Goal: Task Accomplishment & Management: Complete application form

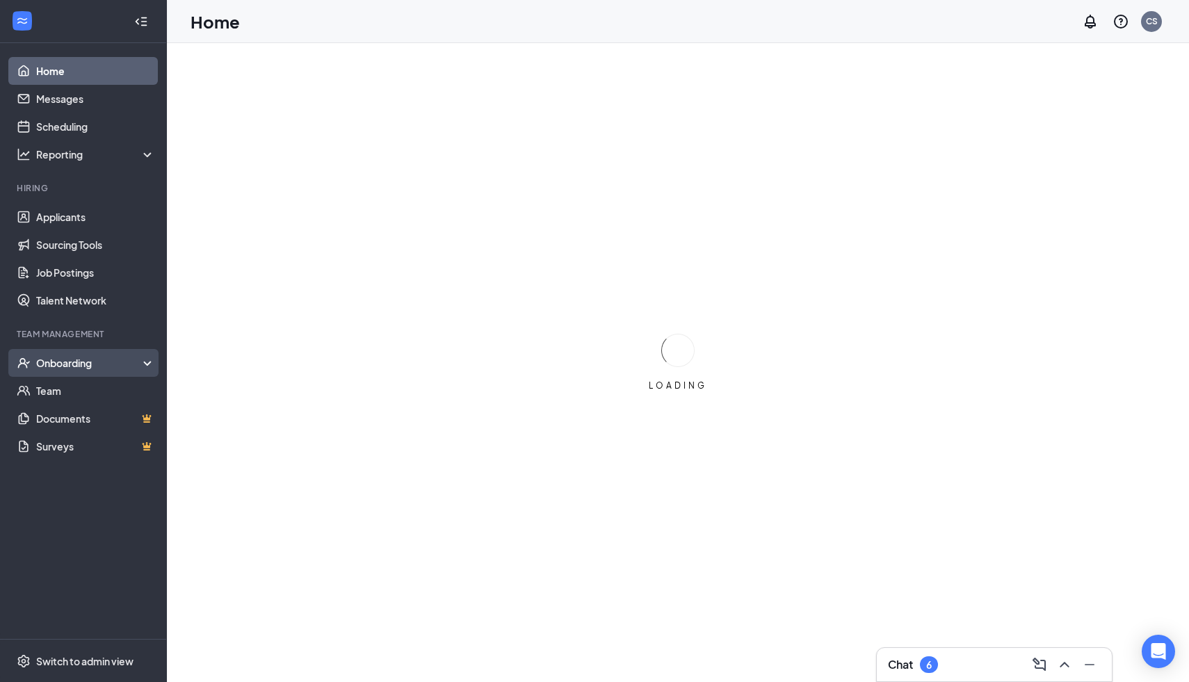
click at [77, 365] on div "Onboarding" at bounding box center [89, 363] width 107 height 14
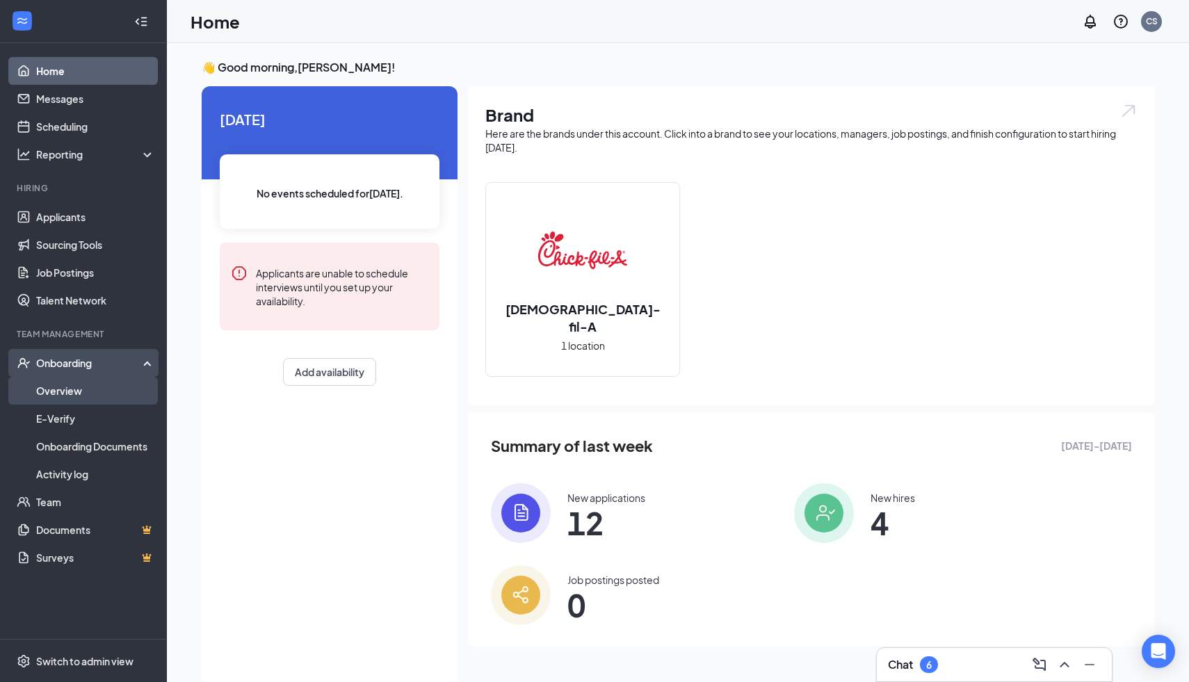
click at [88, 391] on link "Overview" at bounding box center [95, 391] width 119 height 28
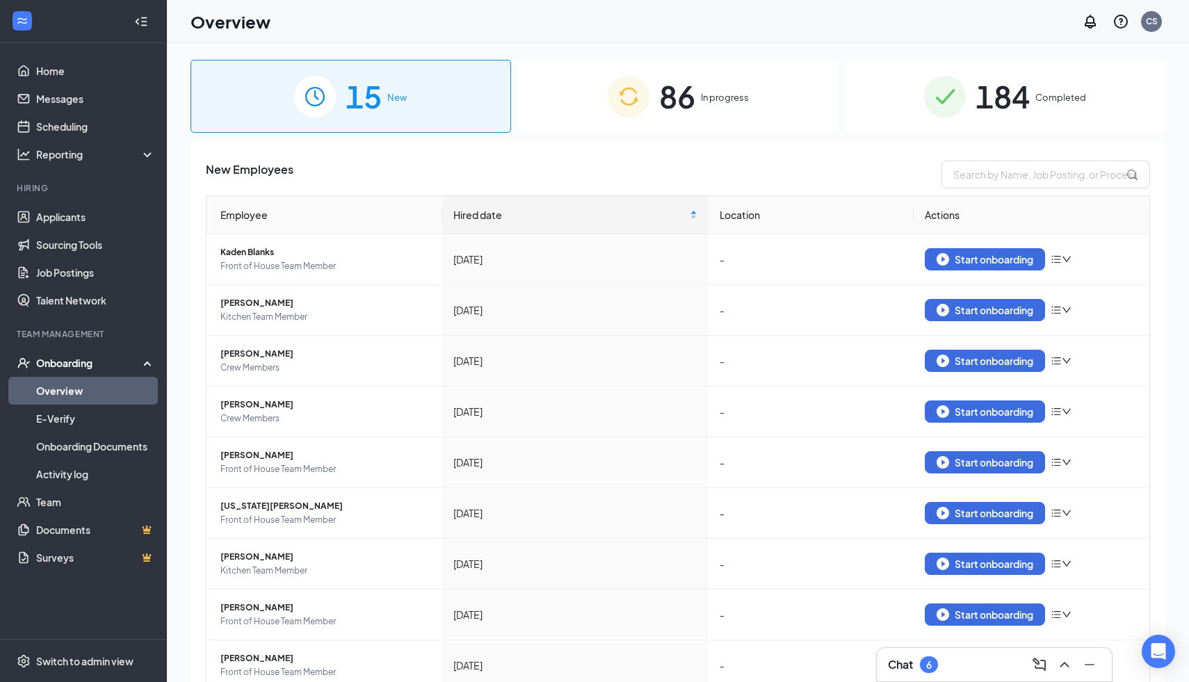
click at [754, 116] on div "86 In progress" at bounding box center [678, 96] width 321 height 73
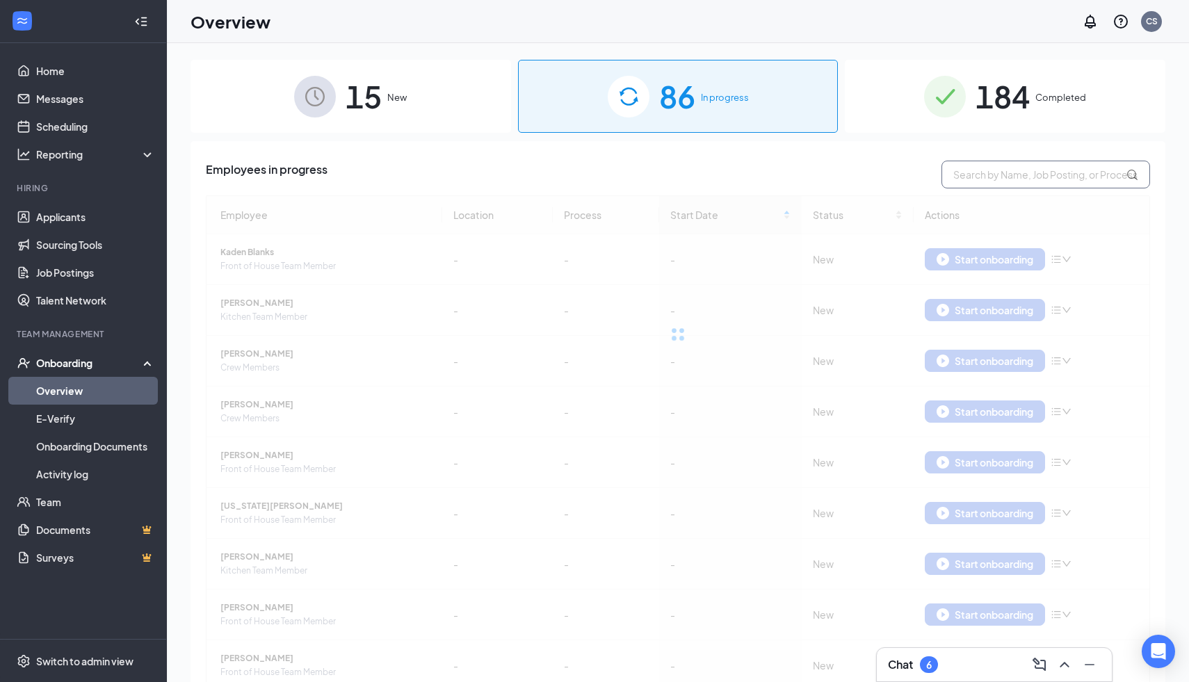
click at [969, 172] on input "text" at bounding box center [1046, 175] width 209 height 28
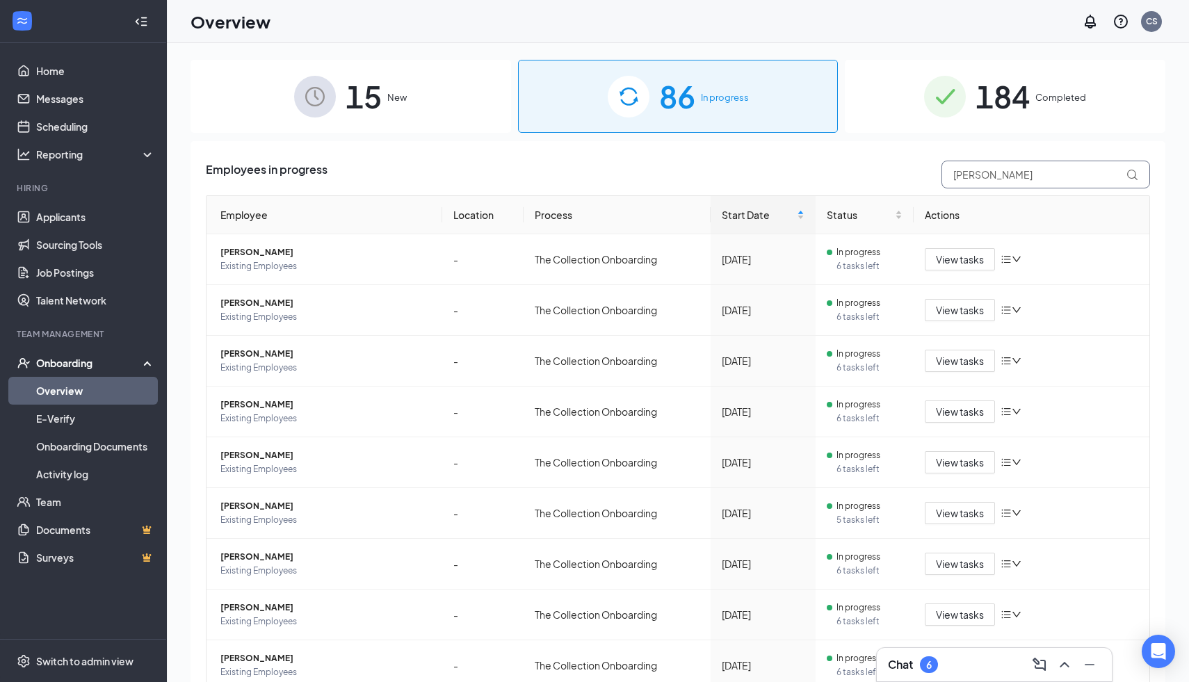
type input "[PERSON_NAME]"
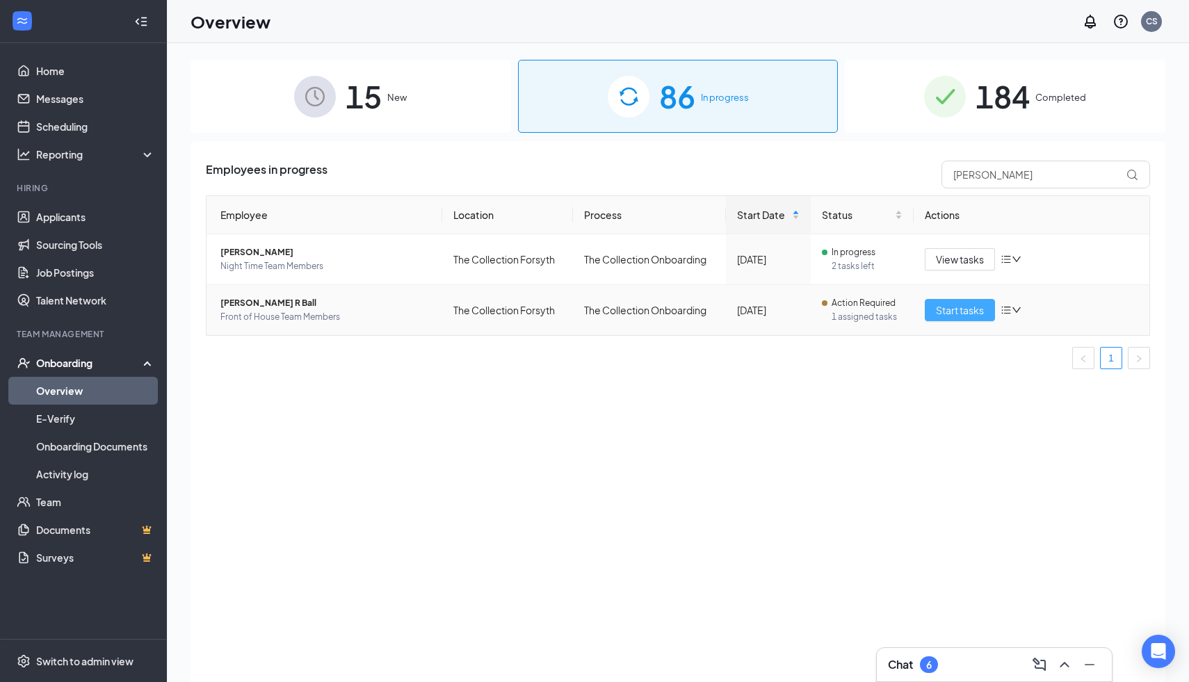
click at [960, 311] on span "Start tasks" at bounding box center [960, 309] width 48 height 15
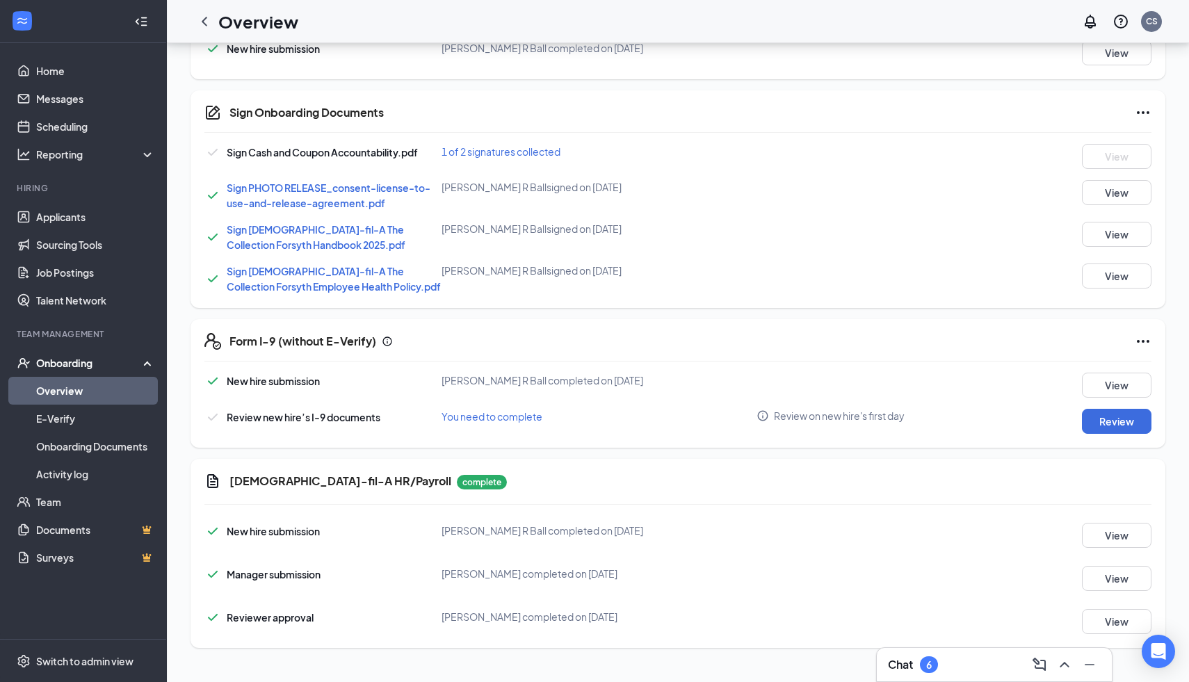
scroll to position [479, 0]
click at [1097, 419] on button "Review" at bounding box center [1117, 420] width 70 height 25
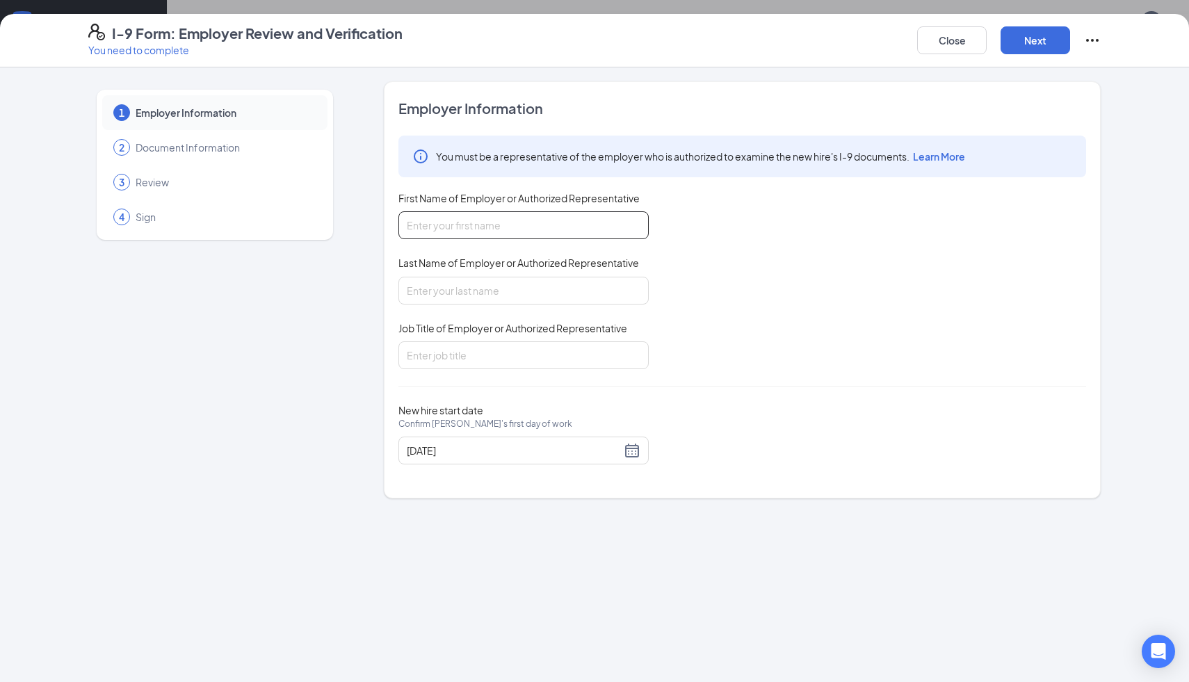
click at [481, 229] on input "First Name of Employer or Authorized Representative" at bounding box center [523, 225] width 250 height 28
type input "[PERSON_NAME]"
click at [471, 357] on input "Job Title of Employer or Authorized Representative" at bounding box center [523, 355] width 250 height 28
type input "Operating Partner"
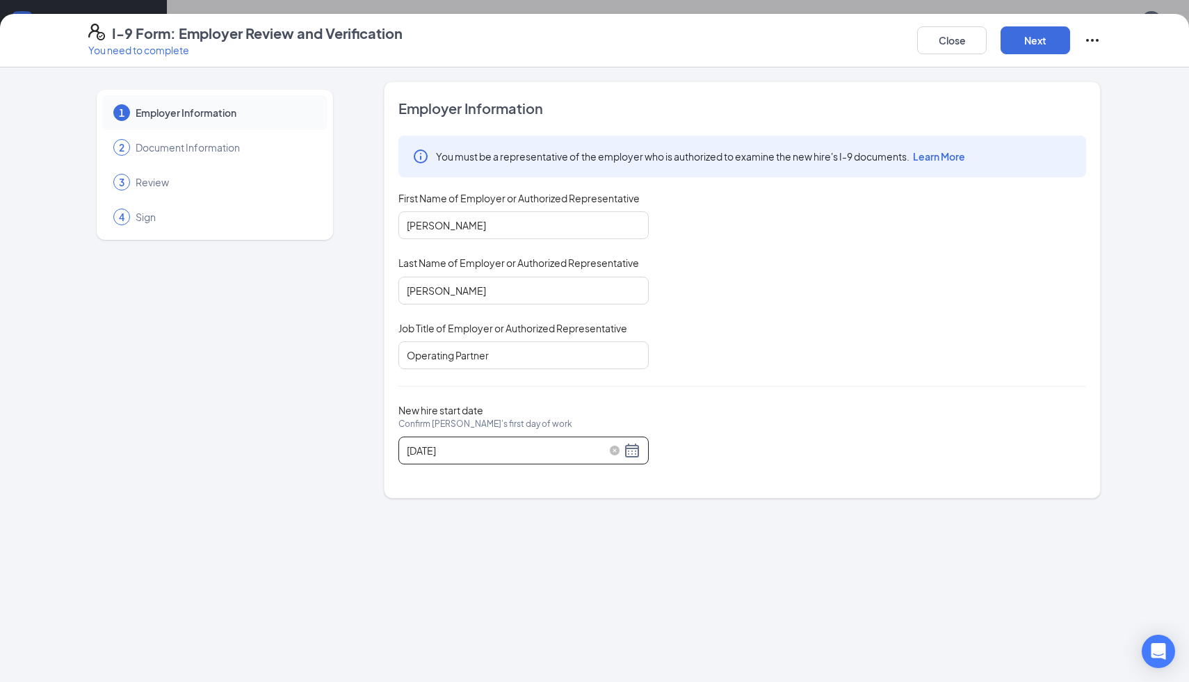
click at [634, 453] on div "[DATE]" at bounding box center [524, 450] width 234 height 17
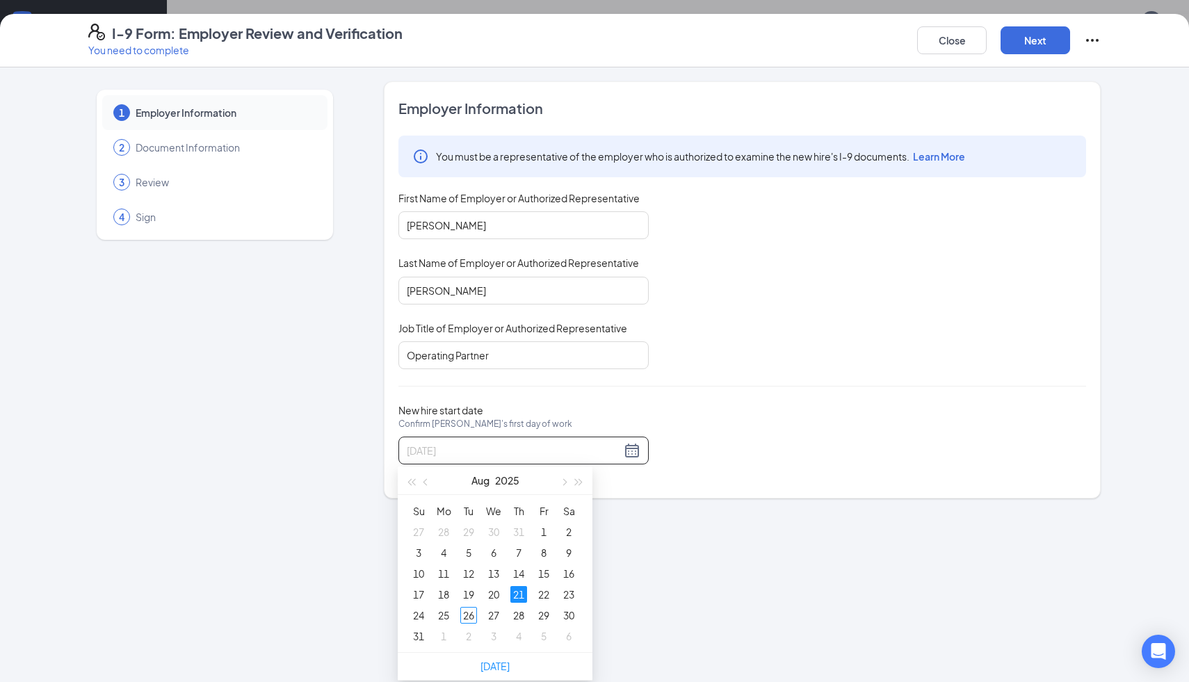
type input "[DATE]"
click at [516, 594] on div "21" at bounding box center [518, 594] width 17 height 17
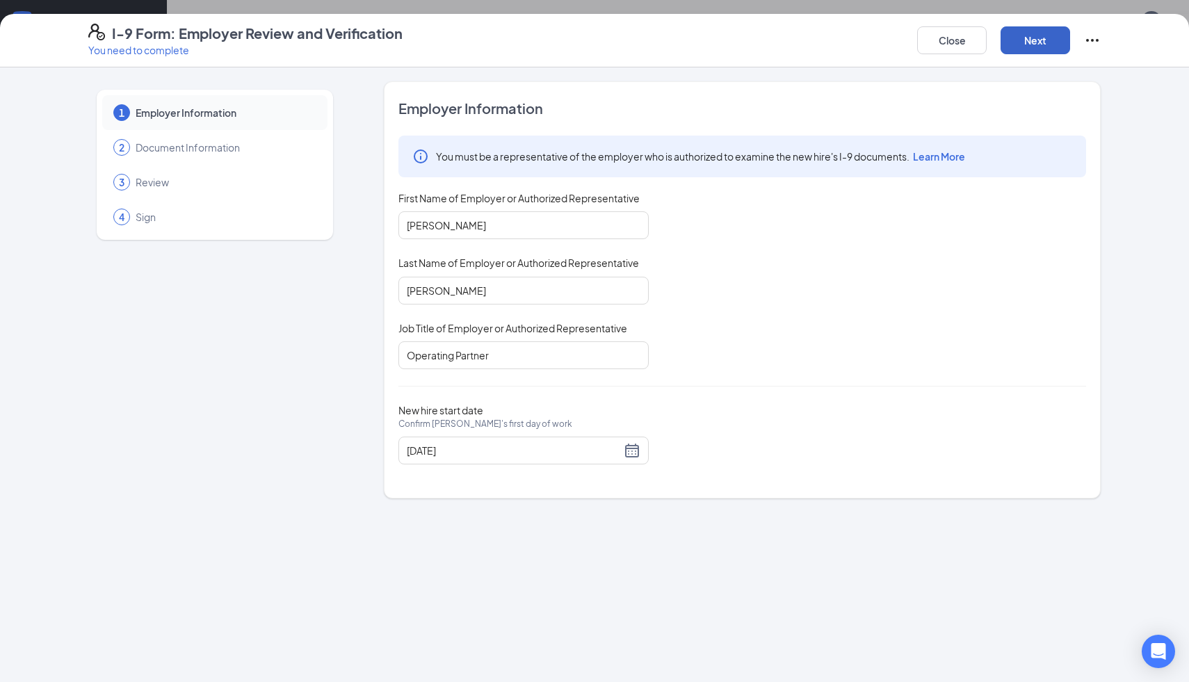
click at [1023, 45] on button "Next" at bounding box center [1036, 40] width 70 height 28
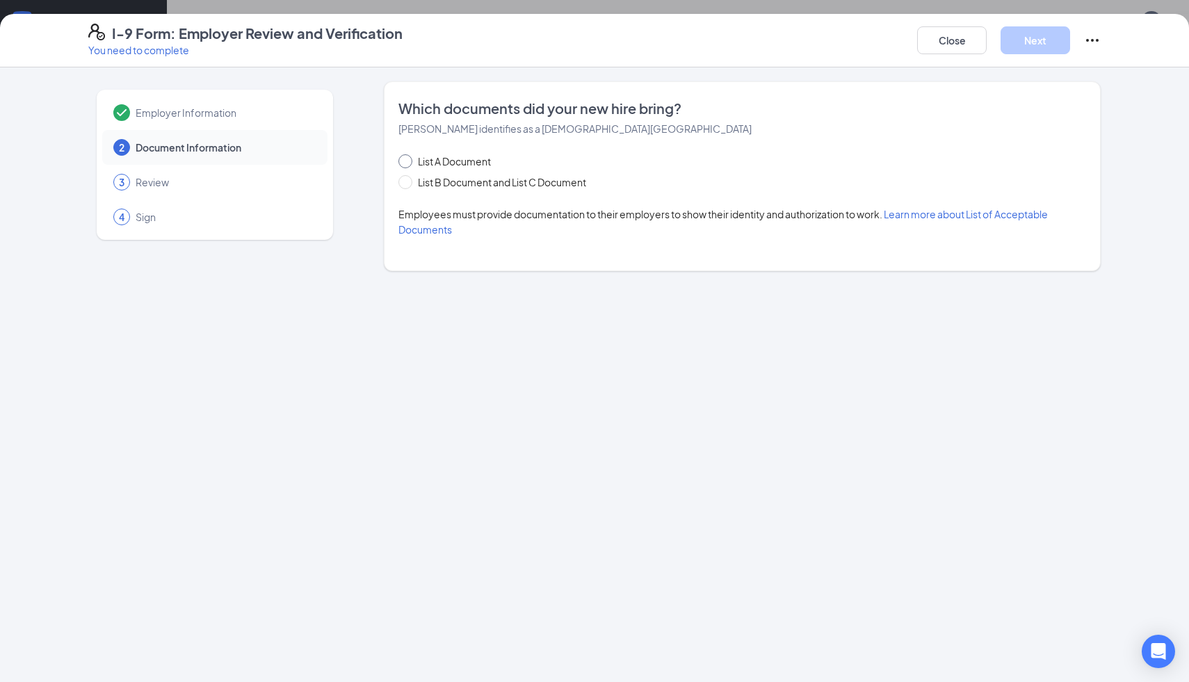
click at [407, 161] on input "List A Document" at bounding box center [403, 159] width 10 height 10
radio input "true"
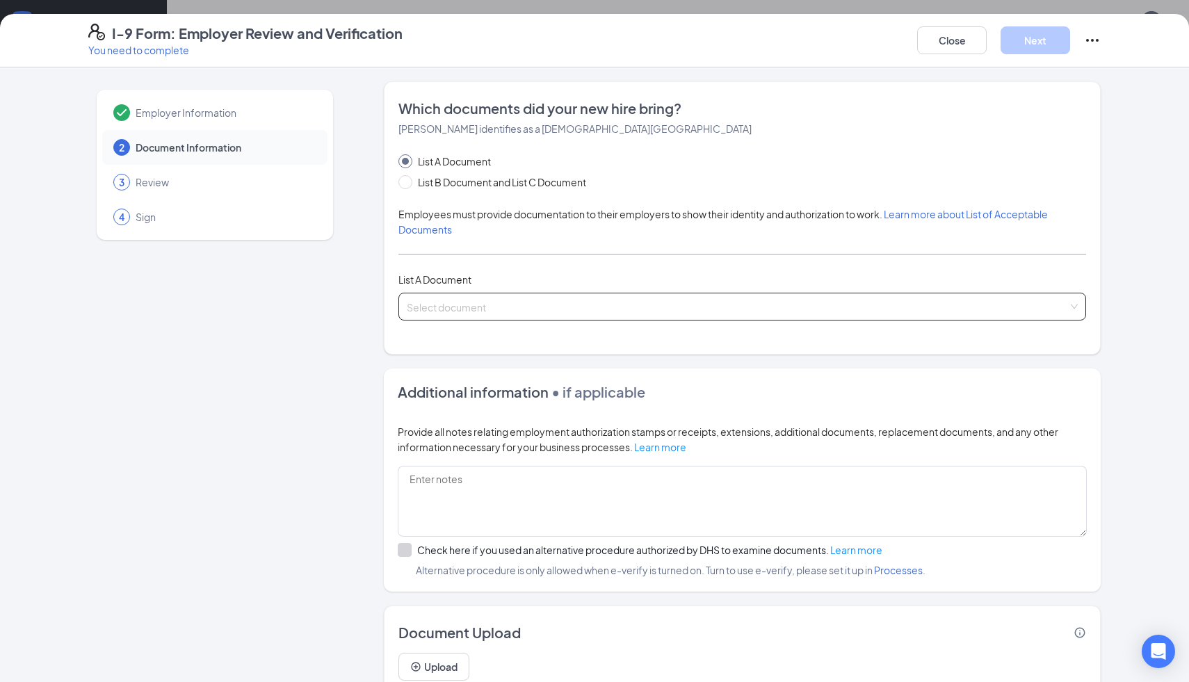
click at [446, 301] on input "search" at bounding box center [737, 303] width 661 height 21
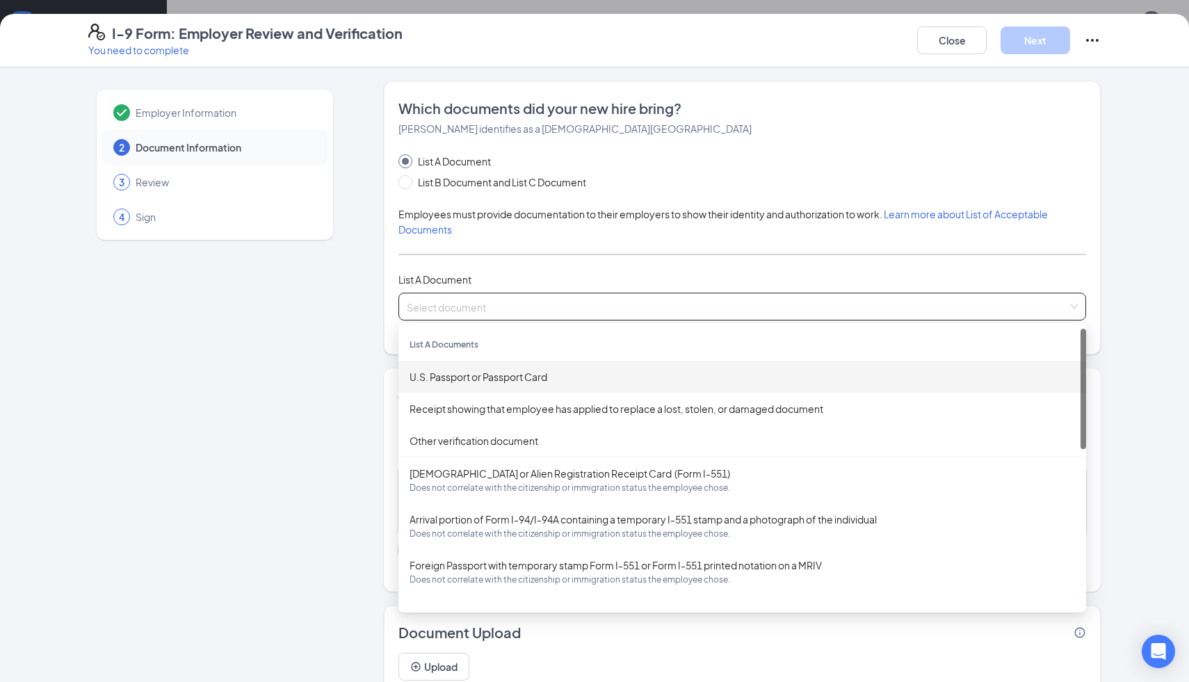
click at [503, 372] on div "U.S. Passport or Passport Card" at bounding box center [742, 376] width 665 height 15
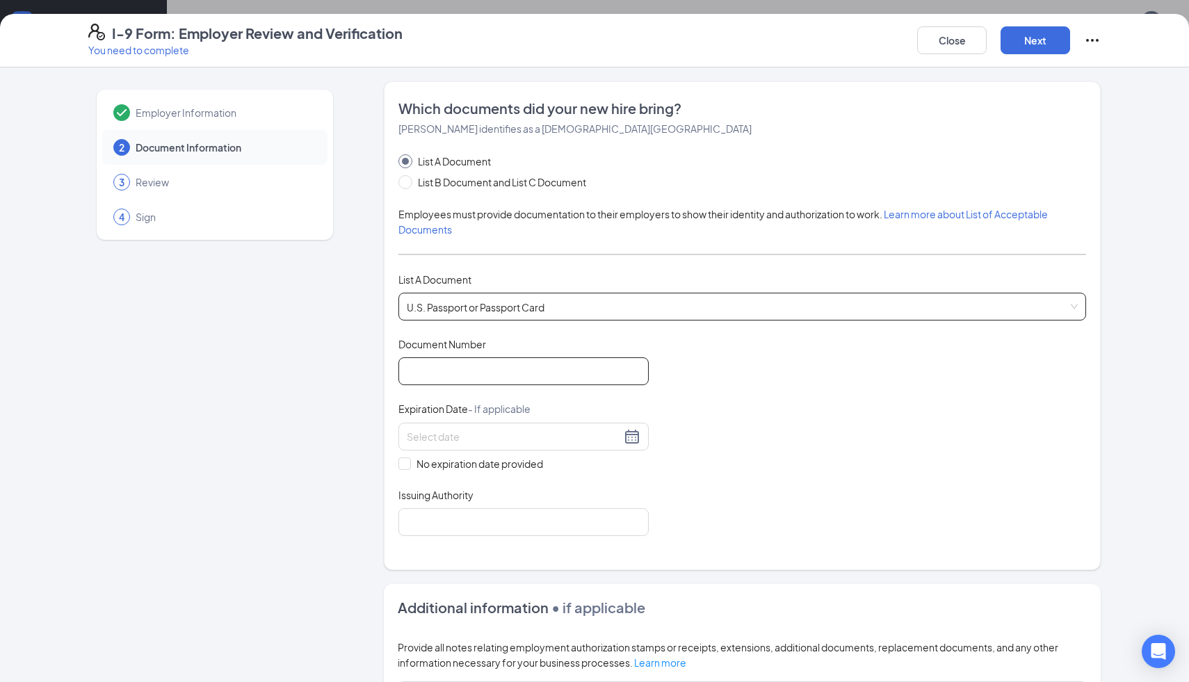
click at [503, 372] on input "Document Number" at bounding box center [523, 371] width 250 height 28
click at [576, 296] on span "U.S. Passport or Passport Card" at bounding box center [742, 306] width 671 height 26
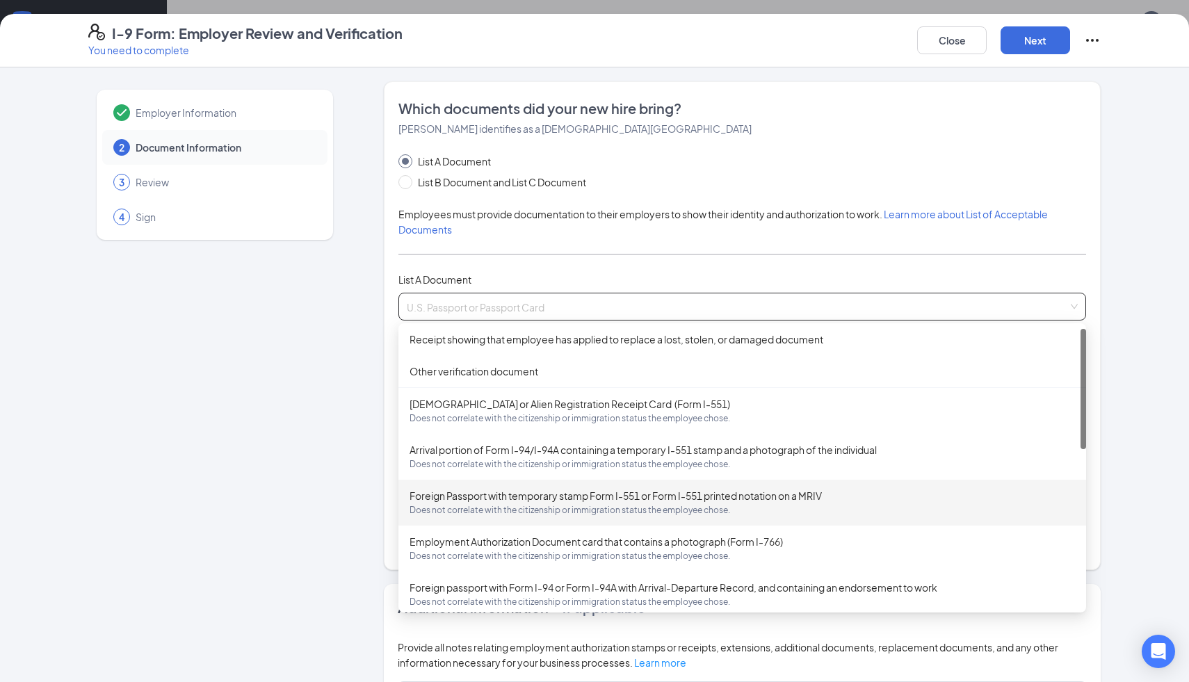
scroll to position [0, 0]
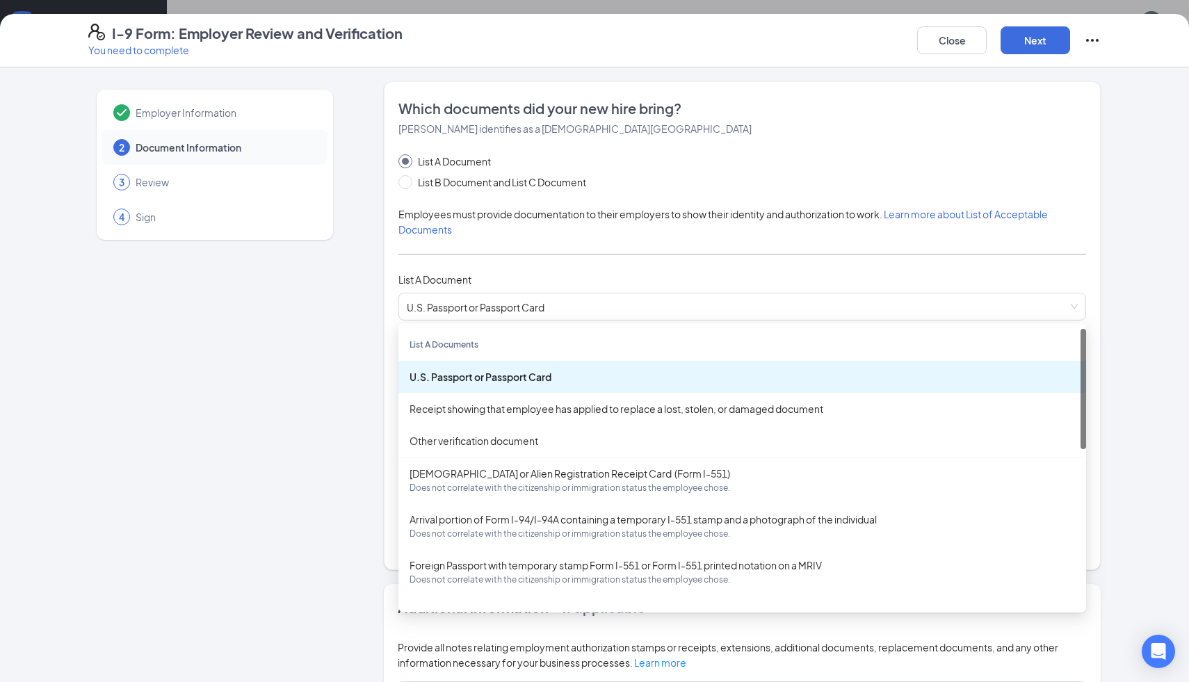
click at [489, 321] on div "List A Document List B Document and List C Document Employees must provide docu…" at bounding box center [742, 345] width 688 height 382
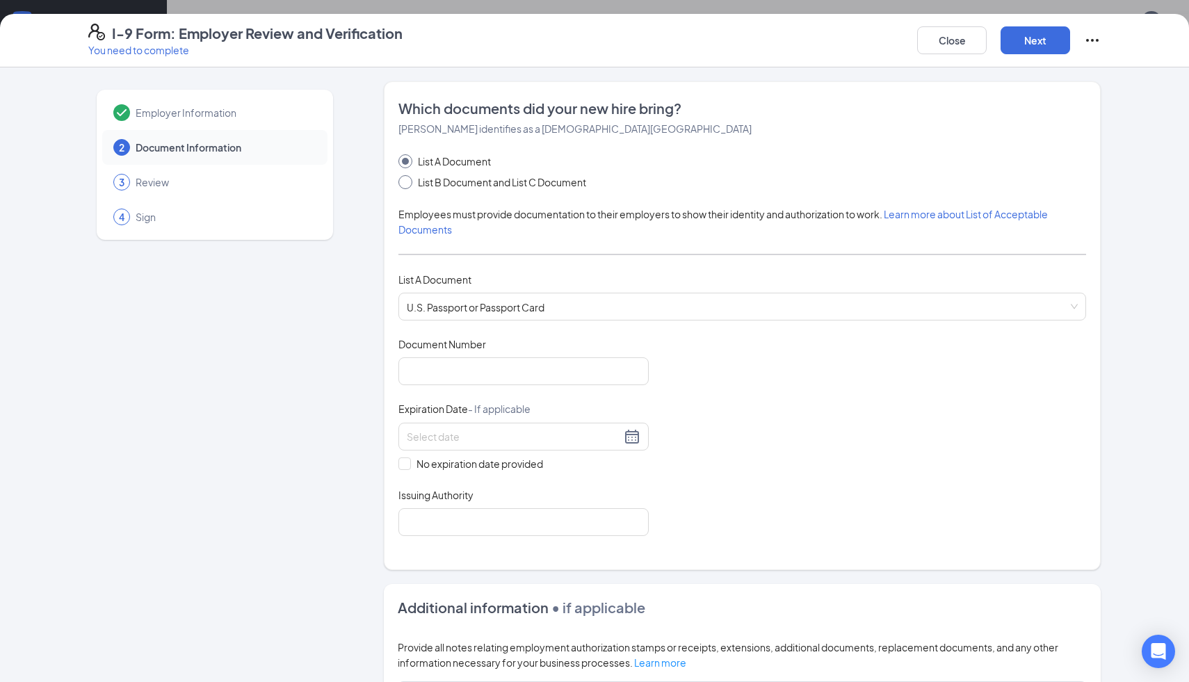
click at [405, 188] on span at bounding box center [405, 182] width 14 height 14
click at [405, 185] on input "List B Document and List C Document" at bounding box center [403, 180] width 10 height 10
radio input "true"
radio input "false"
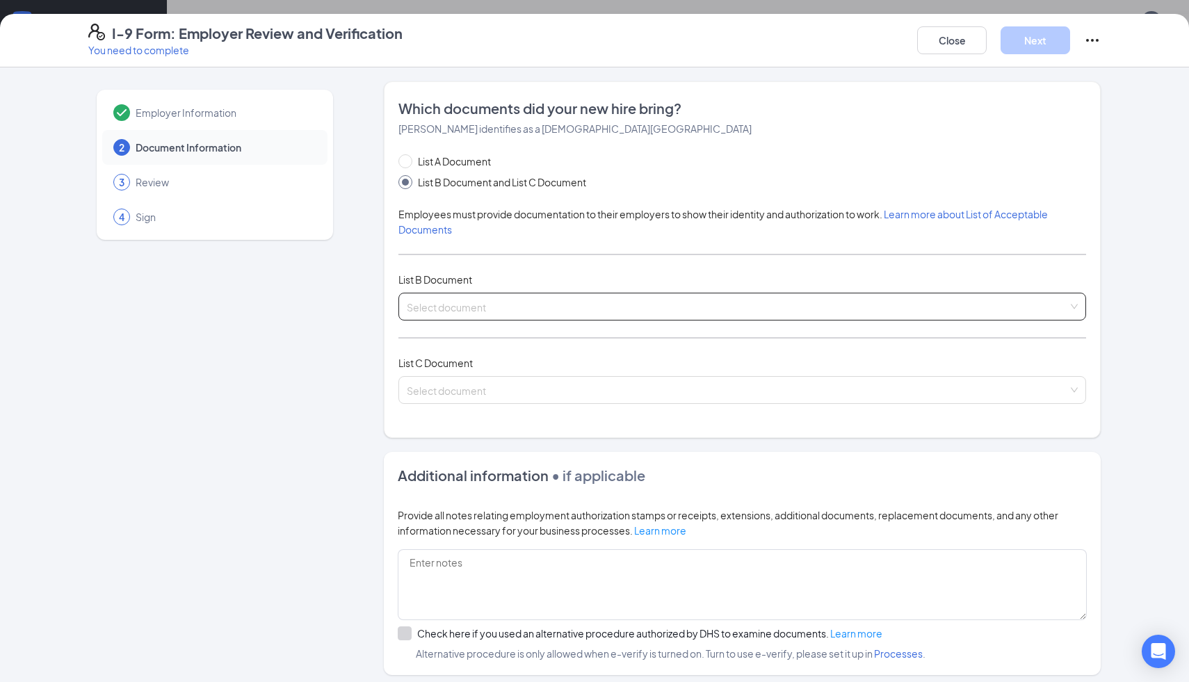
click at [470, 309] on input "search" at bounding box center [737, 303] width 661 height 21
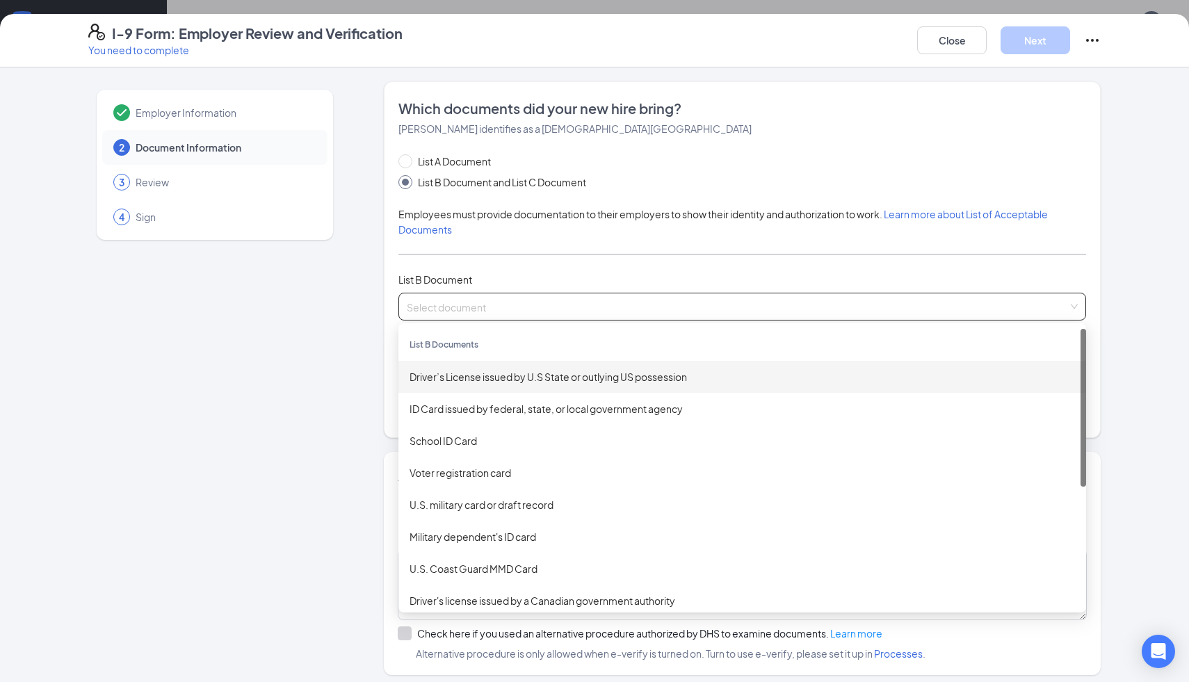
click at [497, 387] on div "Driver’s License issued by U.S State or outlying US possession" at bounding box center [742, 377] width 688 height 32
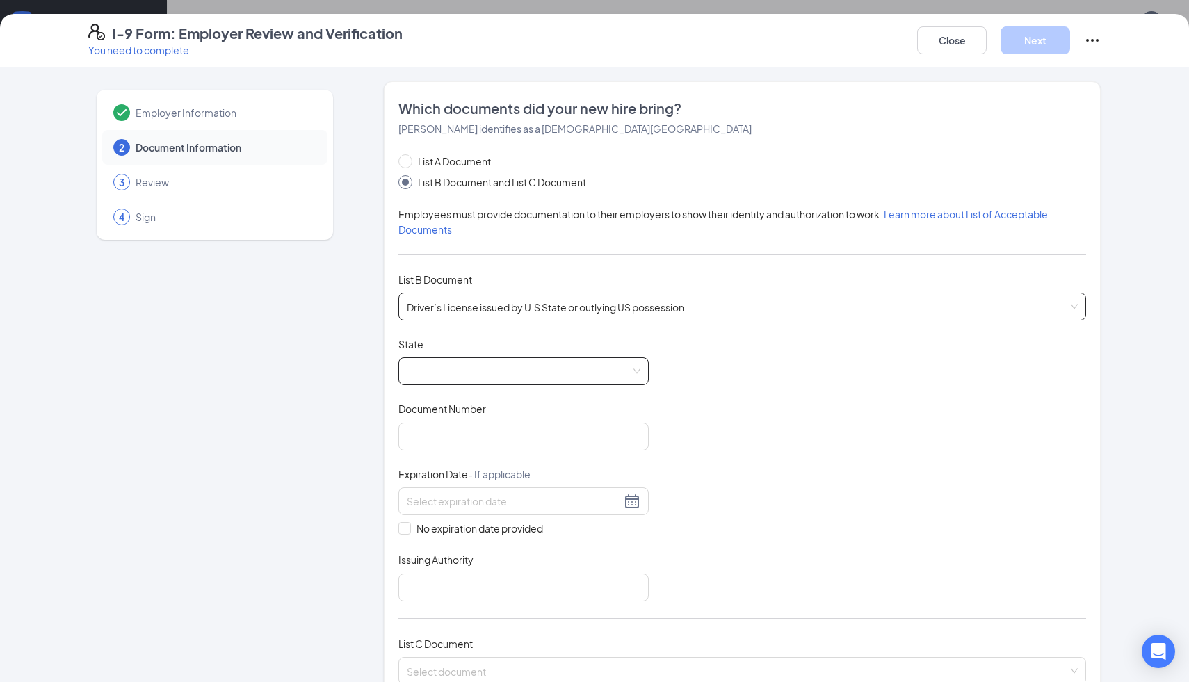
click at [499, 373] on span at bounding box center [524, 371] width 234 height 26
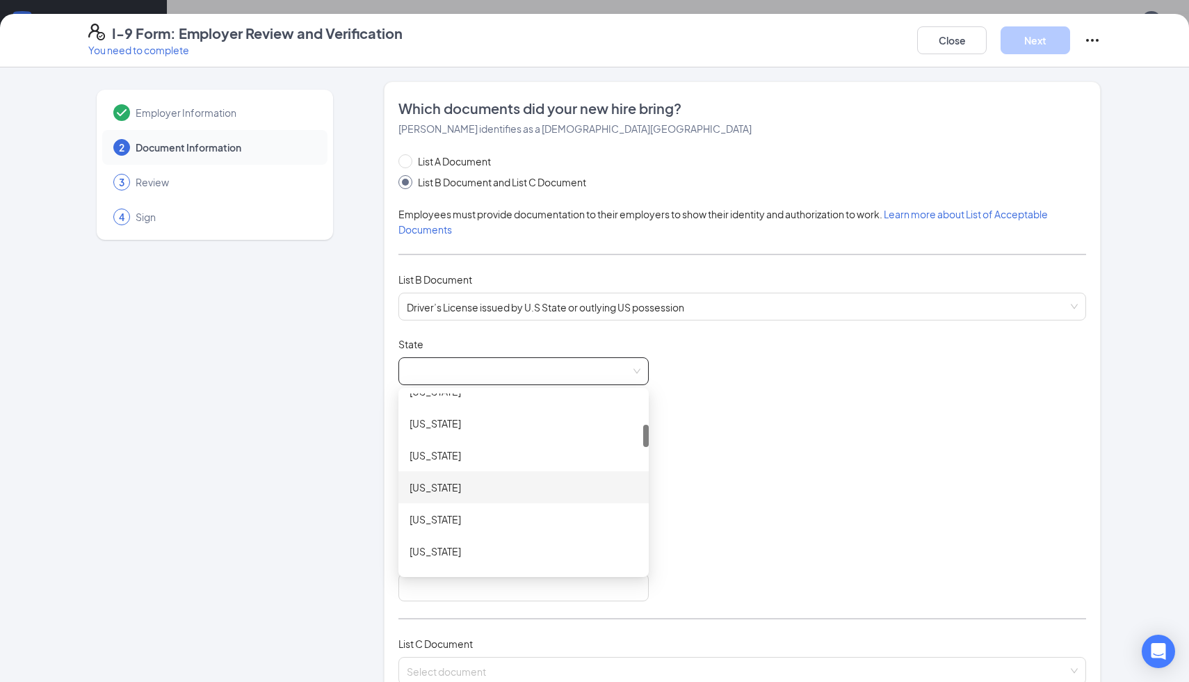
scroll to position [243, 0]
click at [480, 525] on div "[US_STATE]" at bounding box center [523, 518] width 250 height 32
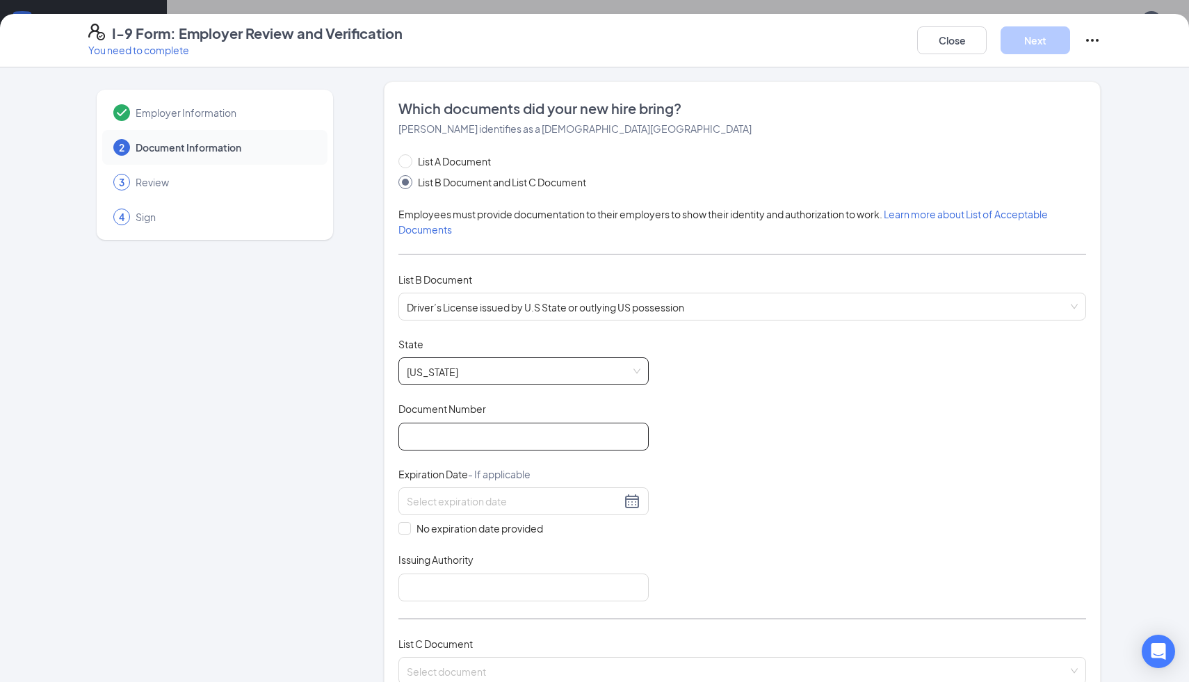
click at [478, 438] on input "Document Number" at bounding box center [523, 437] width 250 height 28
type input "071397779"
click at [627, 501] on div at bounding box center [524, 501] width 234 height 17
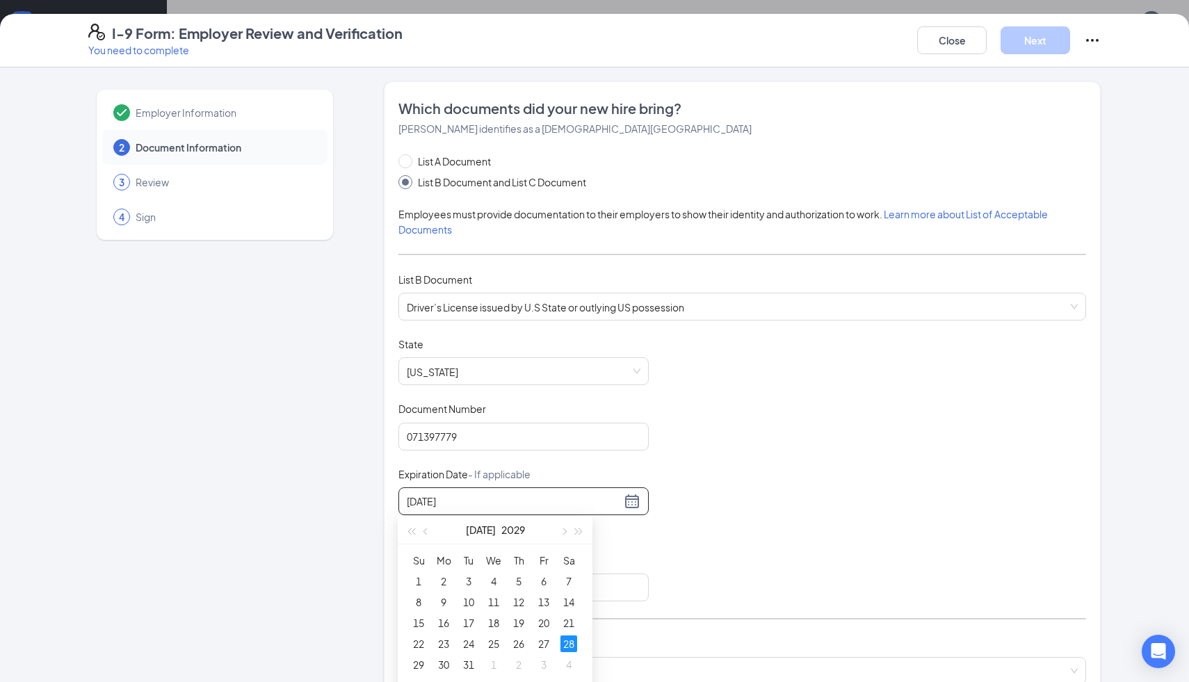
type input "[DATE]"
click at [917, 508] on div "Document Title Driver’s License issued by U.S State or outlying US possession S…" at bounding box center [742, 469] width 688 height 264
click at [631, 505] on div at bounding box center [524, 501] width 234 height 17
type input "[DATE]"
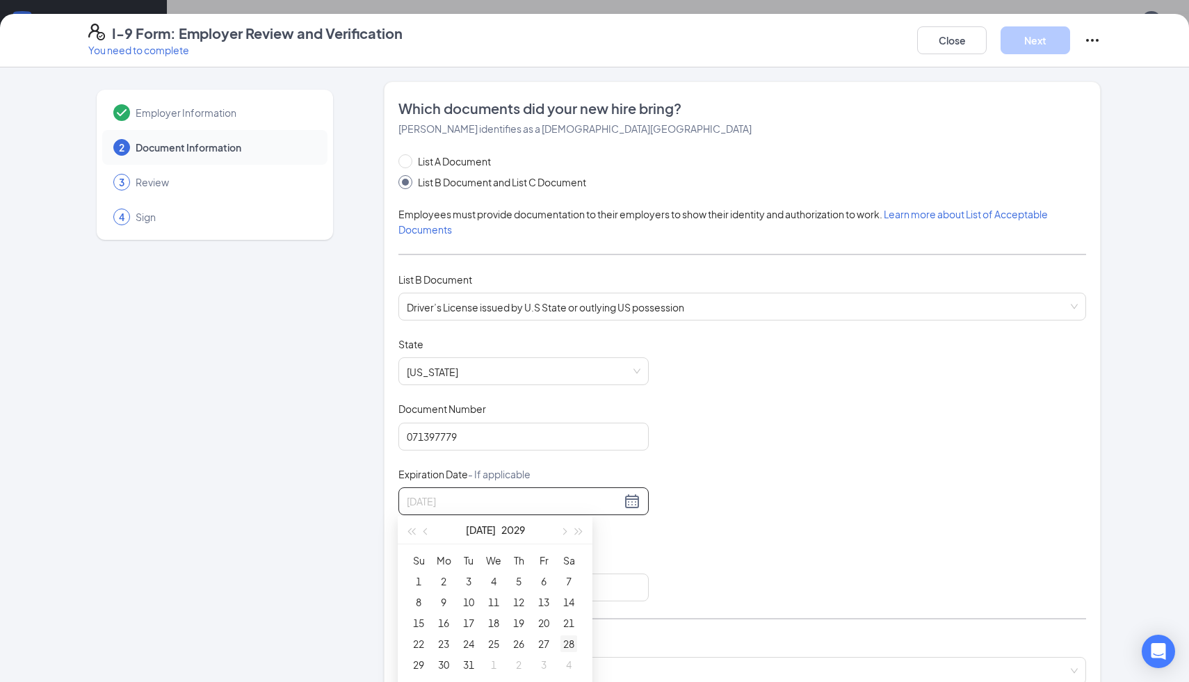
click at [573, 641] on div "28" at bounding box center [568, 644] width 17 height 17
click at [783, 512] on div "Document Title Driver’s License issued by U.S State or outlying US possession S…" at bounding box center [742, 469] width 688 height 264
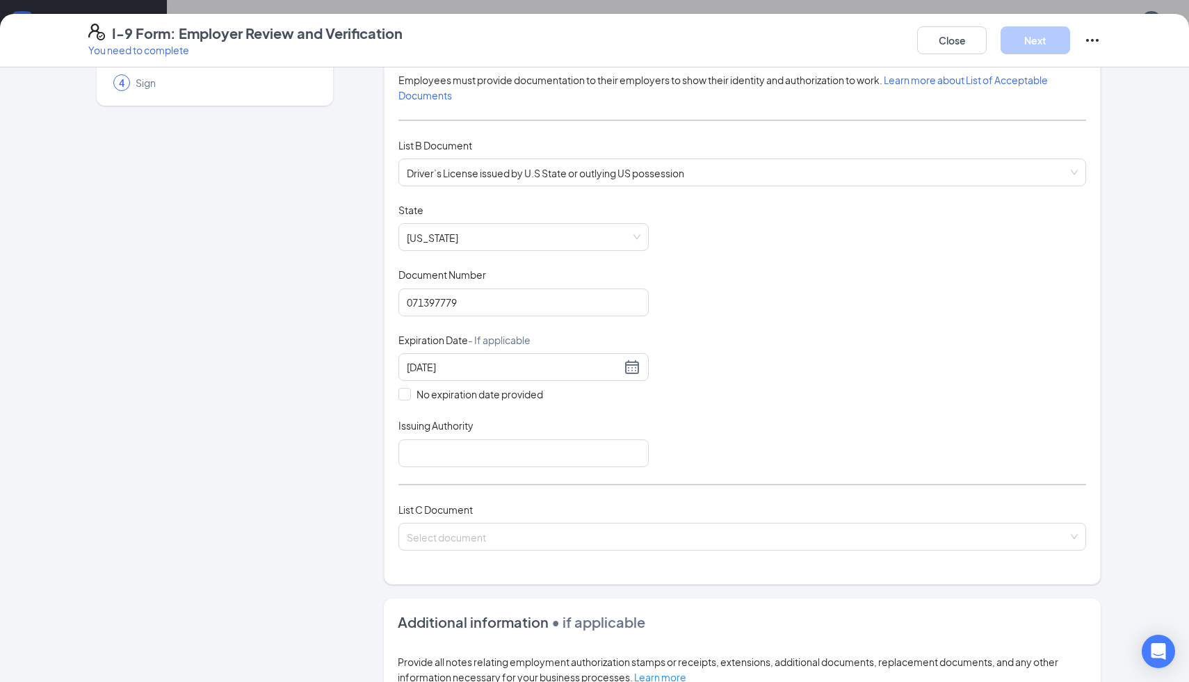
scroll to position [136, 0]
click at [450, 451] on input "Issuing Authority" at bounding box center [523, 452] width 250 height 28
type input "[US_STATE]"
click at [471, 538] on input "search" at bounding box center [737, 532] width 661 height 21
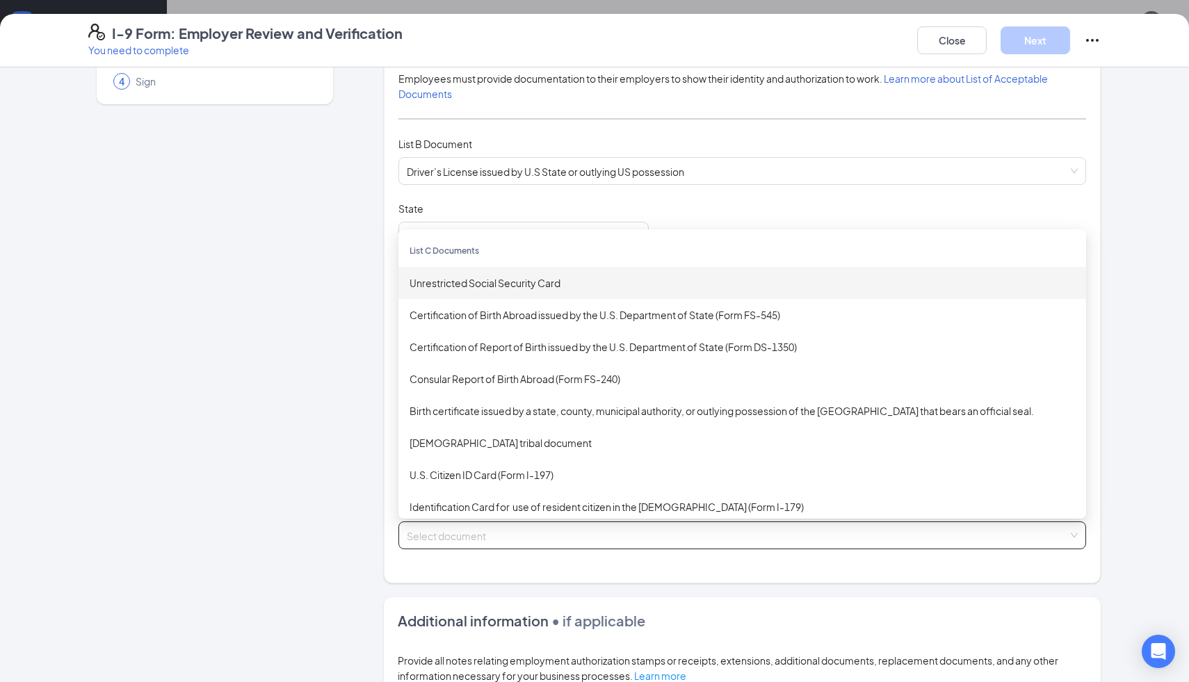
click at [502, 284] on div "Unrestricted Social Security Card" at bounding box center [742, 282] width 665 height 15
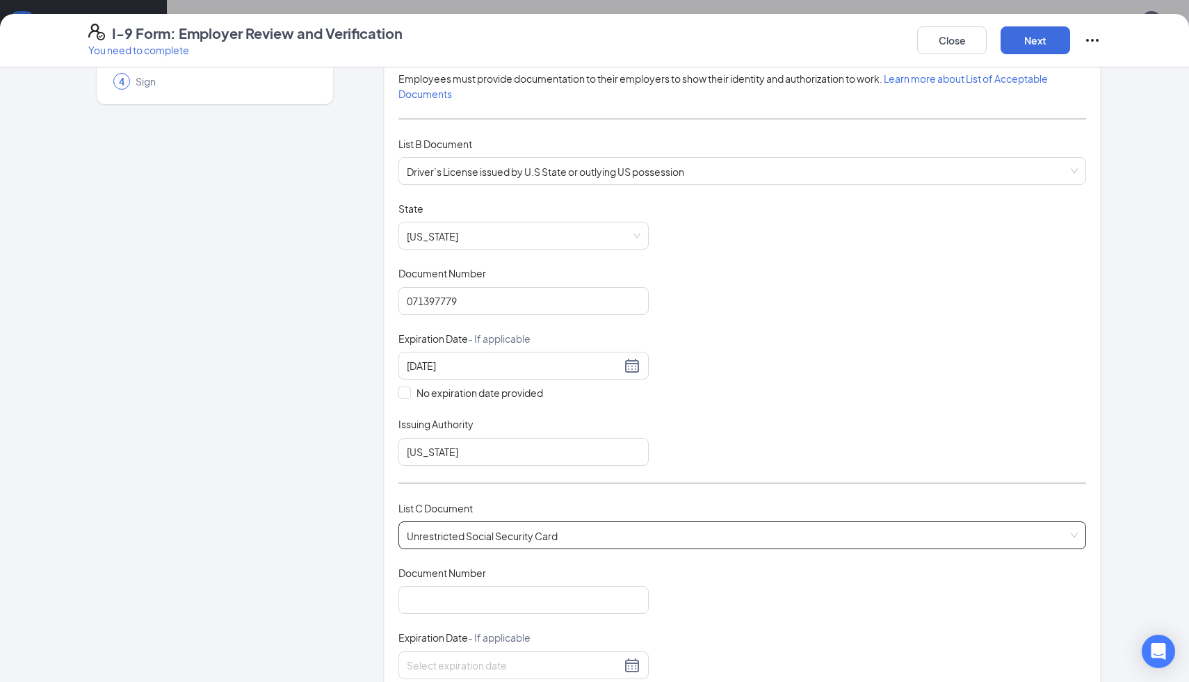
scroll to position [208, 0]
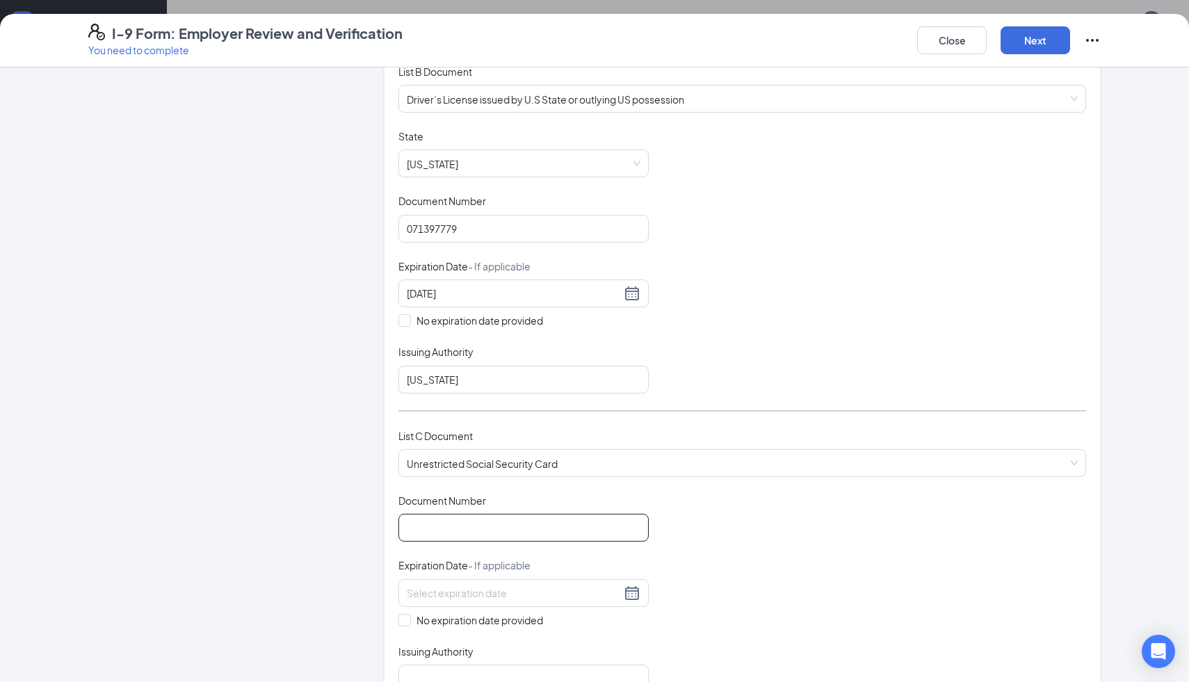
click at [535, 530] on input "Document Number" at bounding box center [523, 528] width 250 height 28
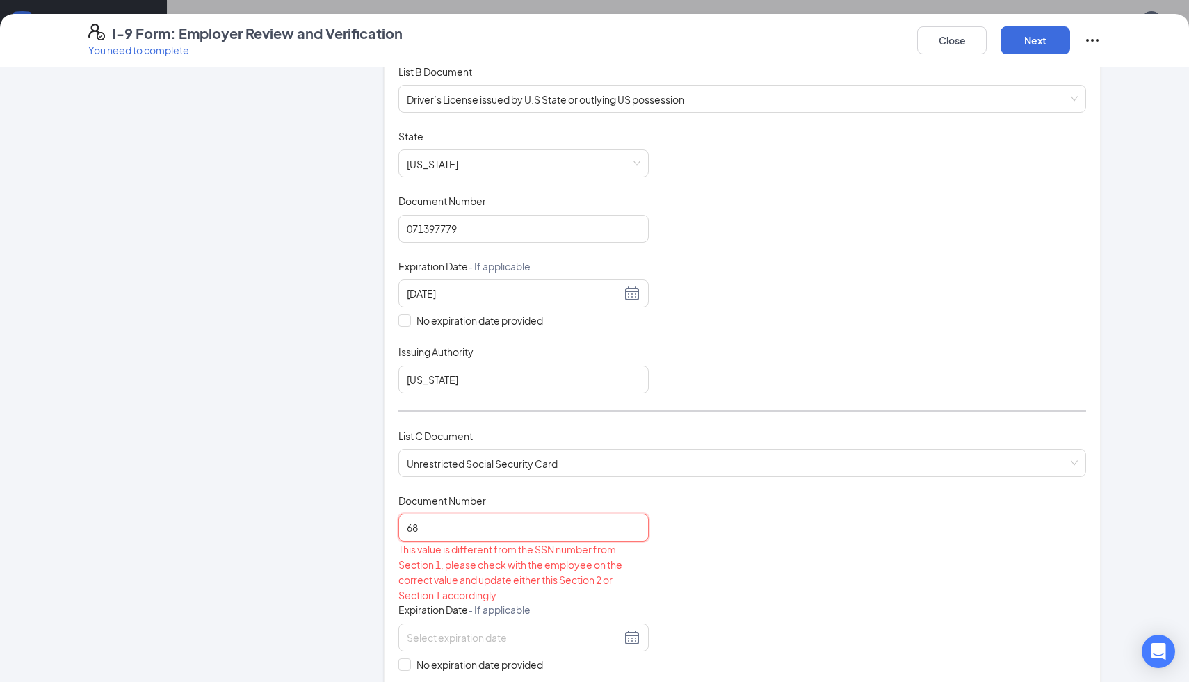
type input "6"
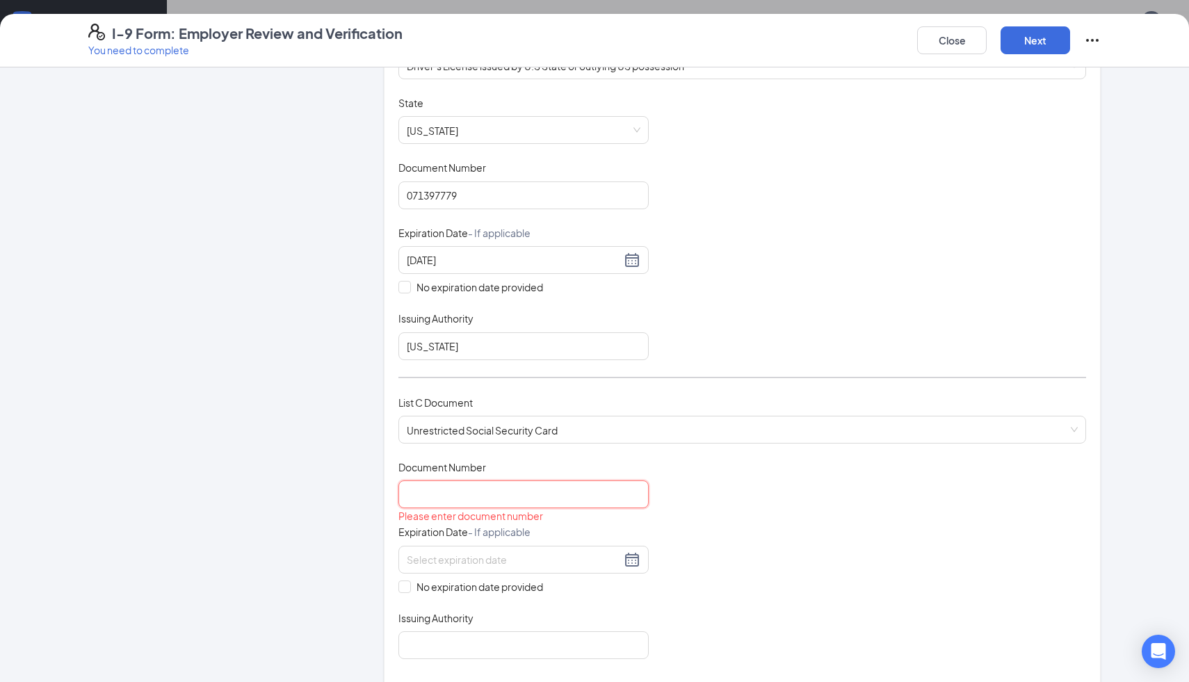
scroll to position [288, 0]
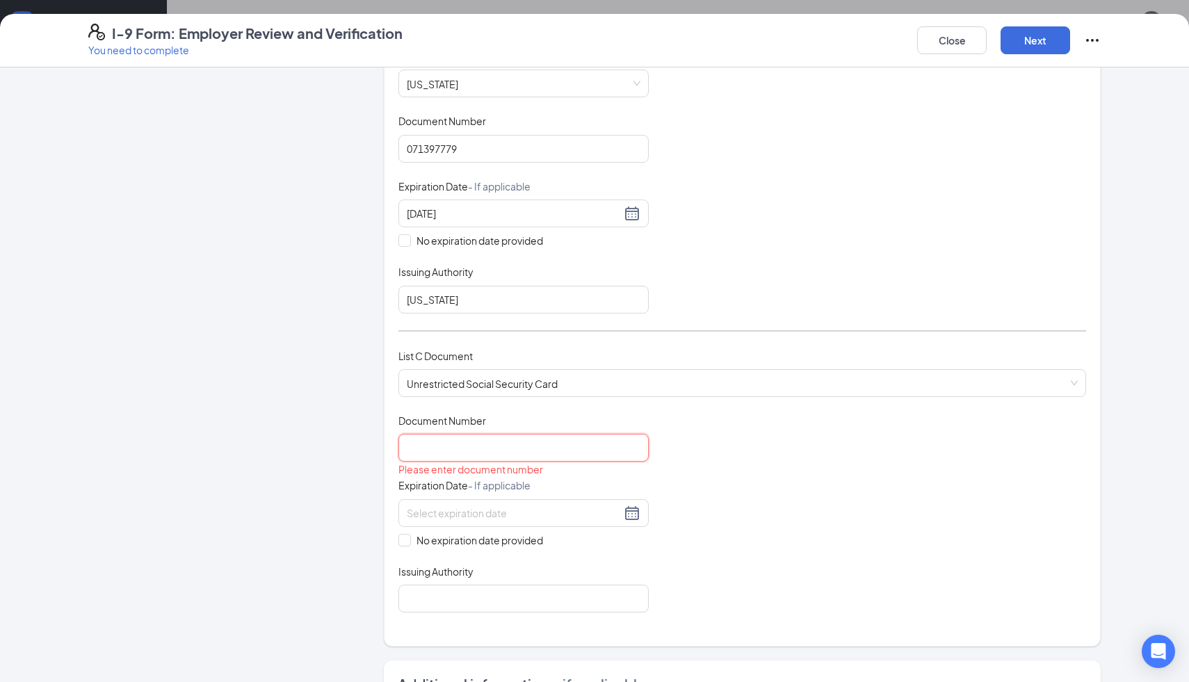
click at [526, 449] on input "Document Number" at bounding box center [523, 448] width 250 height 28
type input "688161834"
click at [592, 506] on input at bounding box center [514, 513] width 214 height 15
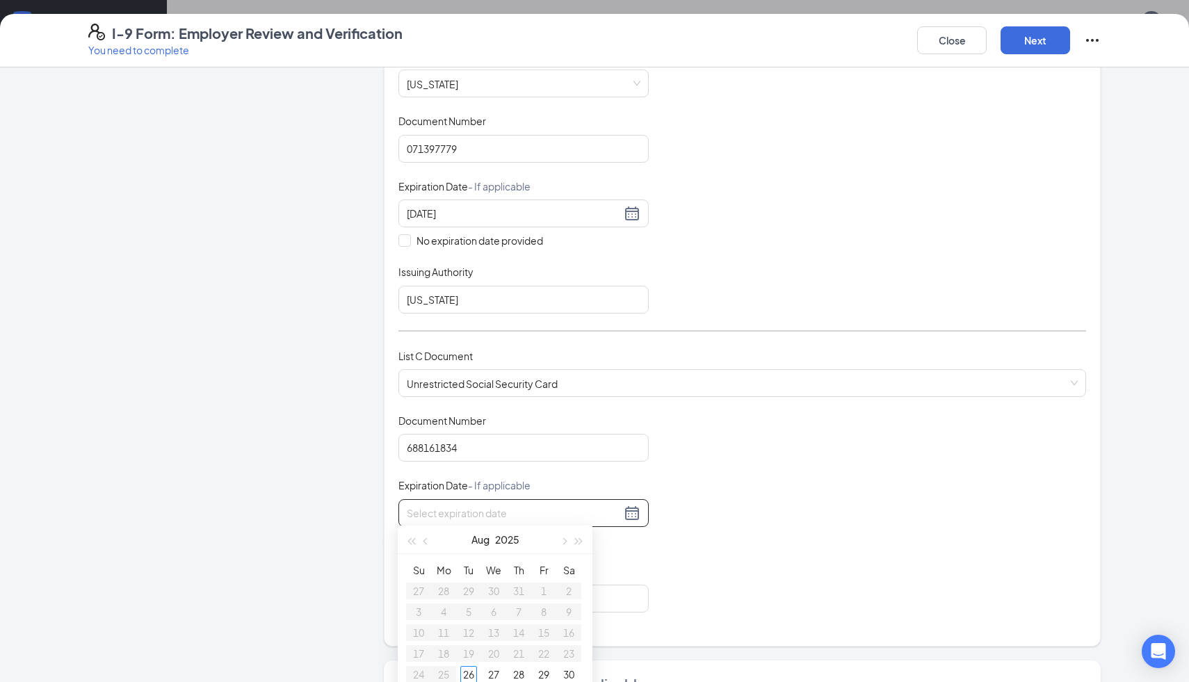
click at [695, 530] on div "Document Title Unrestricted Social Security Card Document Number 688161834 Expi…" at bounding box center [742, 513] width 688 height 199
click at [484, 591] on input "Issuing Authority" at bounding box center [523, 599] width 250 height 28
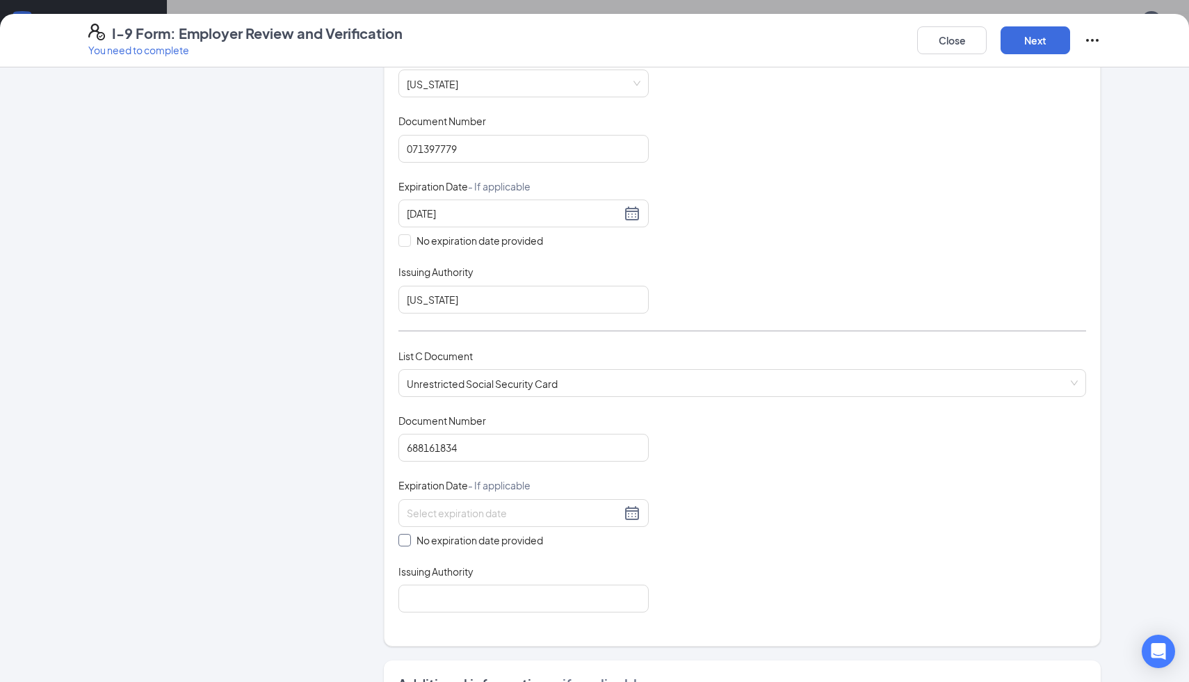
click at [401, 538] on input "No expiration date provided" at bounding box center [403, 539] width 10 height 10
checkbox input "true"
click at [441, 591] on input "Issuing Authority" at bounding box center [523, 602] width 250 height 28
type input "Social Security Administration"
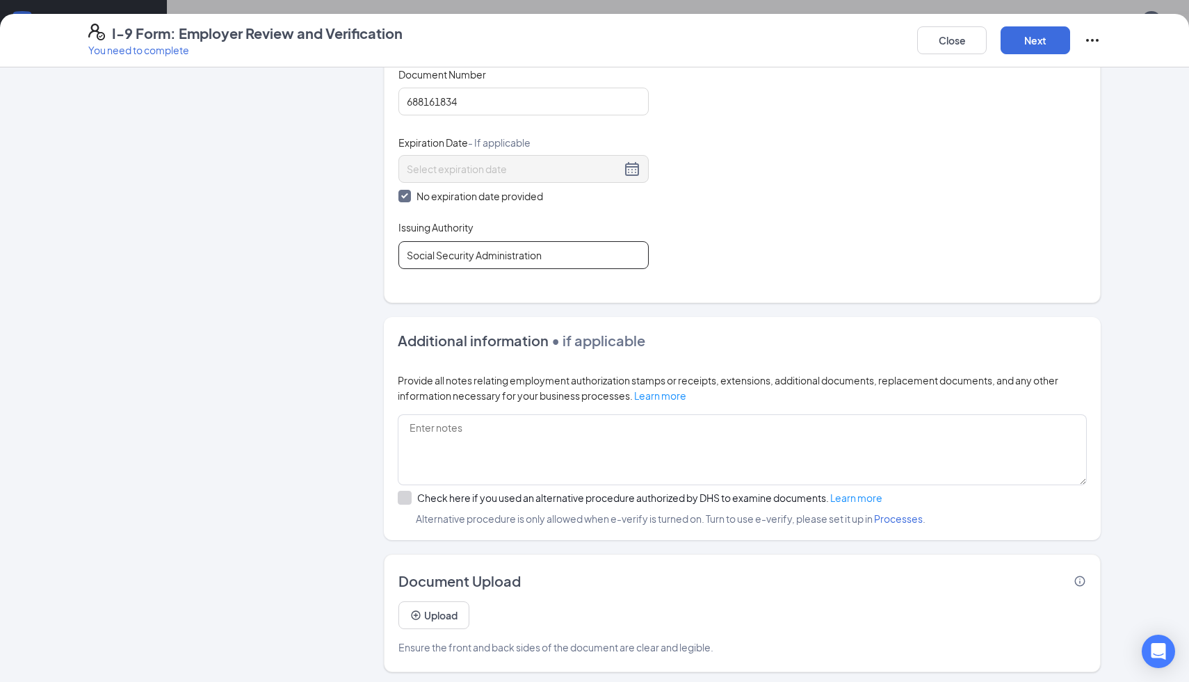
scroll to position [531, 0]
click at [1035, 42] on button "Next" at bounding box center [1036, 40] width 70 height 28
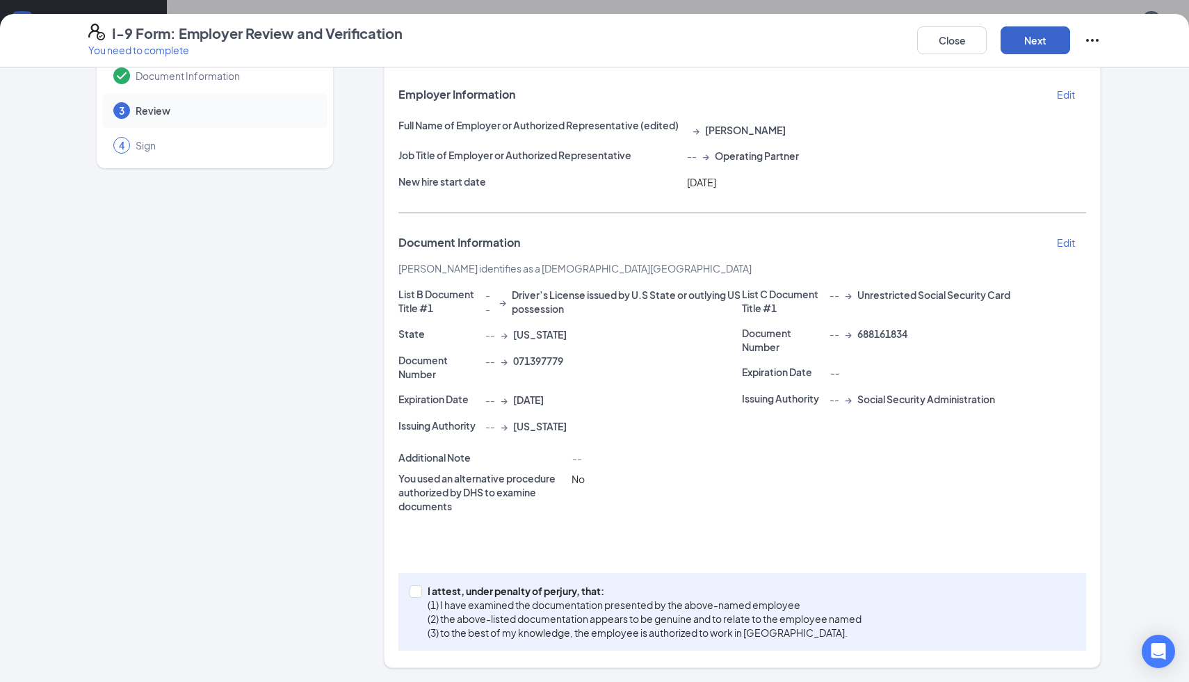
scroll to position [70, 0]
click at [417, 592] on input "I attest, under penalty of [PERSON_NAME], that: (1) I have examined the documen…" at bounding box center [415, 592] width 10 height 10
checkbox input "true"
click at [1037, 36] on button "Next" at bounding box center [1036, 40] width 70 height 28
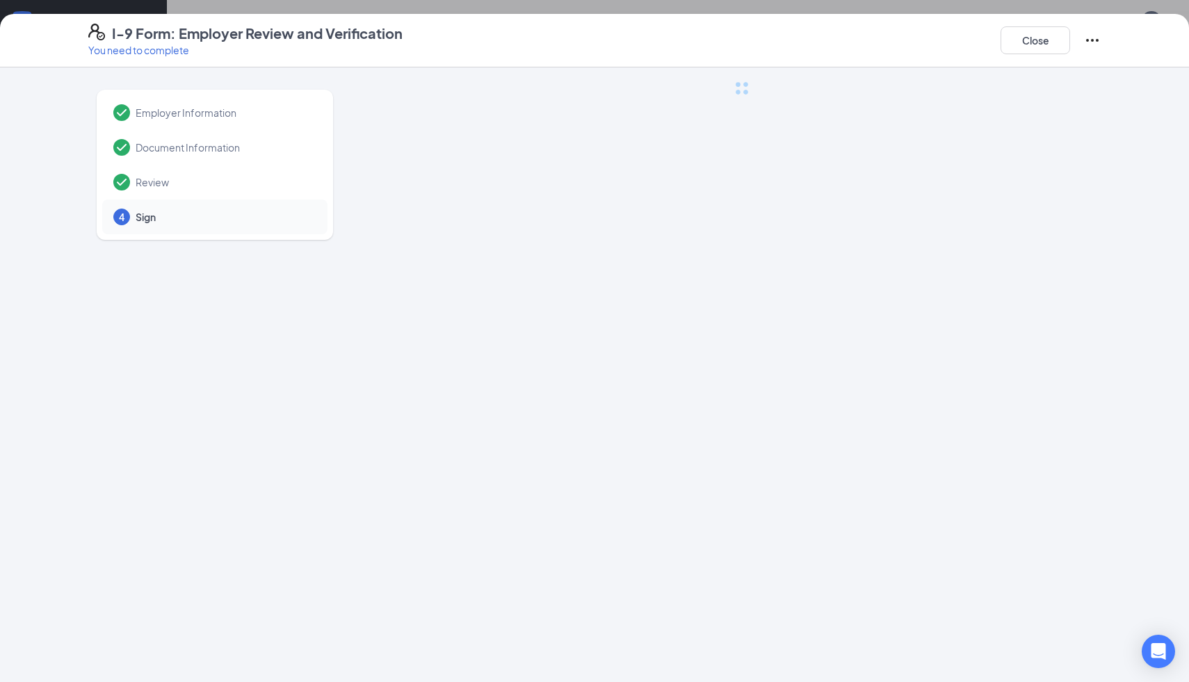
scroll to position [0, 0]
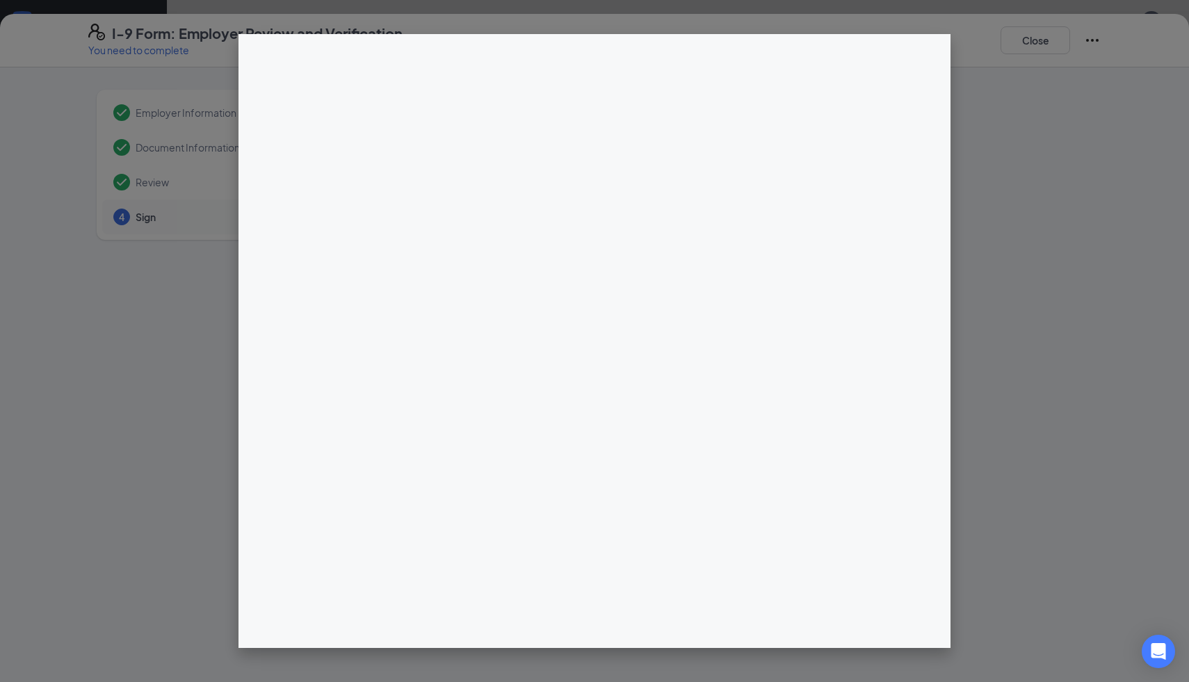
click at [584, 200] on div "I-9 Form: Employer Review and Verification You need to complete Close Employer …" at bounding box center [594, 341] width 1189 height 682
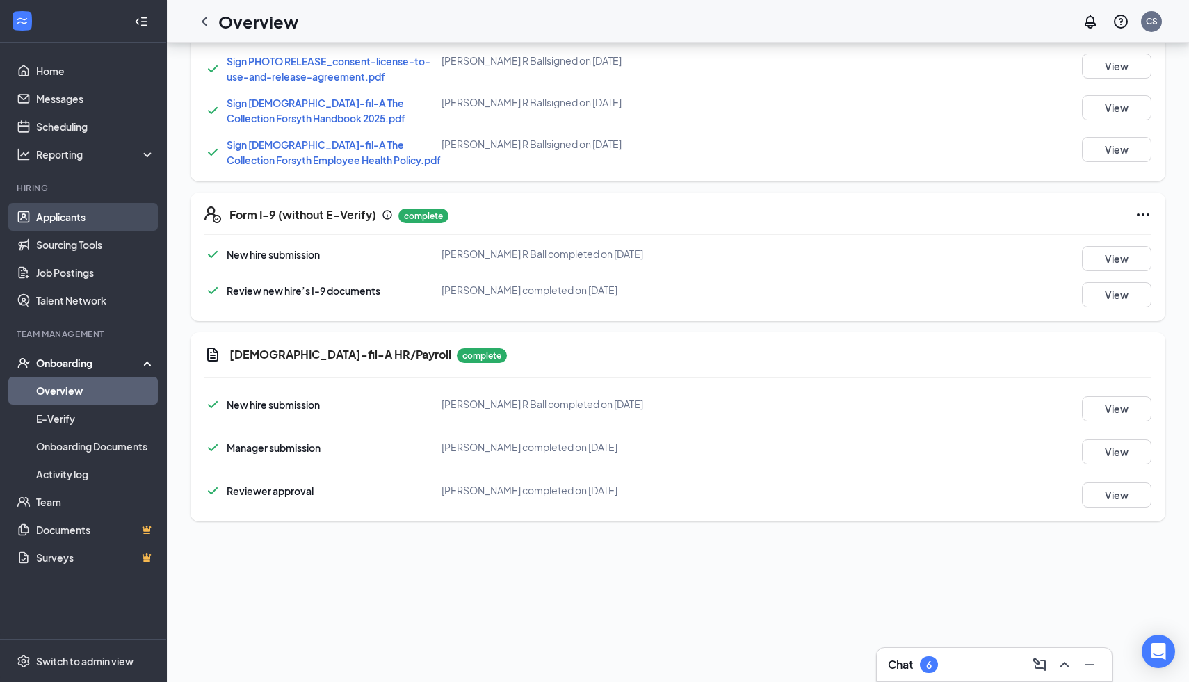
click at [92, 218] on link "Applicants" at bounding box center [95, 217] width 119 height 28
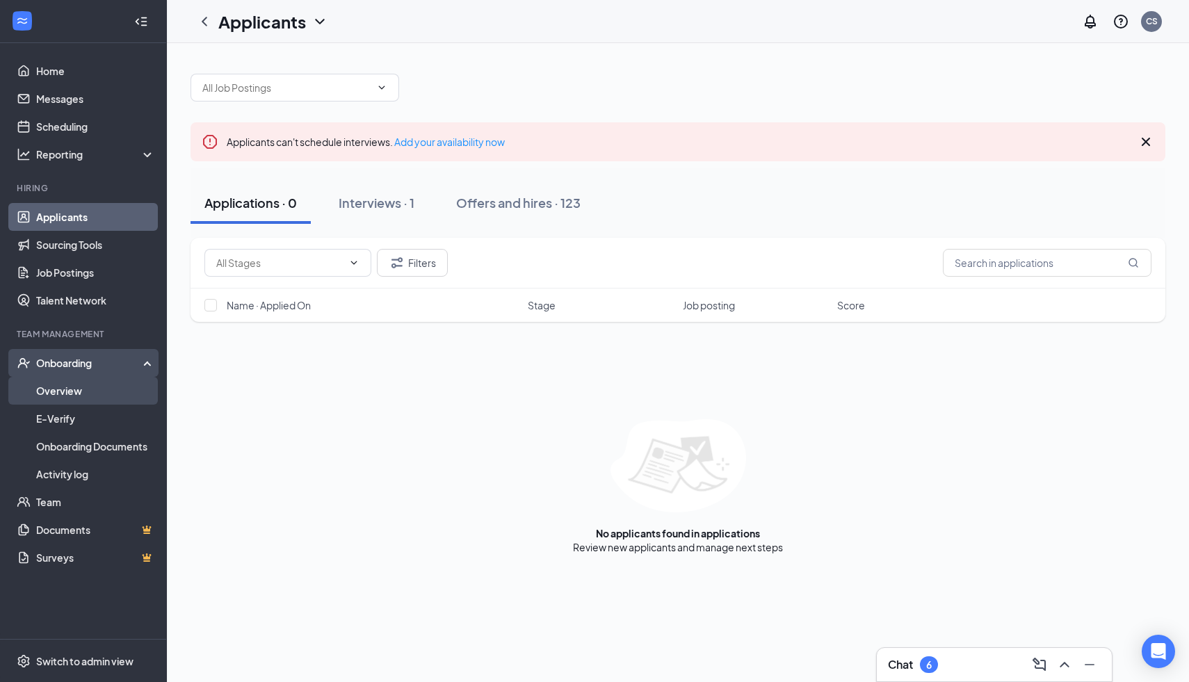
click at [102, 394] on link "Overview" at bounding box center [95, 391] width 119 height 28
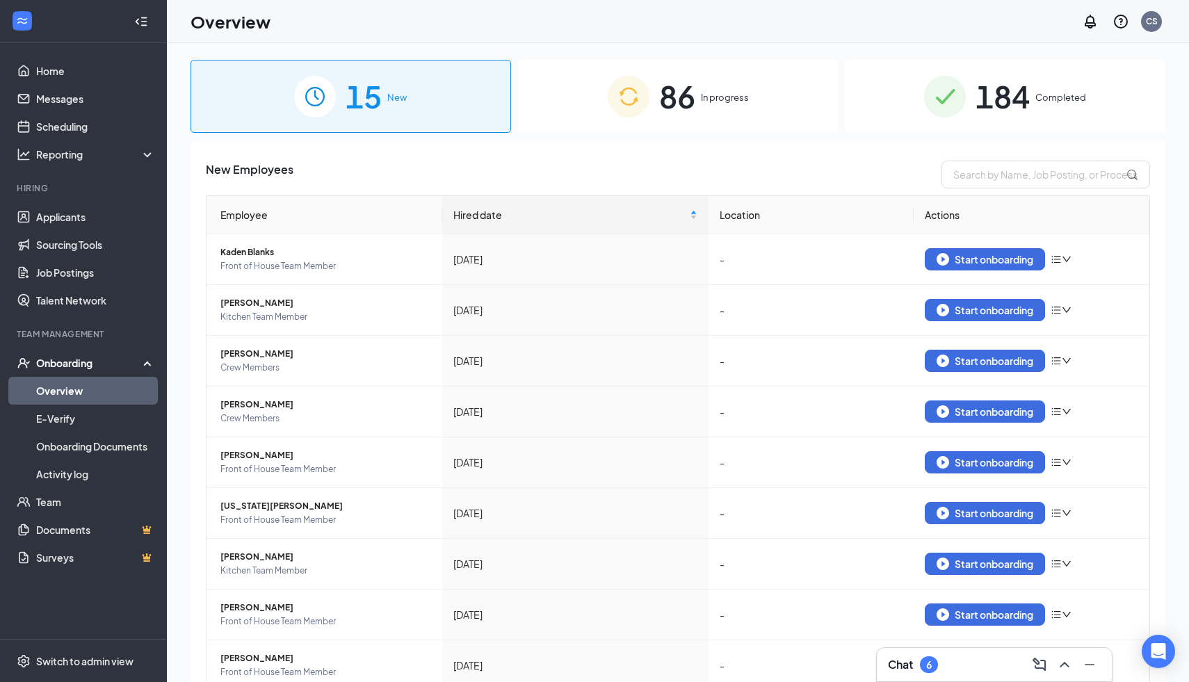
click at [716, 95] on span "In progress" at bounding box center [725, 97] width 48 height 14
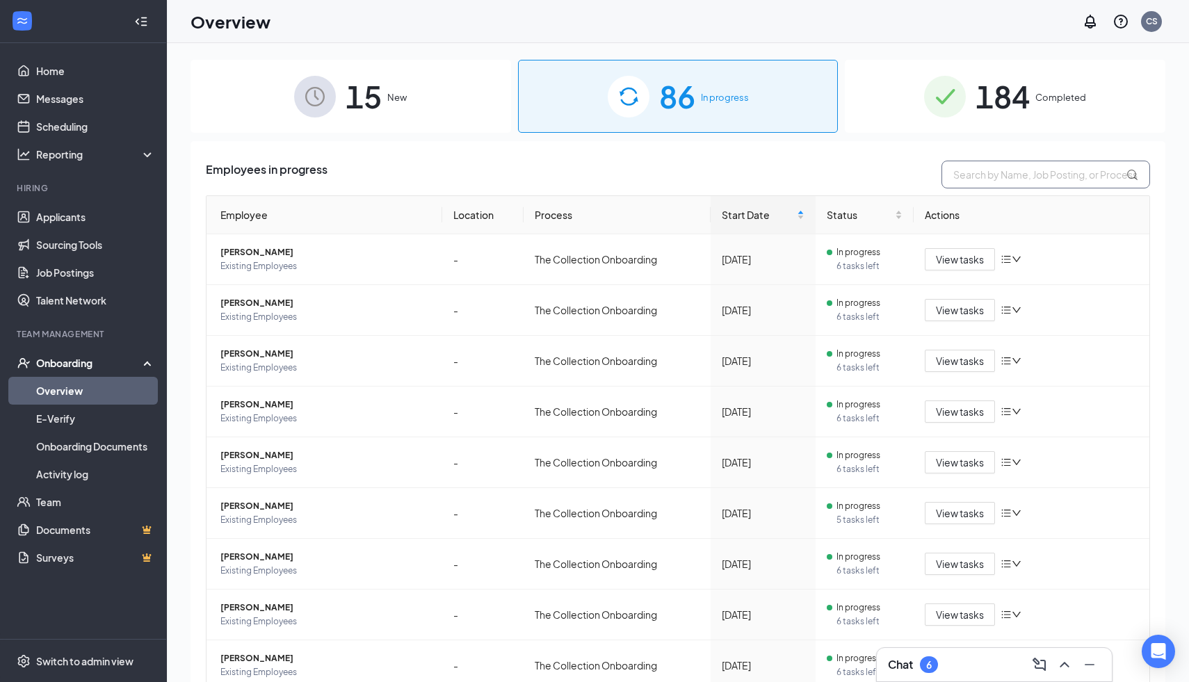
click at [977, 163] on input "text" at bounding box center [1046, 175] width 209 height 28
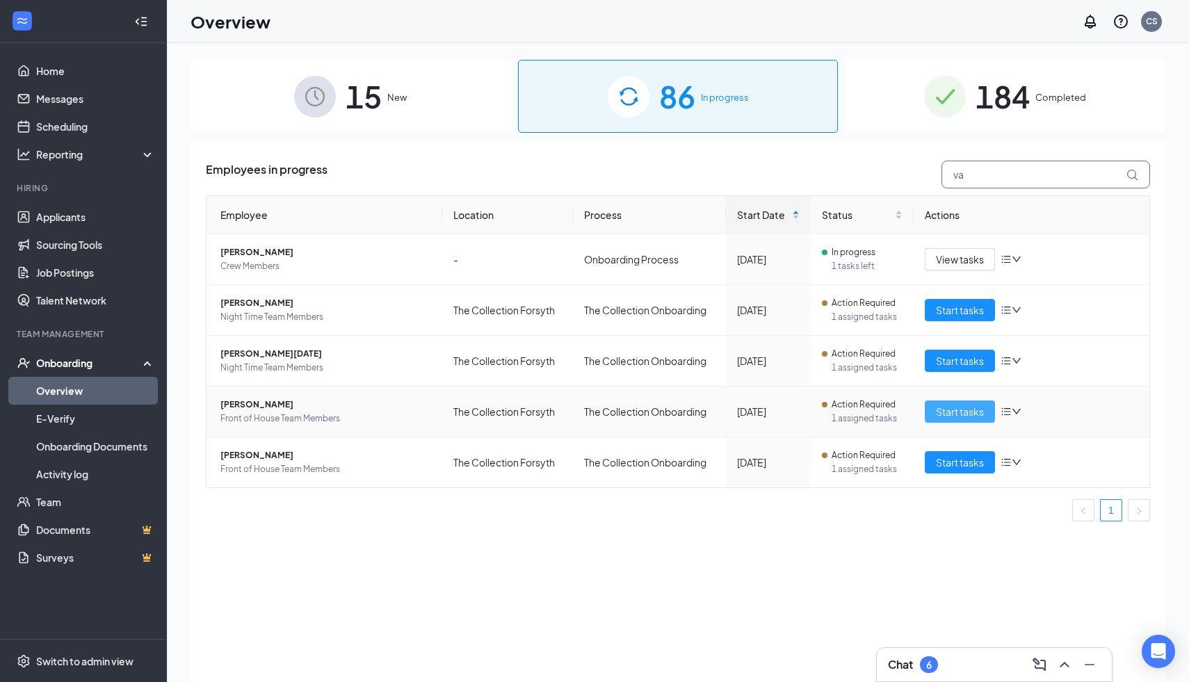
type input "va"
click at [972, 421] on button "Start tasks" at bounding box center [960, 412] width 70 height 22
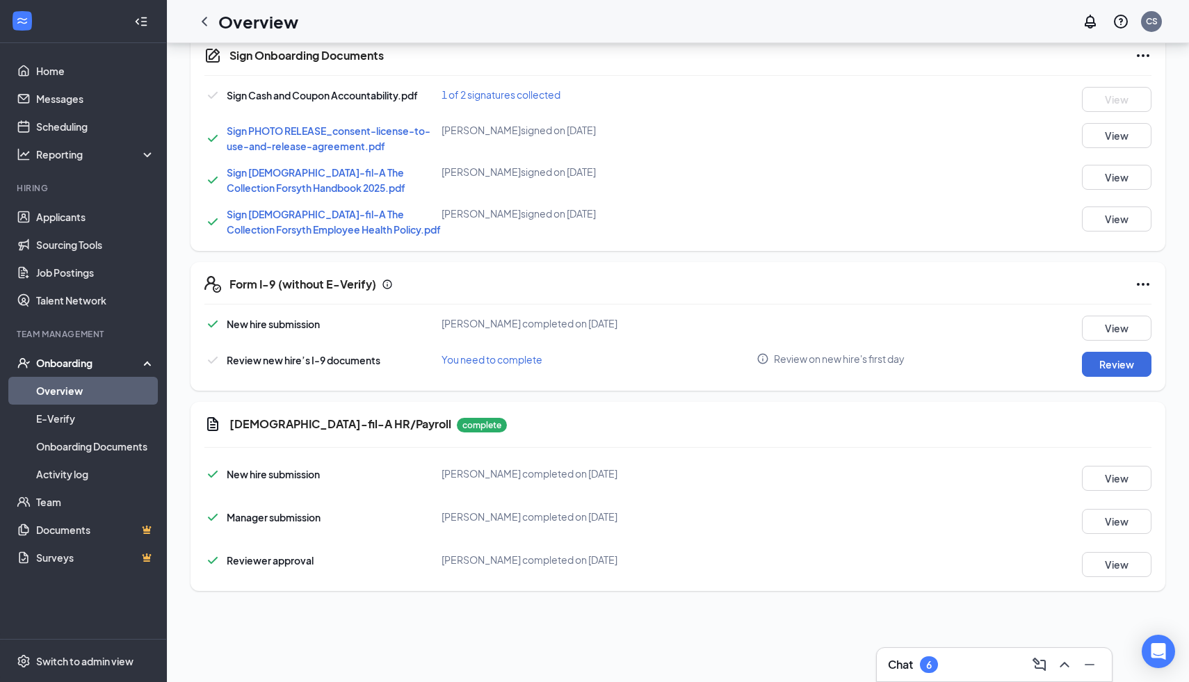
scroll to position [538, 0]
click at [1112, 359] on button "Review" at bounding box center [1117, 362] width 70 height 25
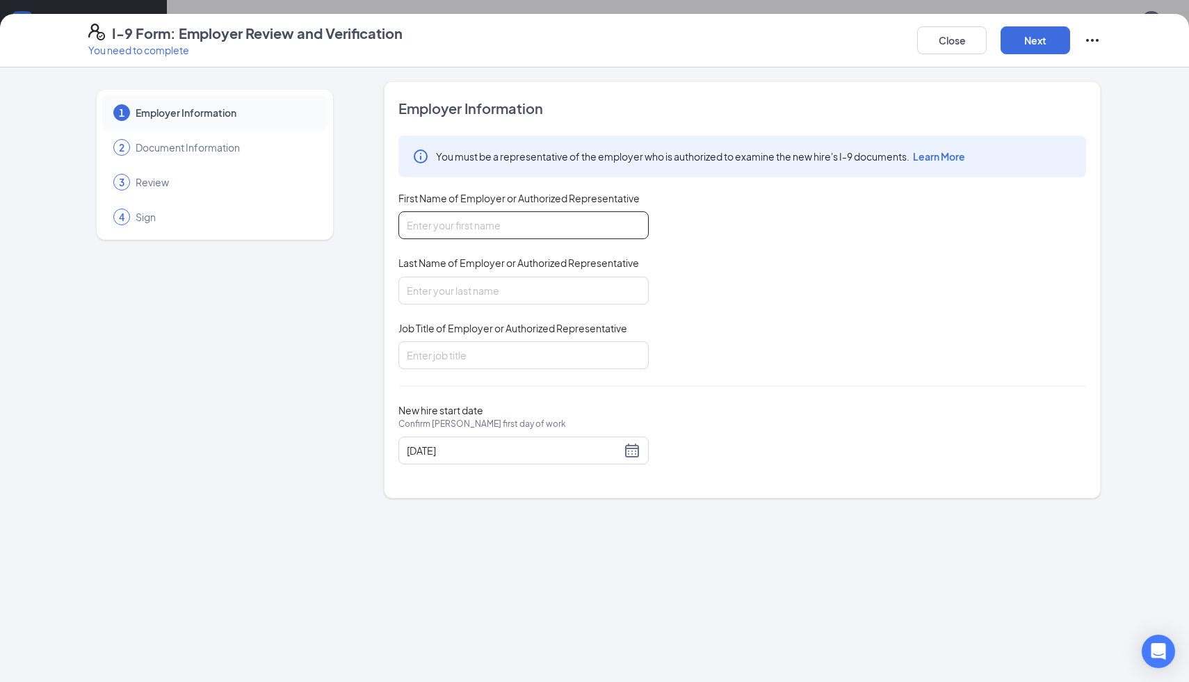
click at [515, 234] on input "First Name of Employer or Authorized Representative" at bounding box center [523, 225] width 250 height 28
type input "[PERSON_NAME]"
click at [469, 361] on input "Job Title of Employer or Authorized Representative" at bounding box center [523, 355] width 250 height 28
type input "Operating Partner"
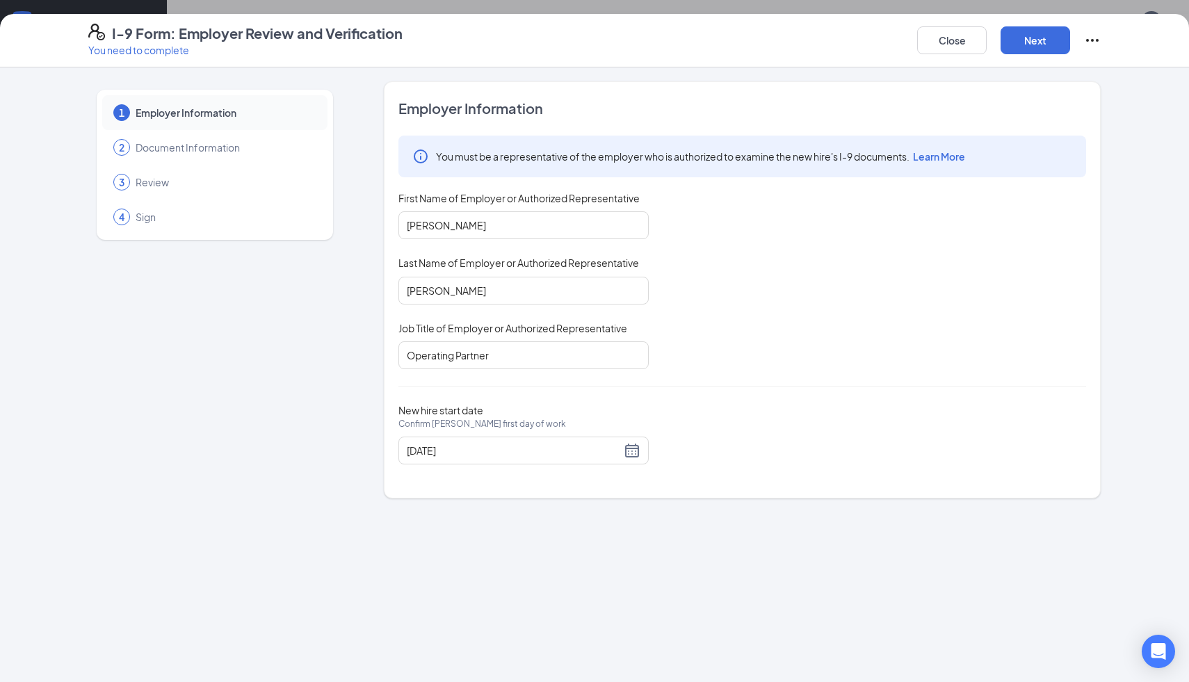
click at [750, 412] on div "New hire start date Confirm [PERSON_NAME] first day of work [DATE]" at bounding box center [742, 434] width 688 height 60
click at [626, 457] on div "[DATE]" at bounding box center [524, 450] width 234 height 17
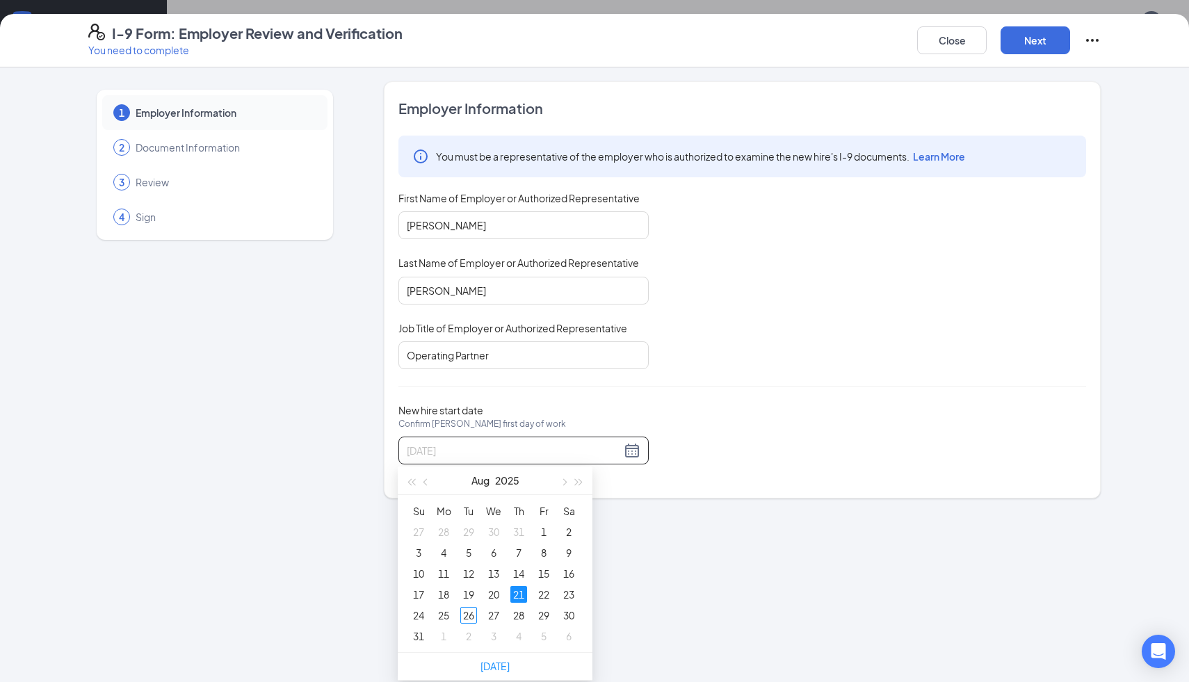
type input "[DATE]"
click at [519, 591] on div "21" at bounding box center [518, 594] width 17 height 17
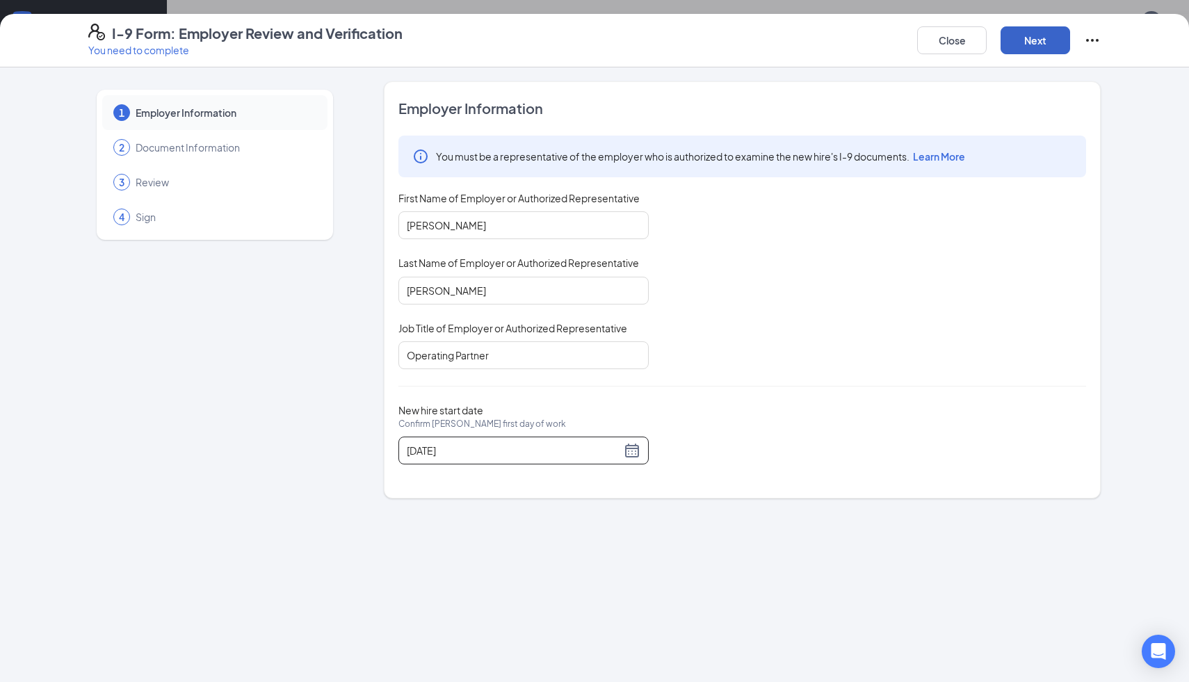
click at [1045, 36] on button "Next" at bounding box center [1036, 40] width 70 height 28
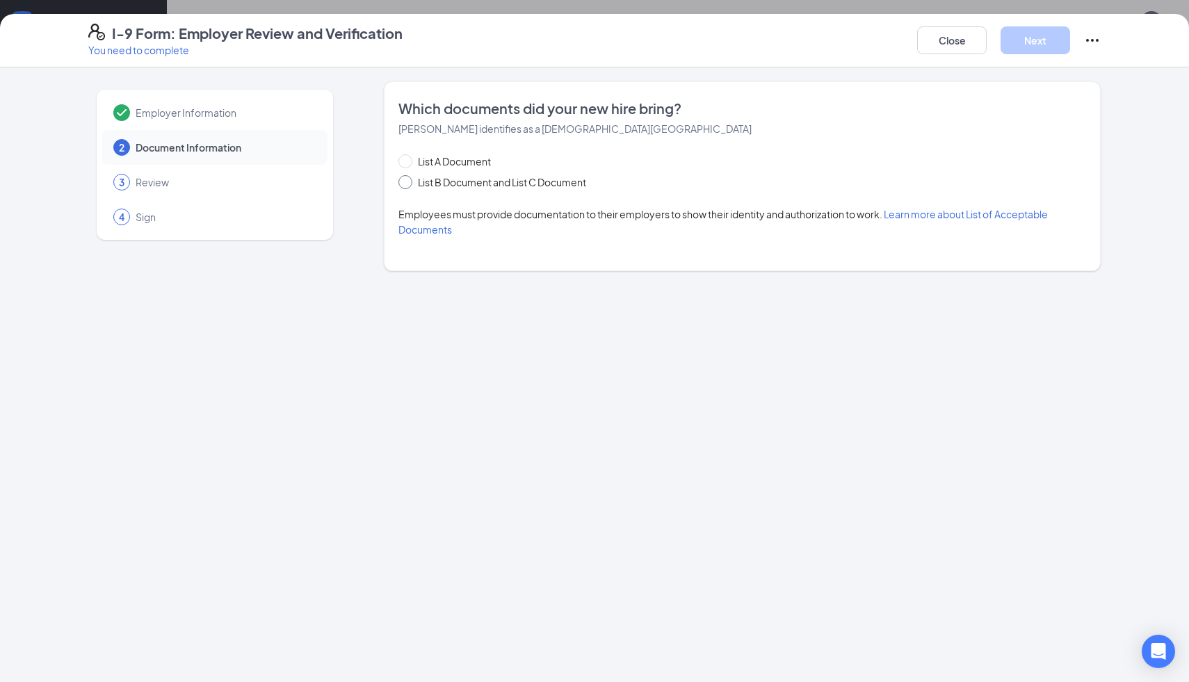
click at [409, 185] on span at bounding box center [405, 182] width 14 height 14
click at [408, 185] on input "List B Document and List C Document" at bounding box center [403, 180] width 10 height 10
radio input "true"
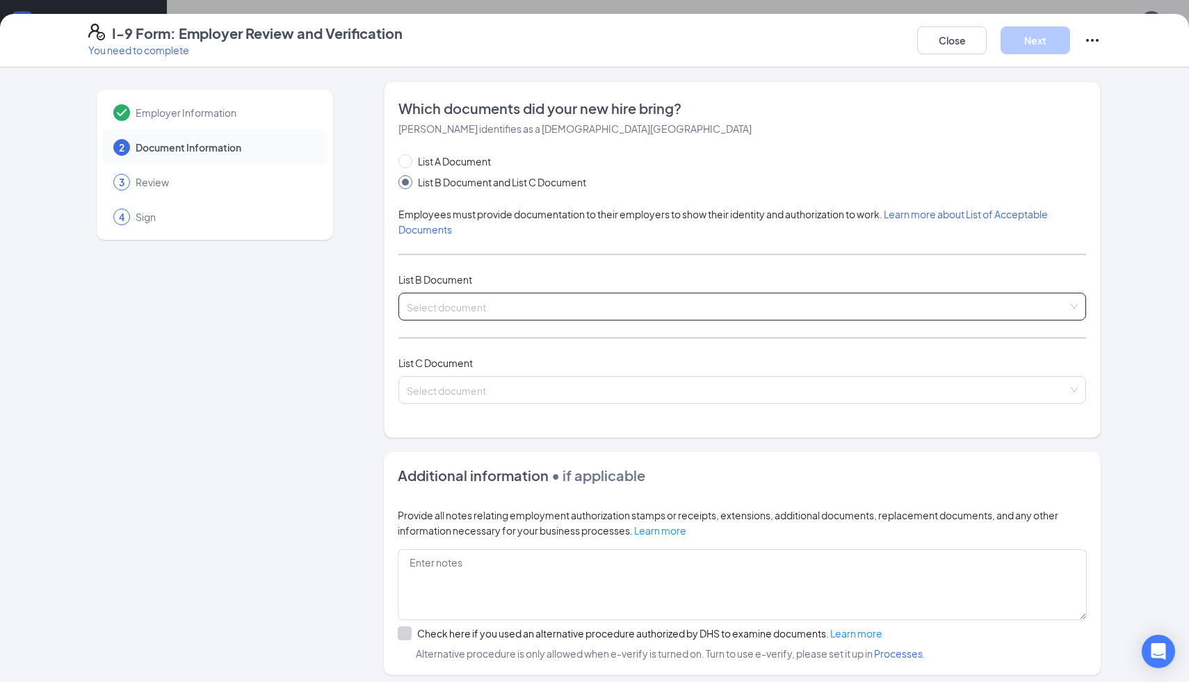
click at [481, 307] on input "search" at bounding box center [737, 303] width 661 height 21
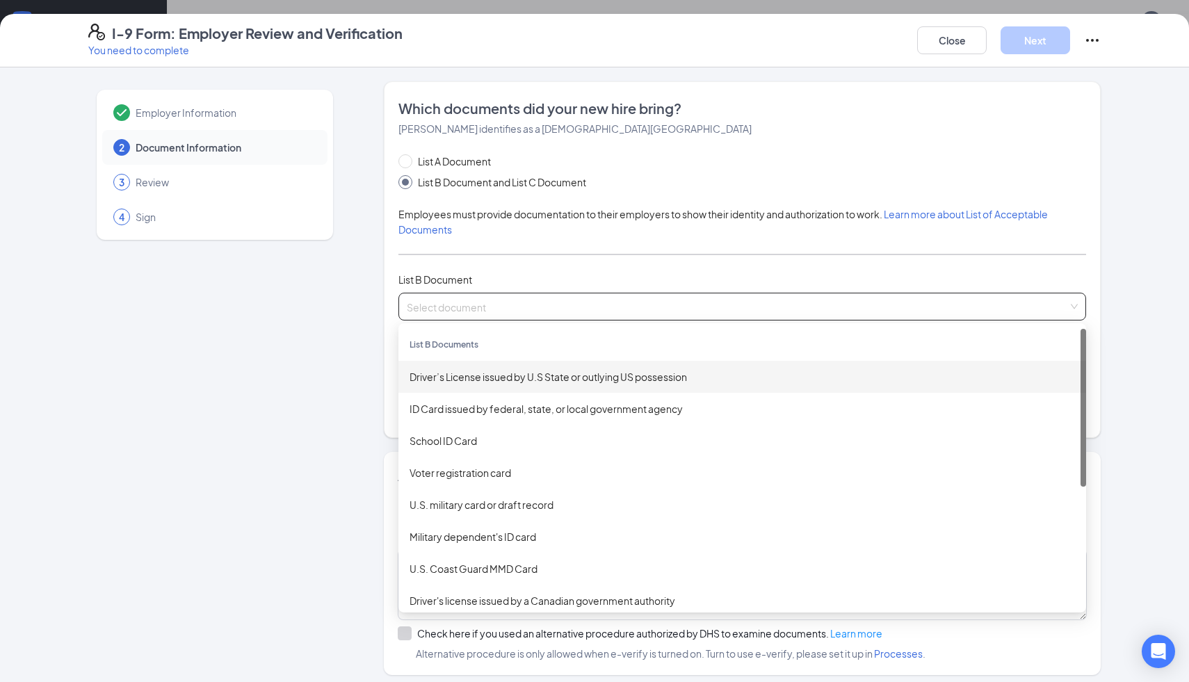
click at [503, 377] on div "Driver’s License issued by U.S State or outlying US possession" at bounding box center [742, 376] width 665 height 15
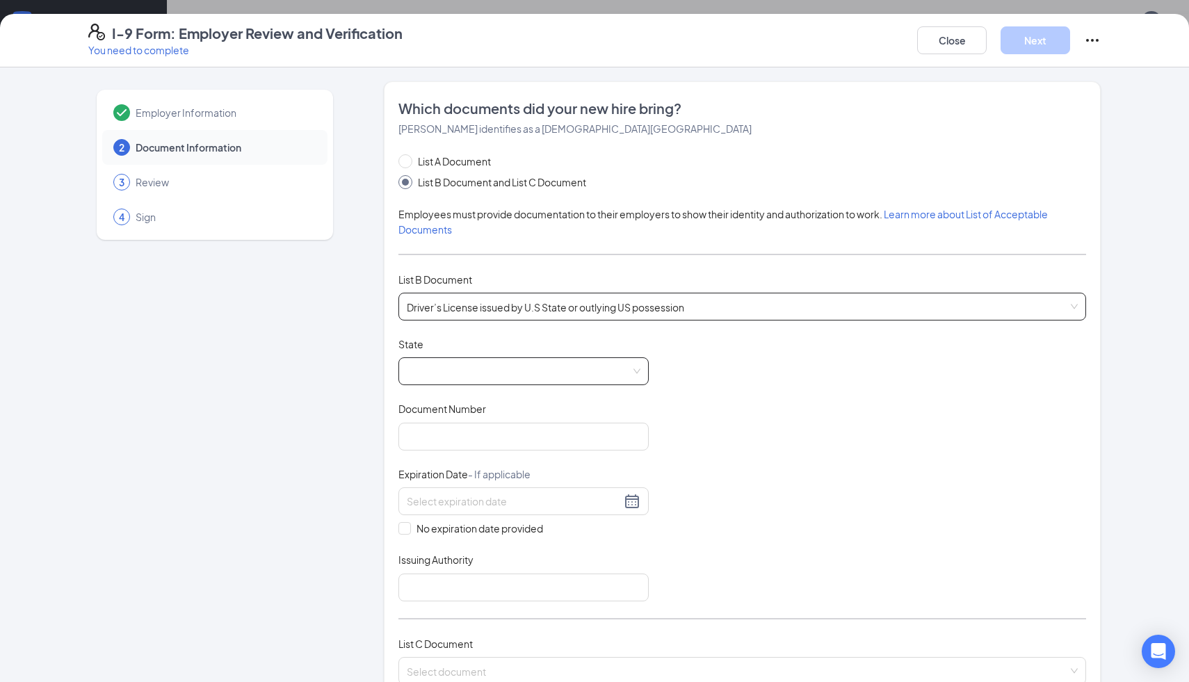
click at [482, 362] on span at bounding box center [524, 371] width 234 height 26
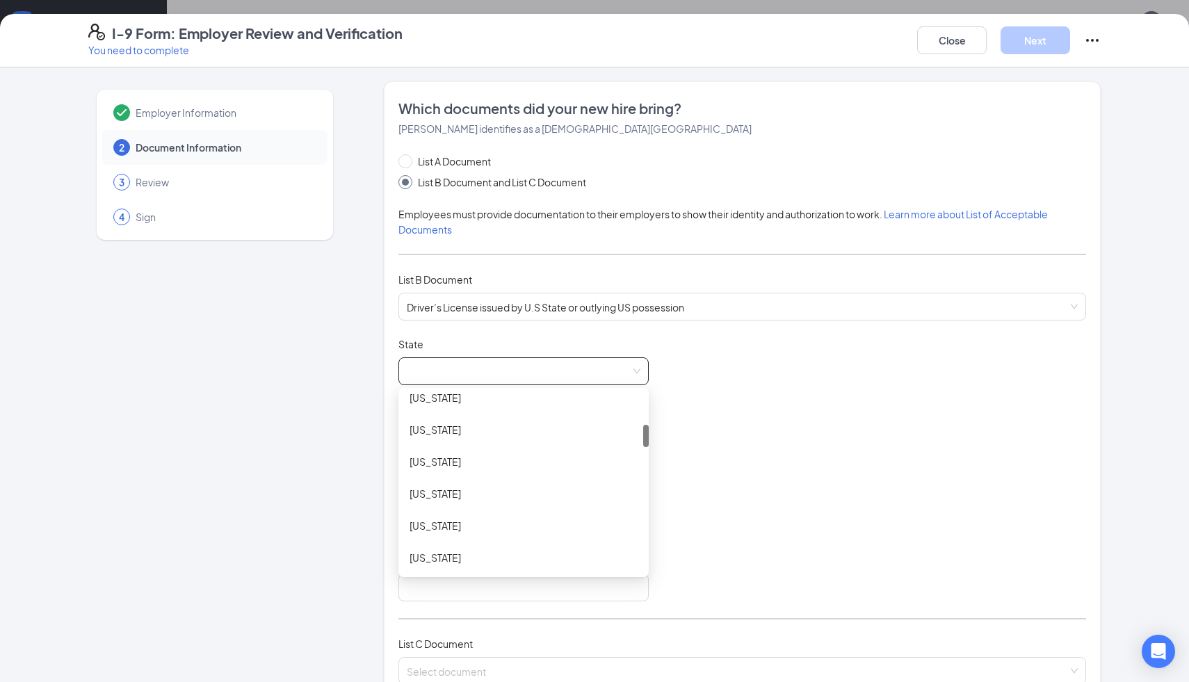
scroll to position [237, 0]
click at [466, 521] on div "[US_STATE]" at bounding box center [524, 524] width 228 height 15
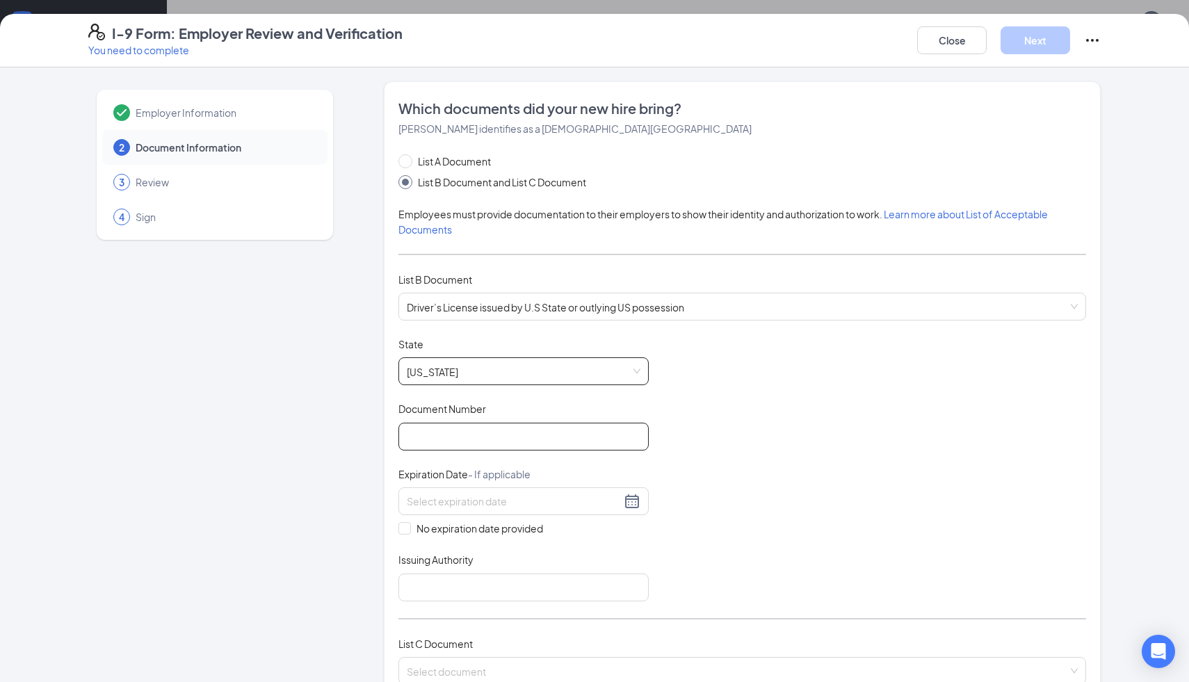
click at [478, 442] on input "Document Number" at bounding box center [523, 437] width 250 height 28
type input "071797817"
click at [633, 502] on div at bounding box center [524, 501] width 234 height 17
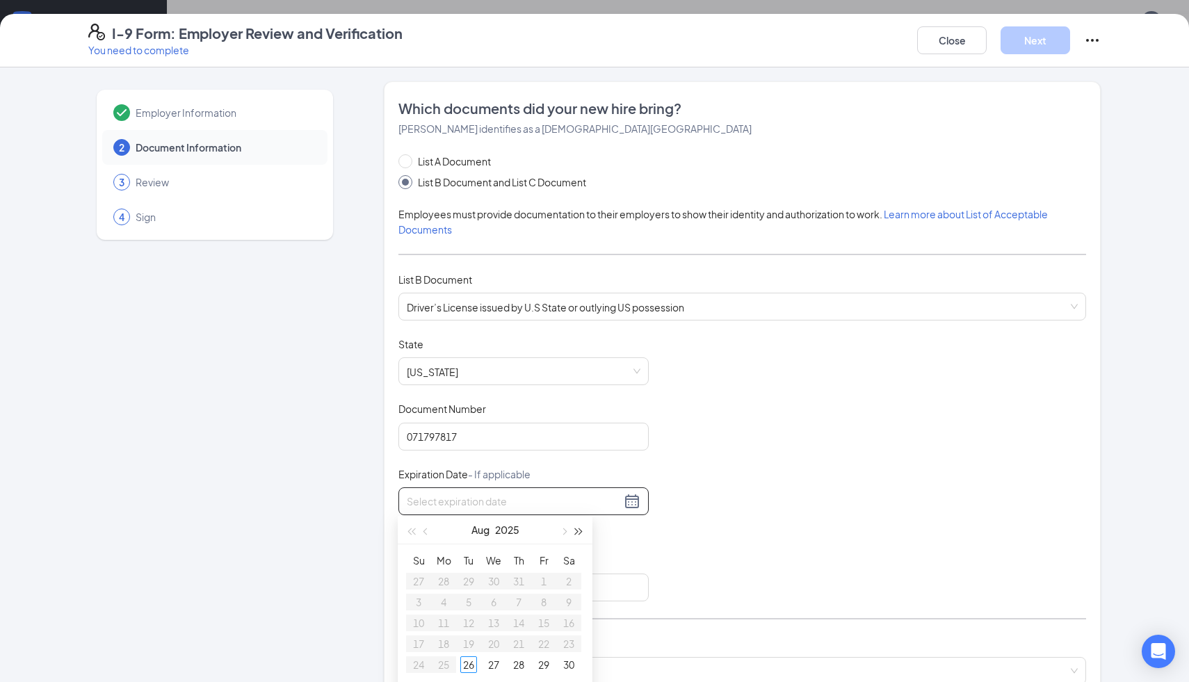
click at [579, 529] on span "button" at bounding box center [579, 531] width 7 height 7
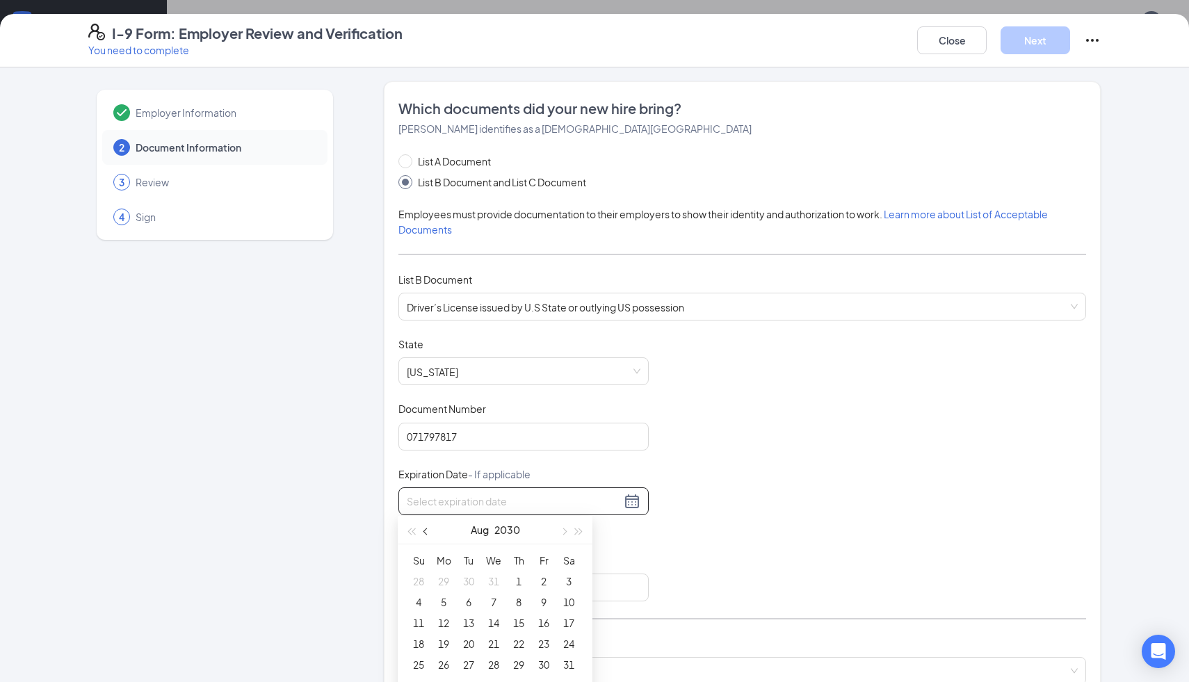
click at [427, 529] on span "button" at bounding box center [426, 531] width 7 height 7
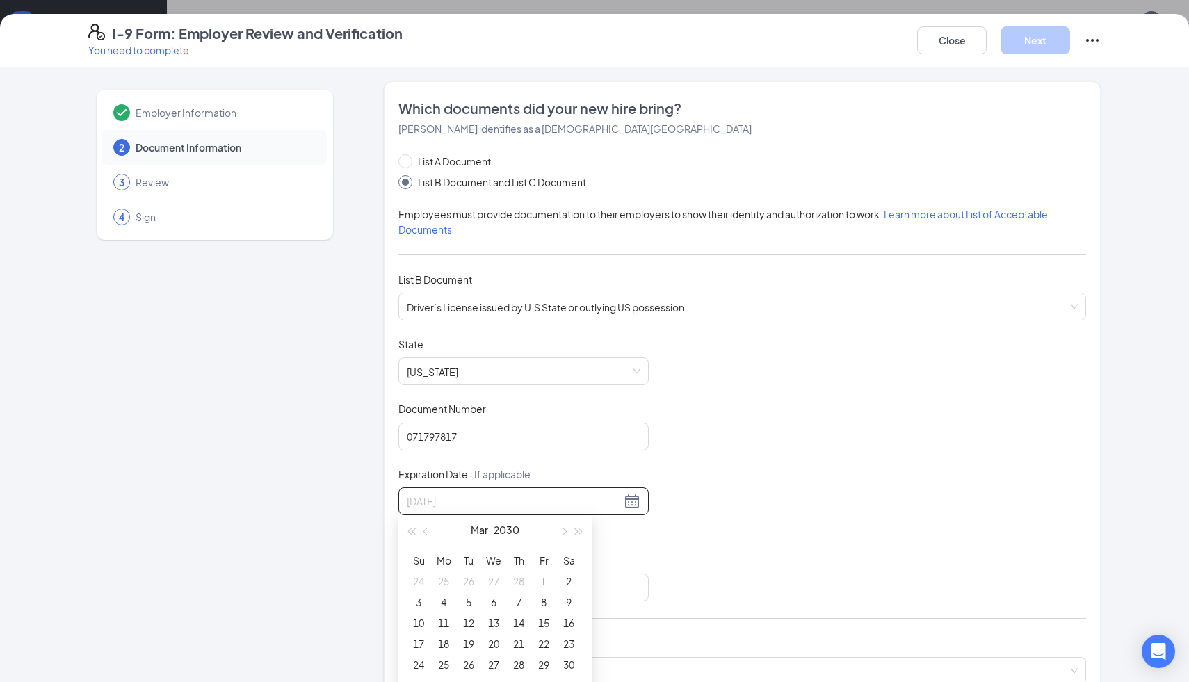
type input "[DATE]"
click at [472, 640] on div "19" at bounding box center [468, 644] width 17 height 17
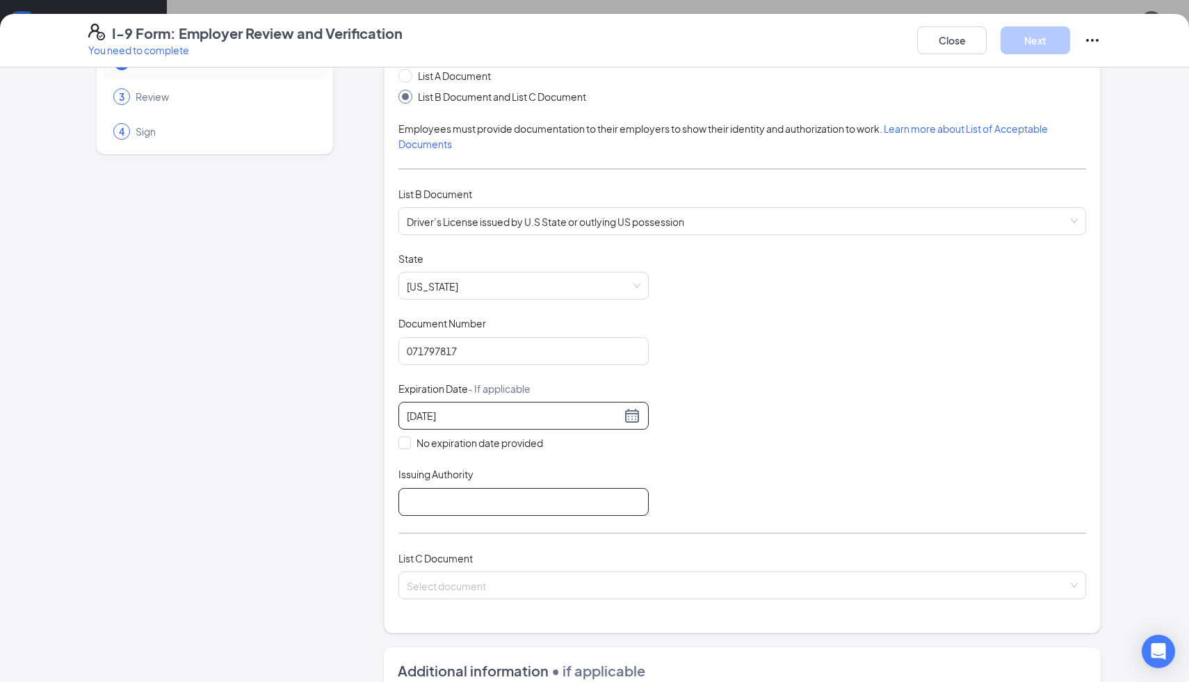
click at [503, 503] on input "Issuing Authority" at bounding box center [523, 502] width 250 height 28
type input "[US_STATE]"
click at [482, 588] on input "search" at bounding box center [737, 582] width 661 height 21
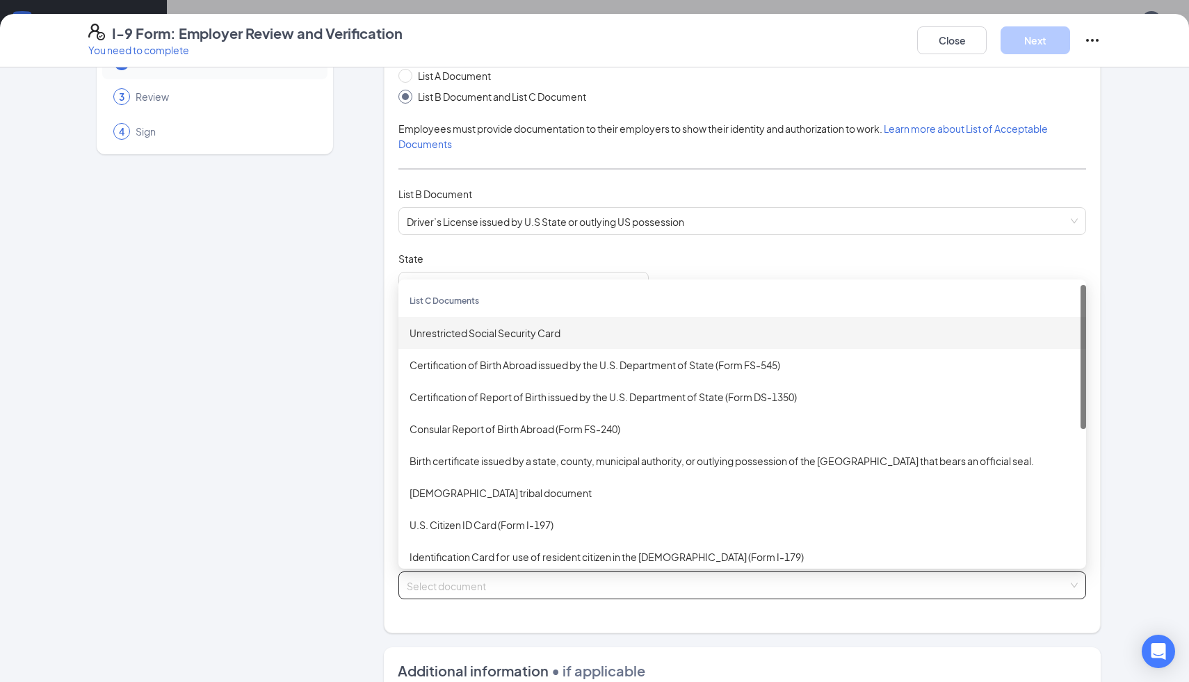
click at [518, 328] on div "Unrestricted Social Security Card" at bounding box center [742, 332] width 665 height 15
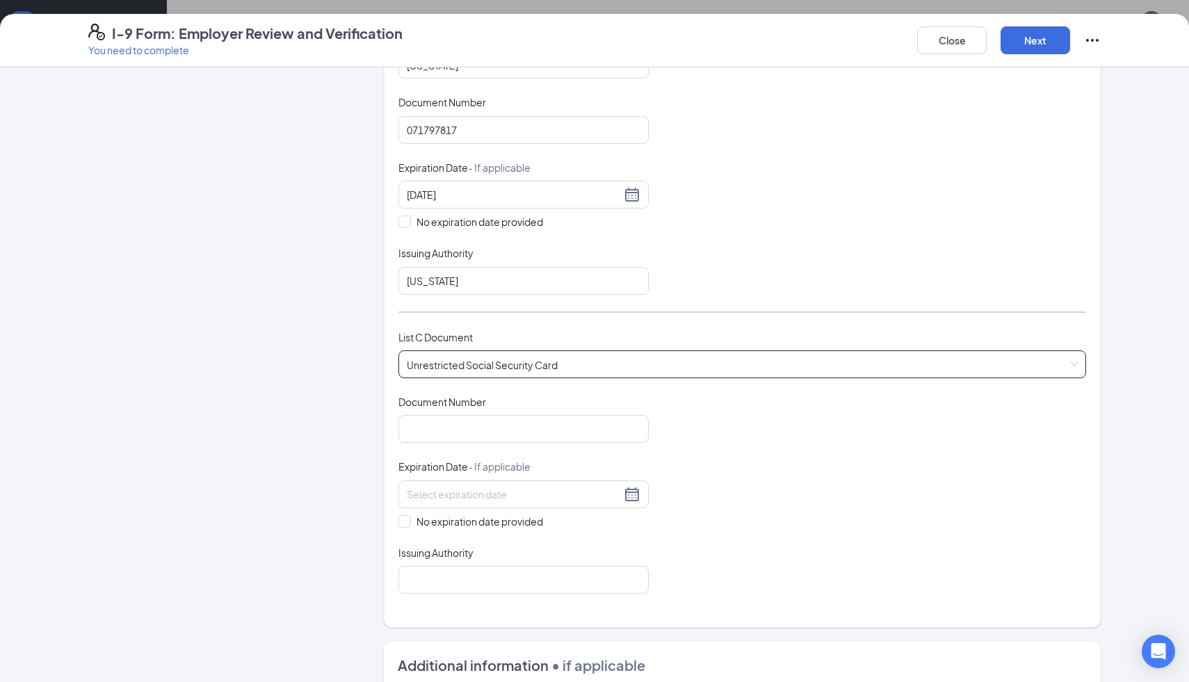
scroll to position [371, 0]
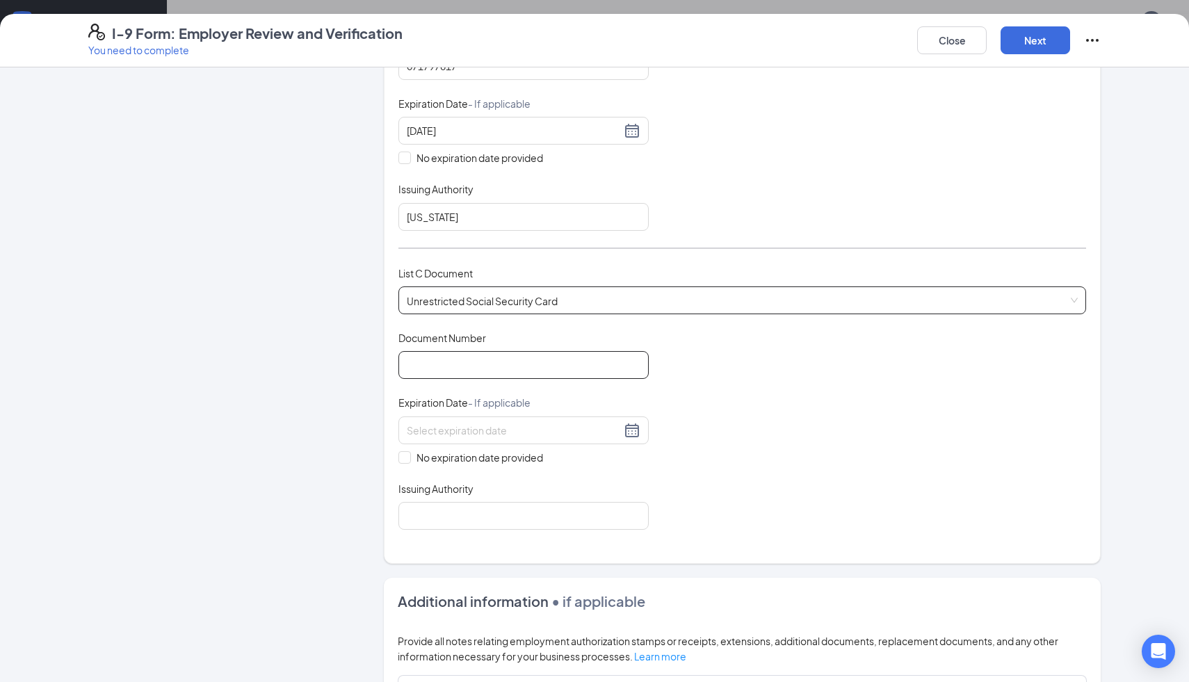
click at [470, 351] on input "Document Number" at bounding box center [523, 365] width 250 height 28
type input "041135063"
click at [408, 453] on span at bounding box center [404, 457] width 13 height 13
click at [408, 453] on input "No expiration date provided" at bounding box center [403, 456] width 10 height 10
checkbox input "true"
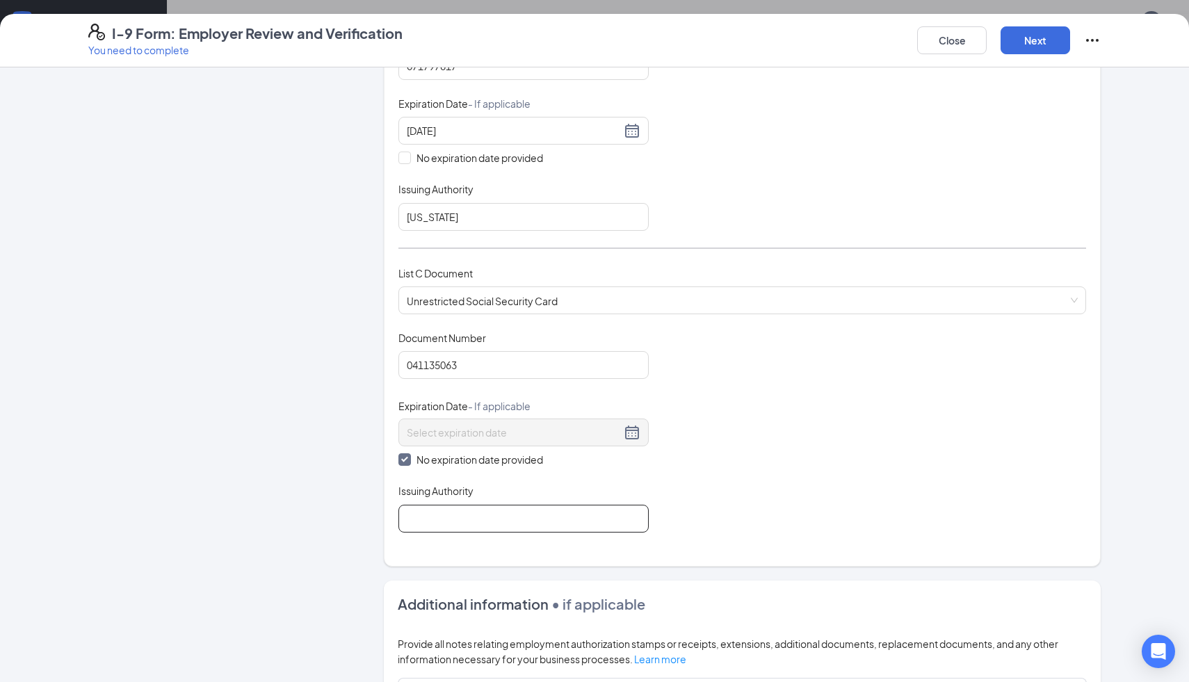
click at [421, 507] on input "Issuing Authority" at bounding box center [523, 519] width 250 height 28
type input "Social Security Administration"
click at [1028, 47] on button "Next" at bounding box center [1036, 40] width 70 height 28
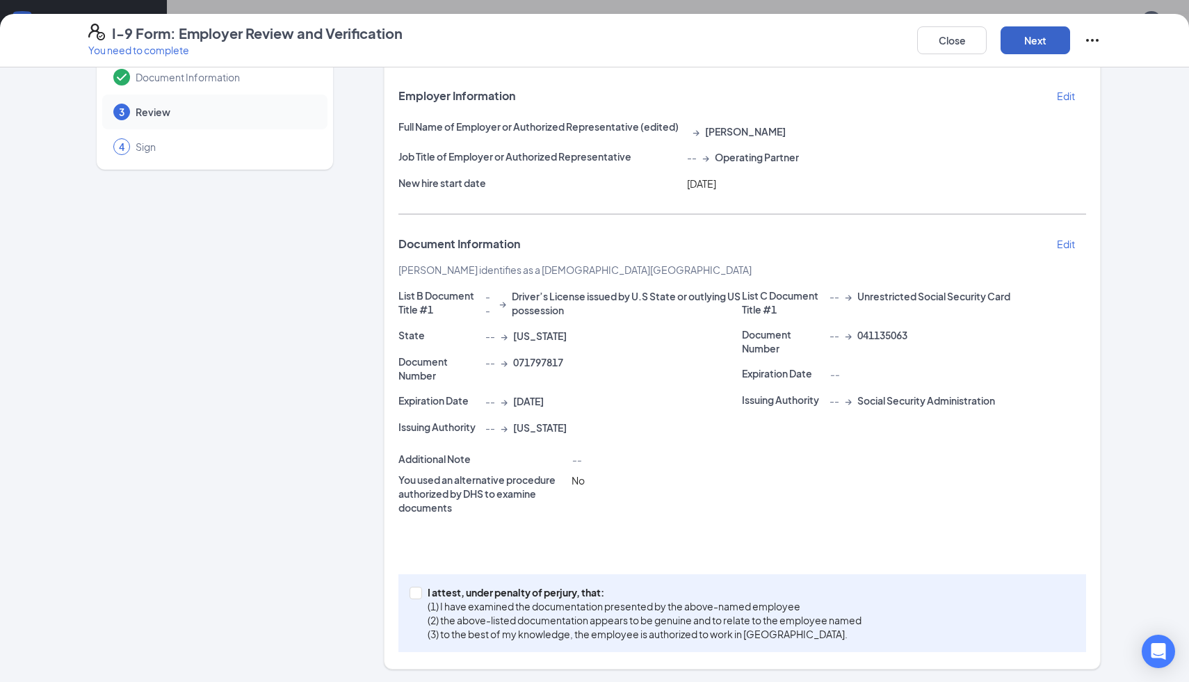
scroll to position [605, 0]
click at [420, 590] on span at bounding box center [416, 593] width 13 height 13
click at [419, 590] on input "I attest, under penalty of [PERSON_NAME], that: (1) I have examined the documen…" at bounding box center [415, 592] width 10 height 10
checkbox input "true"
click at [1026, 50] on button "Next" at bounding box center [1036, 40] width 70 height 28
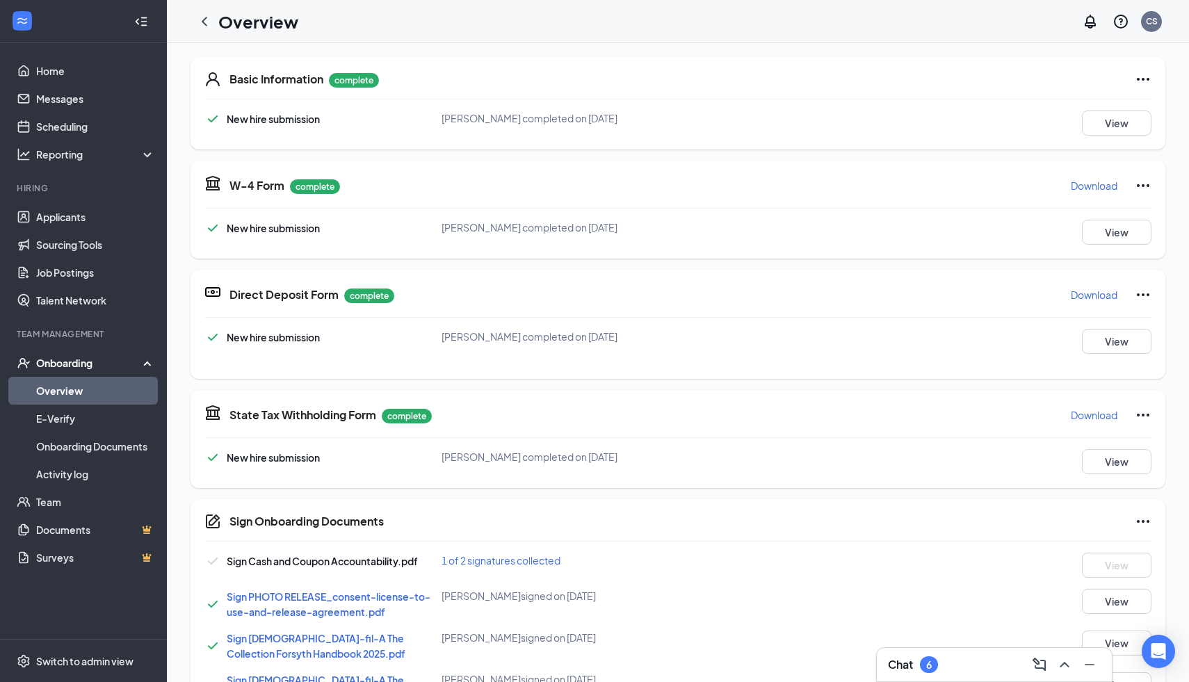
scroll to position [0, 0]
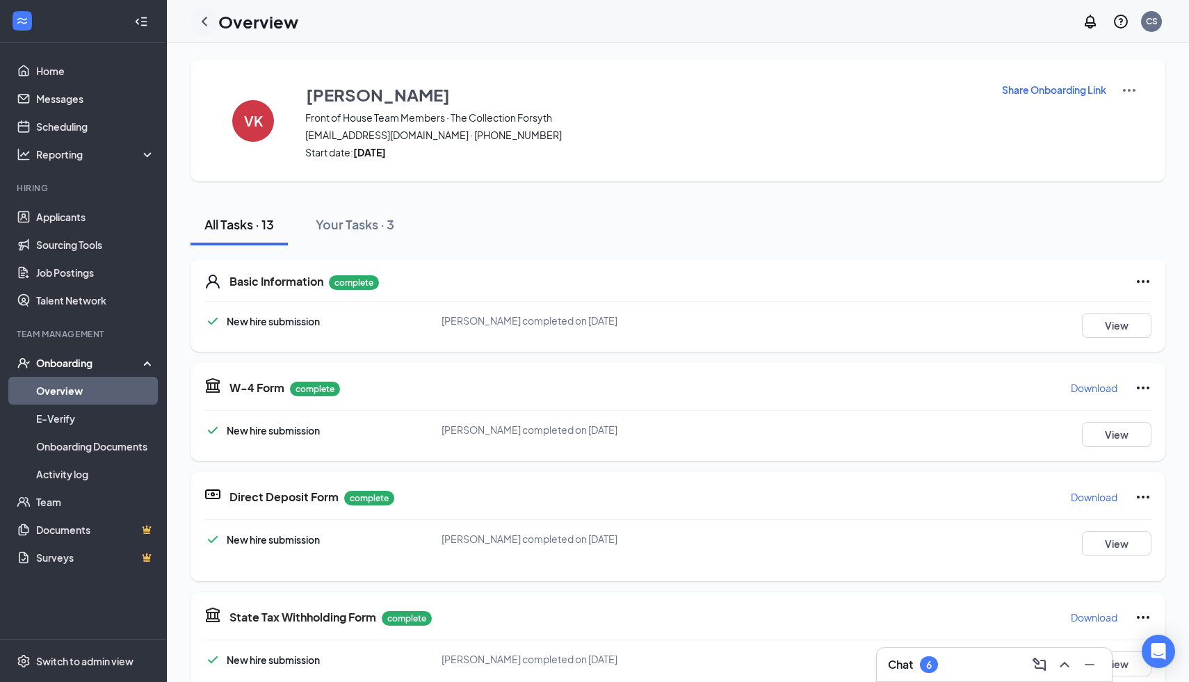
click at [207, 22] on icon "ChevronLeft" at bounding box center [204, 21] width 17 height 17
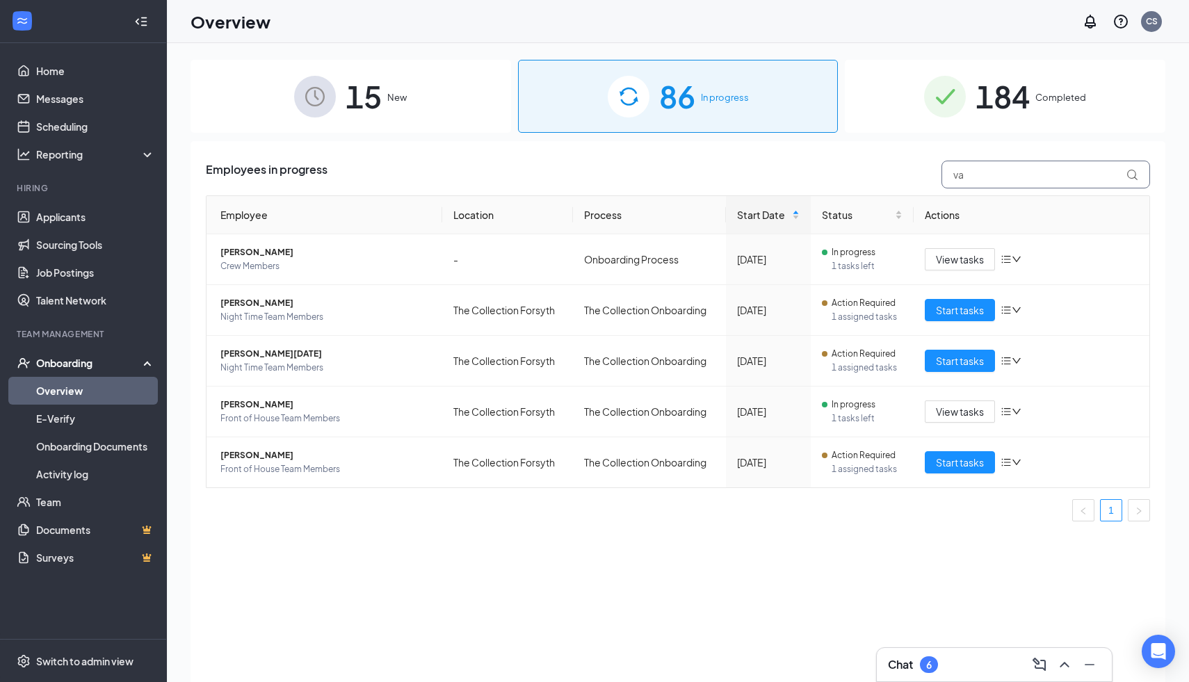
click at [965, 182] on input "va" at bounding box center [1046, 175] width 209 height 28
click at [967, 462] on span "Start tasks" at bounding box center [960, 462] width 48 height 15
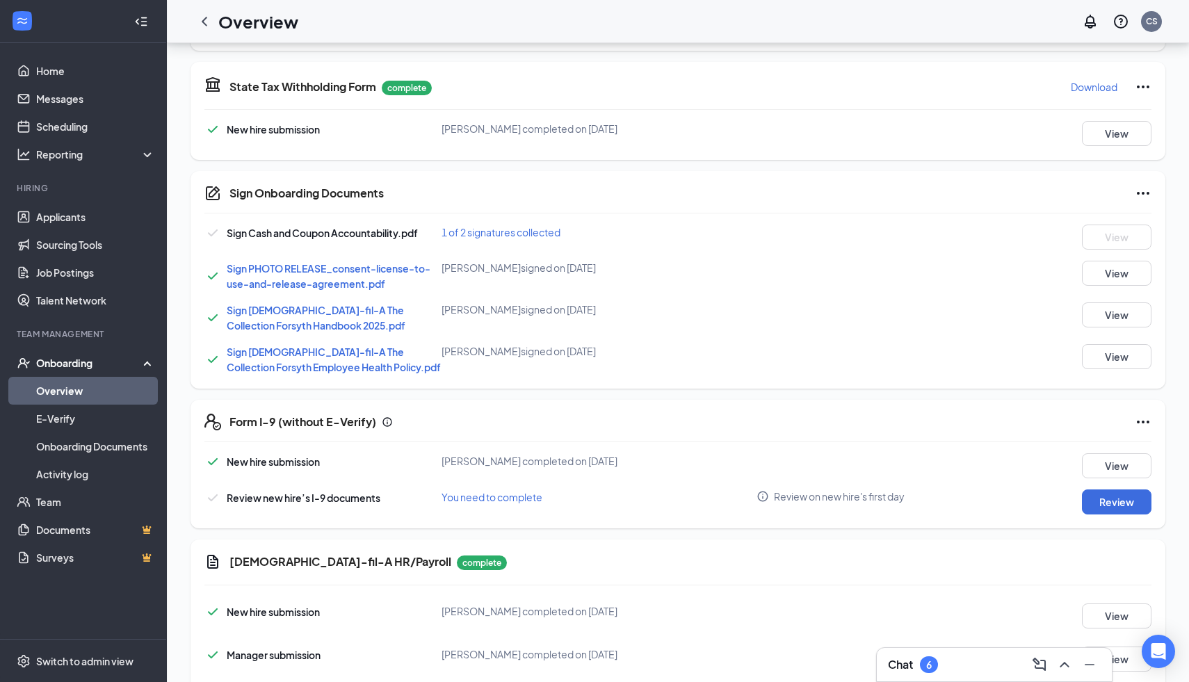
scroll to position [400, 0]
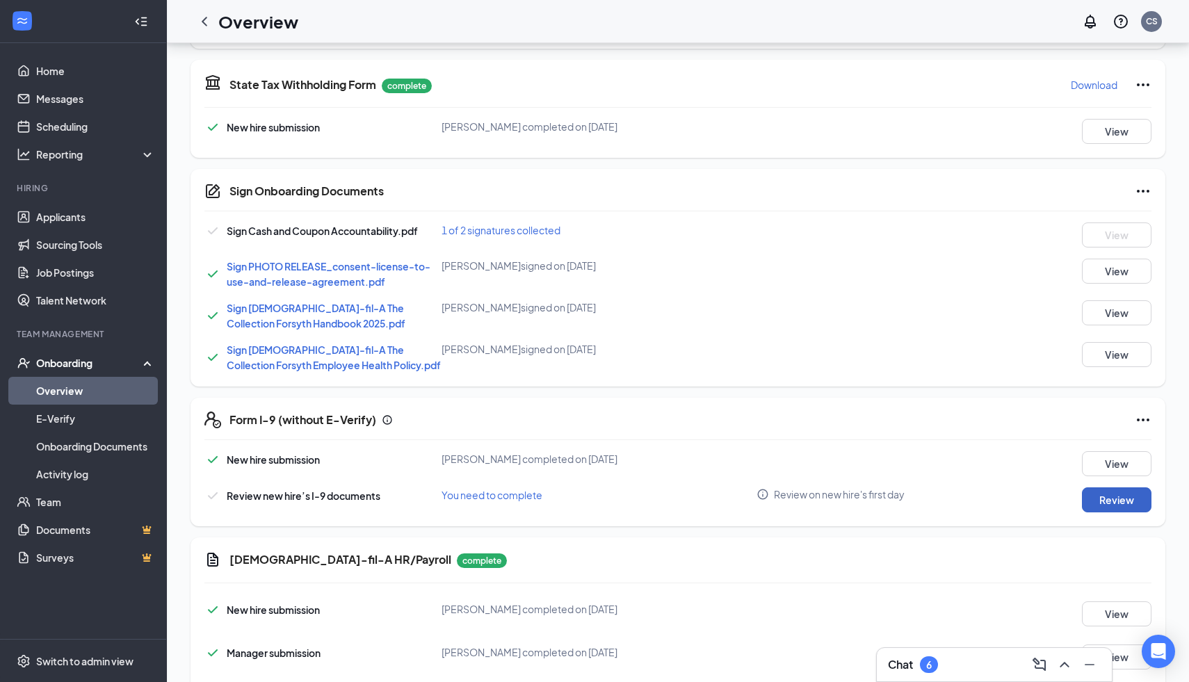
click at [1111, 497] on button "Review" at bounding box center [1117, 499] width 70 height 25
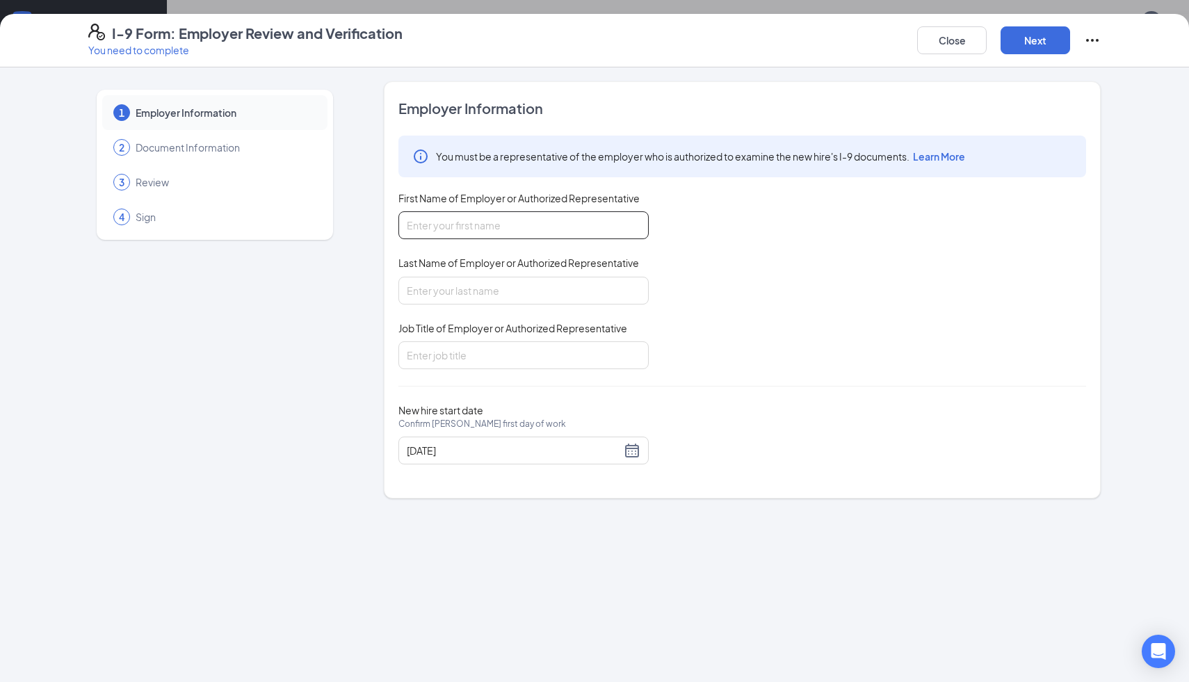
click at [471, 236] on input "First Name of Employer or Authorized Representative" at bounding box center [523, 225] width 250 height 28
type input "[PERSON_NAME]"
click at [426, 371] on div "Employer Information You must be a representative of the employer who is author…" at bounding box center [742, 290] width 688 height 382
click at [446, 352] on input "Job Title of Employer or Authorized Representative" at bounding box center [523, 355] width 250 height 28
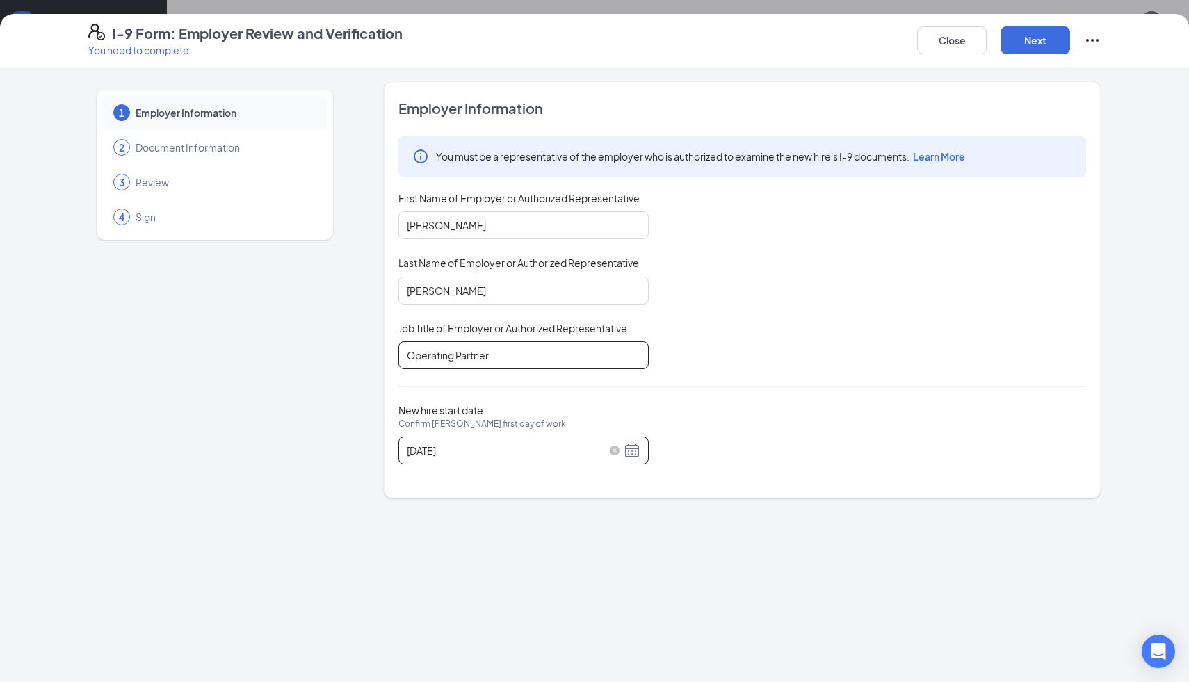
type input "Operating Partner"
click at [634, 455] on div "[DATE]" at bounding box center [524, 450] width 234 height 17
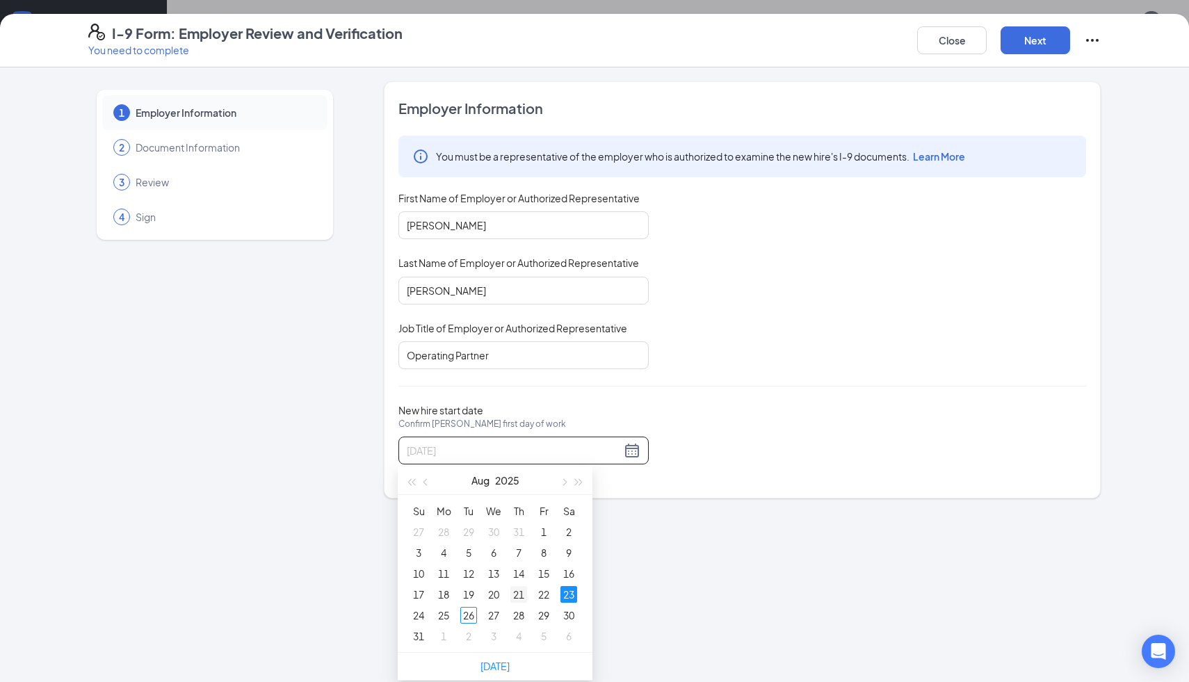
click at [519, 594] on div "21" at bounding box center [518, 594] width 17 height 17
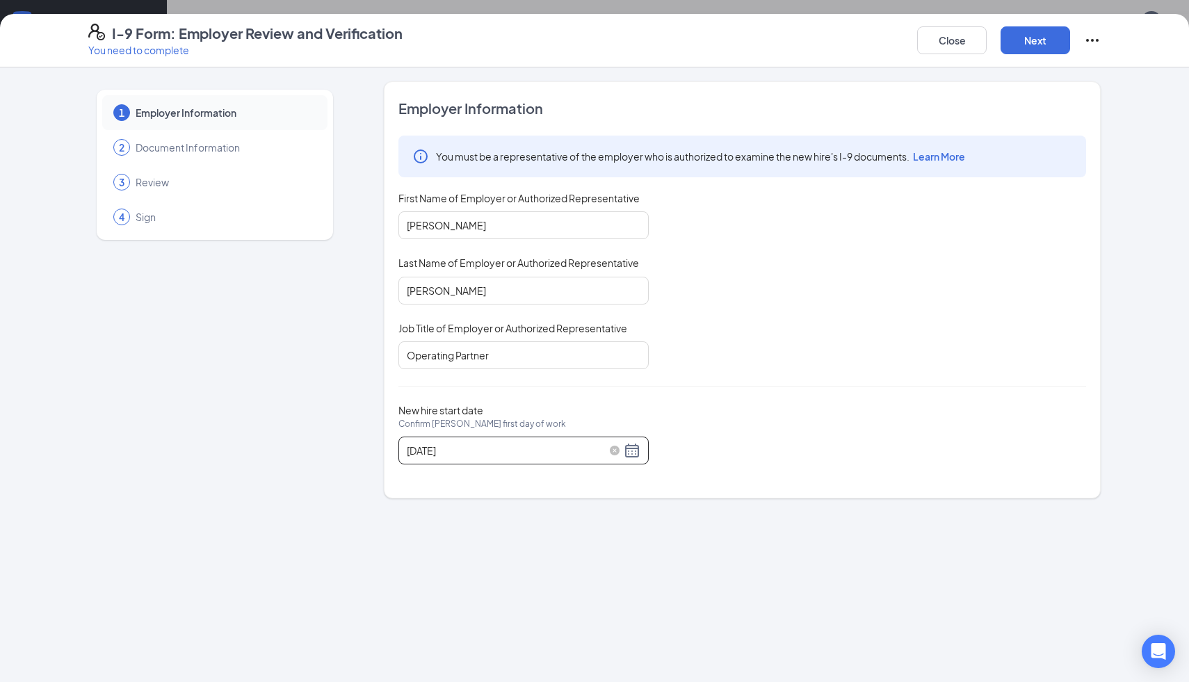
click at [634, 451] on div "[DATE]" at bounding box center [524, 450] width 234 height 17
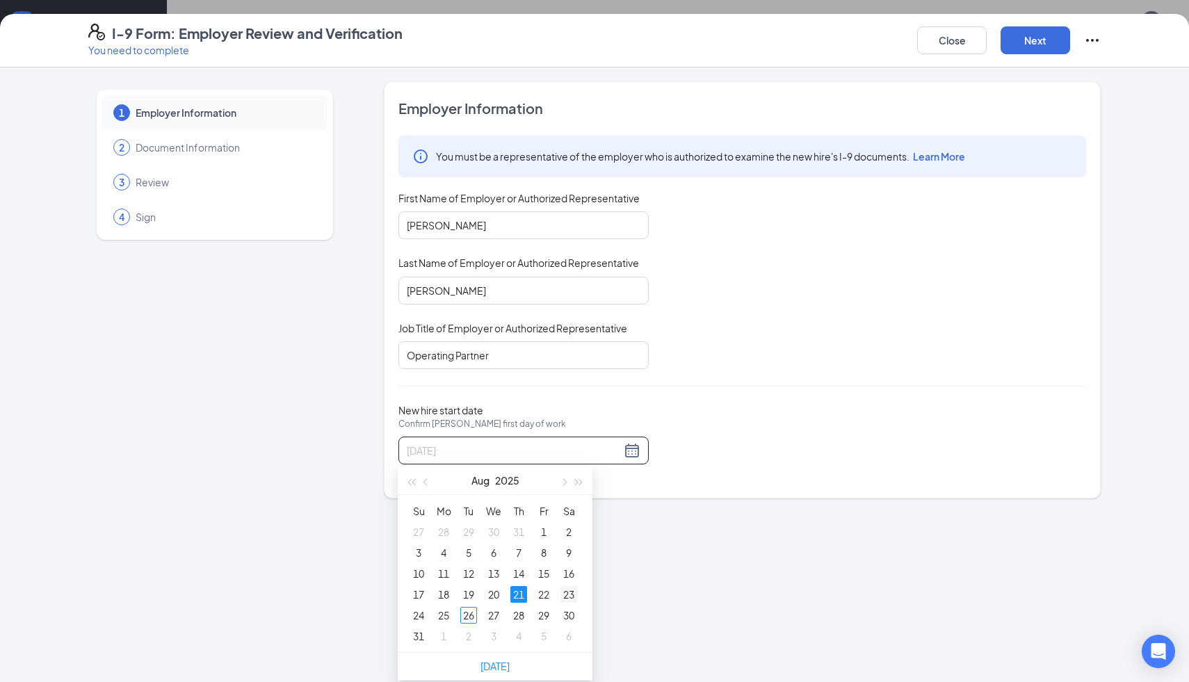
type input "[DATE]"
click at [569, 595] on div "23" at bounding box center [568, 594] width 17 height 17
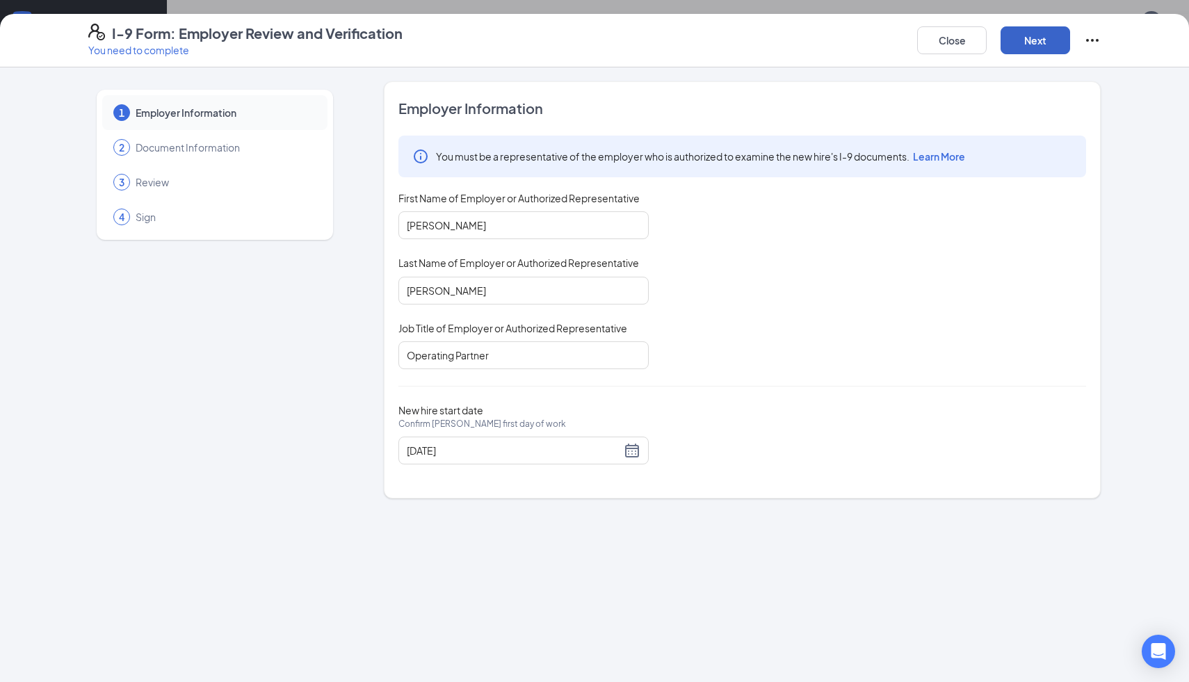
click at [1035, 31] on button "Next" at bounding box center [1036, 40] width 70 height 28
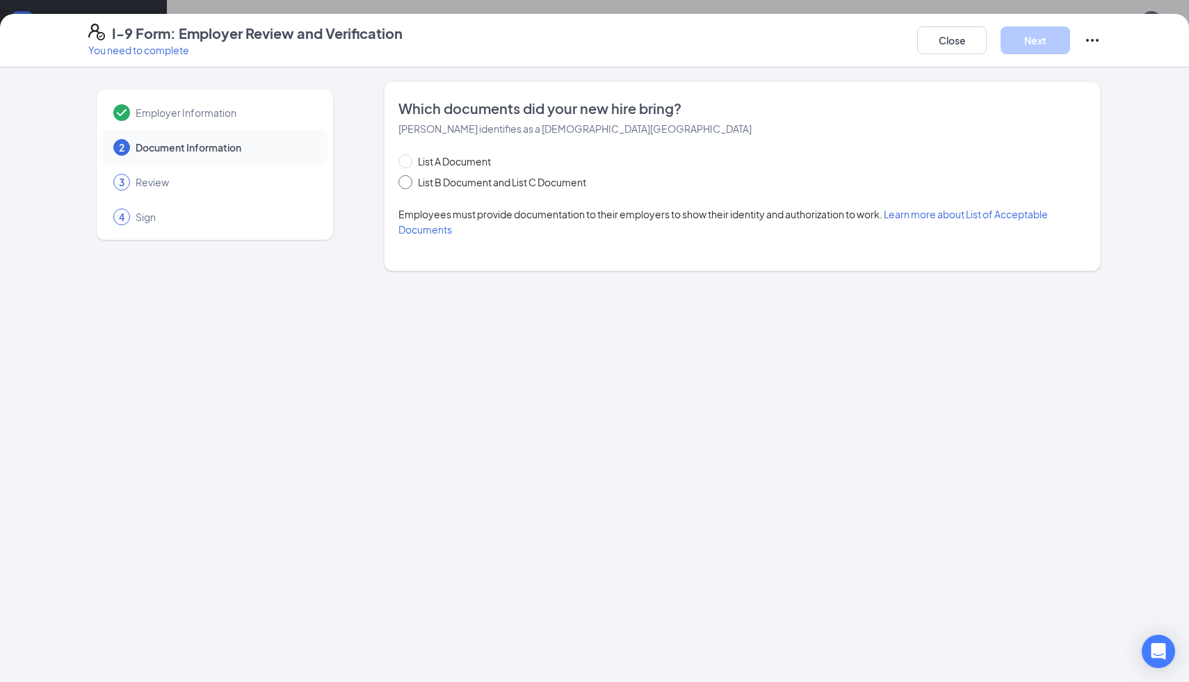
click at [414, 182] on span "List B Document and List C Document" at bounding box center [501, 182] width 179 height 15
click at [408, 182] on input "List B Document and List C Document" at bounding box center [403, 180] width 10 height 10
radio input "true"
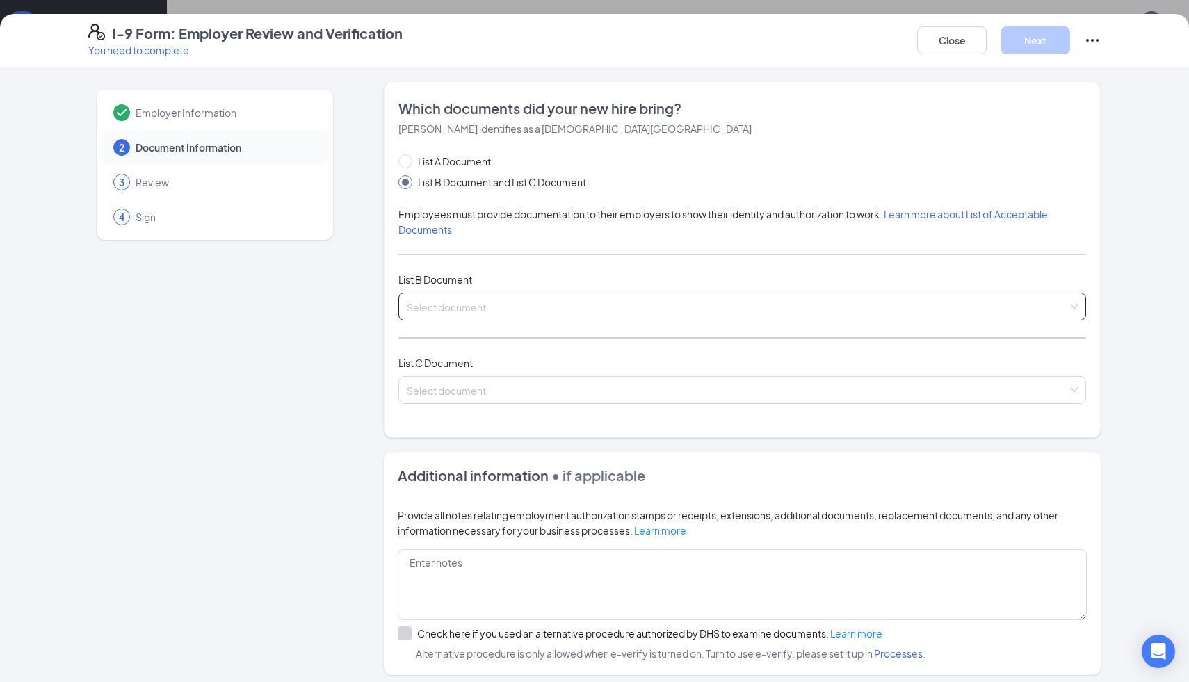
click at [475, 303] on input "search" at bounding box center [737, 303] width 661 height 21
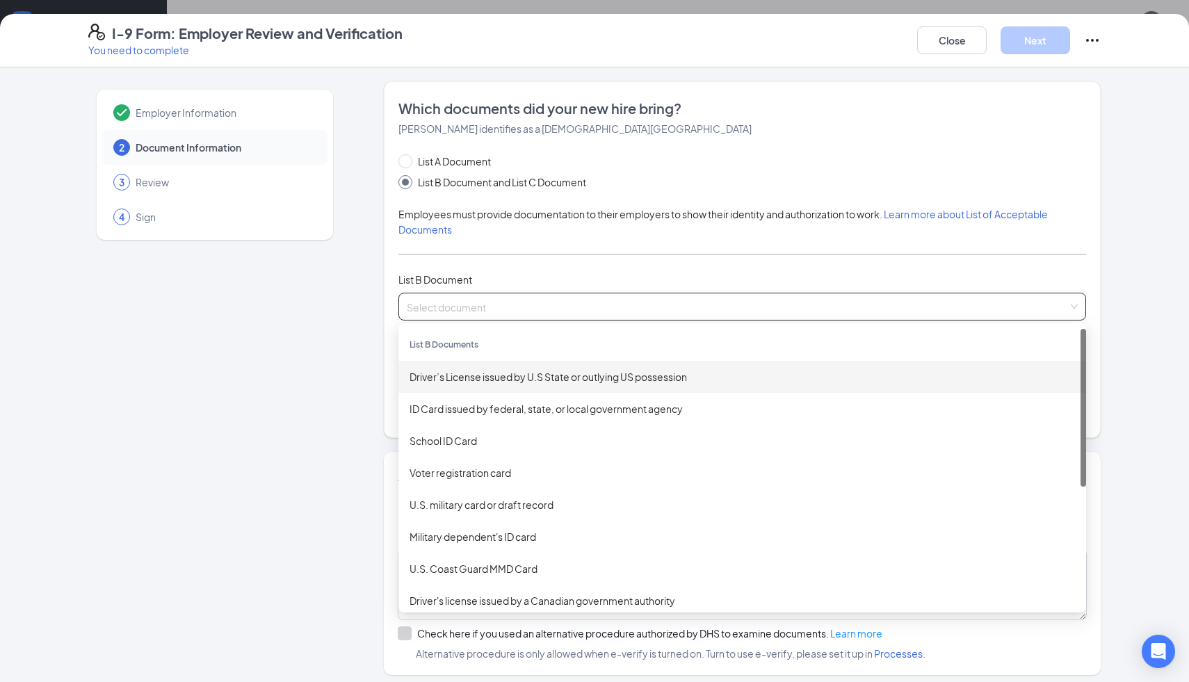
click at [534, 387] on div "Driver’s License issued by U.S State or outlying US possession" at bounding box center [742, 377] width 688 height 32
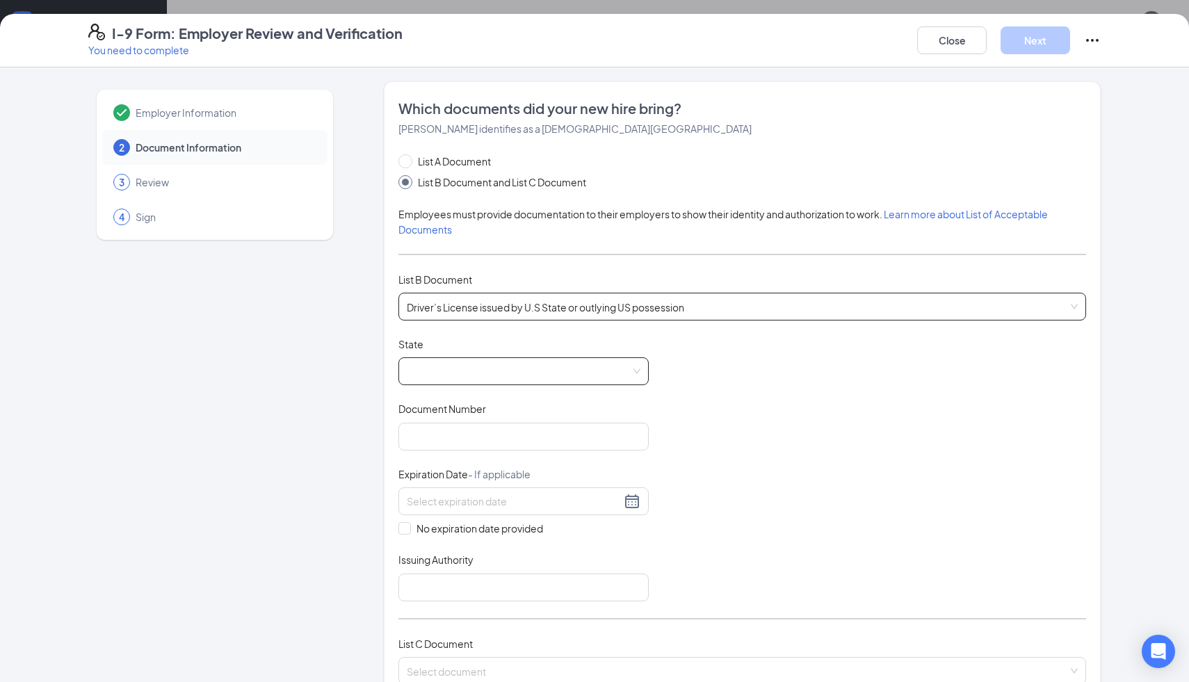
click at [478, 373] on span at bounding box center [524, 371] width 234 height 26
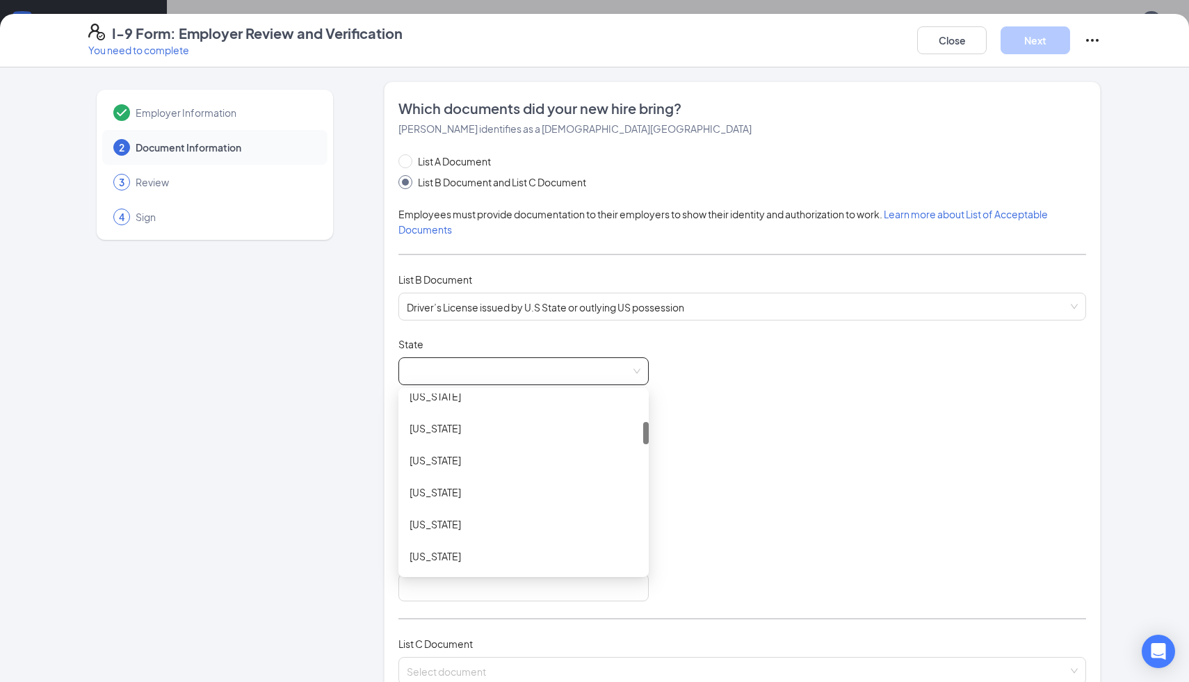
scroll to position [242, 0]
click at [491, 519] on div "[US_STATE]" at bounding box center [524, 519] width 228 height 15
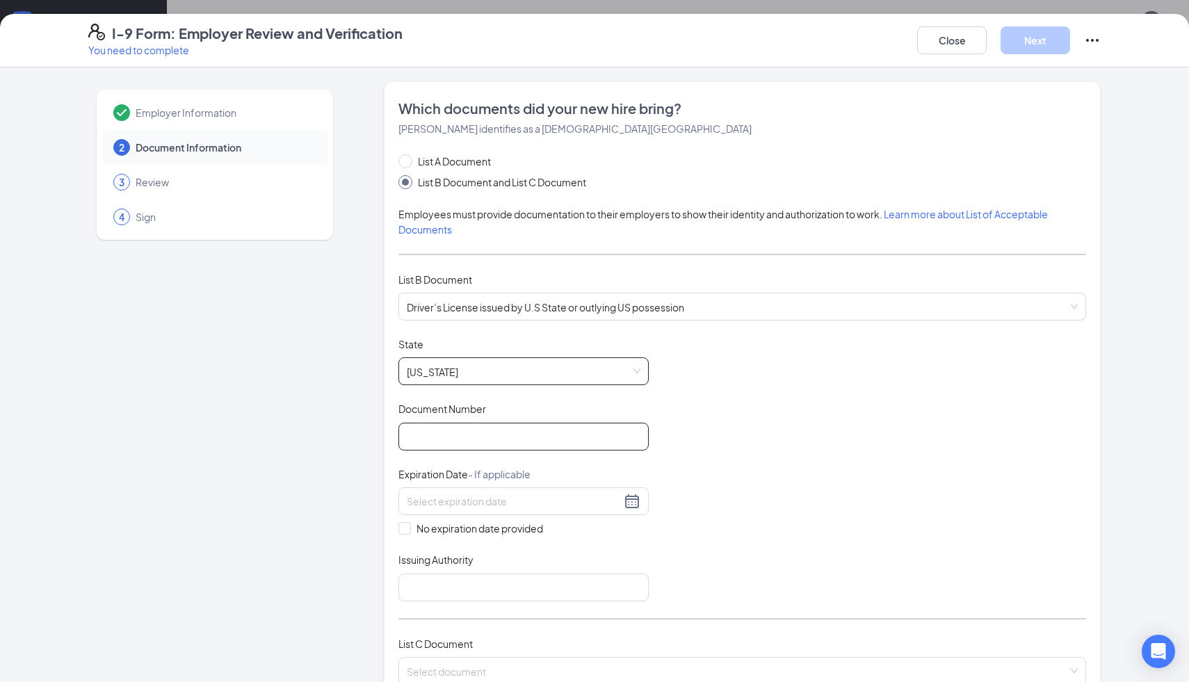
click at [465, 437] on input "Document Number" at bounding box center [523, 437] width 250 height 28
type input "071813686"
click at [632, 499] on div at bounding box center [524, 501] width 234 height 17
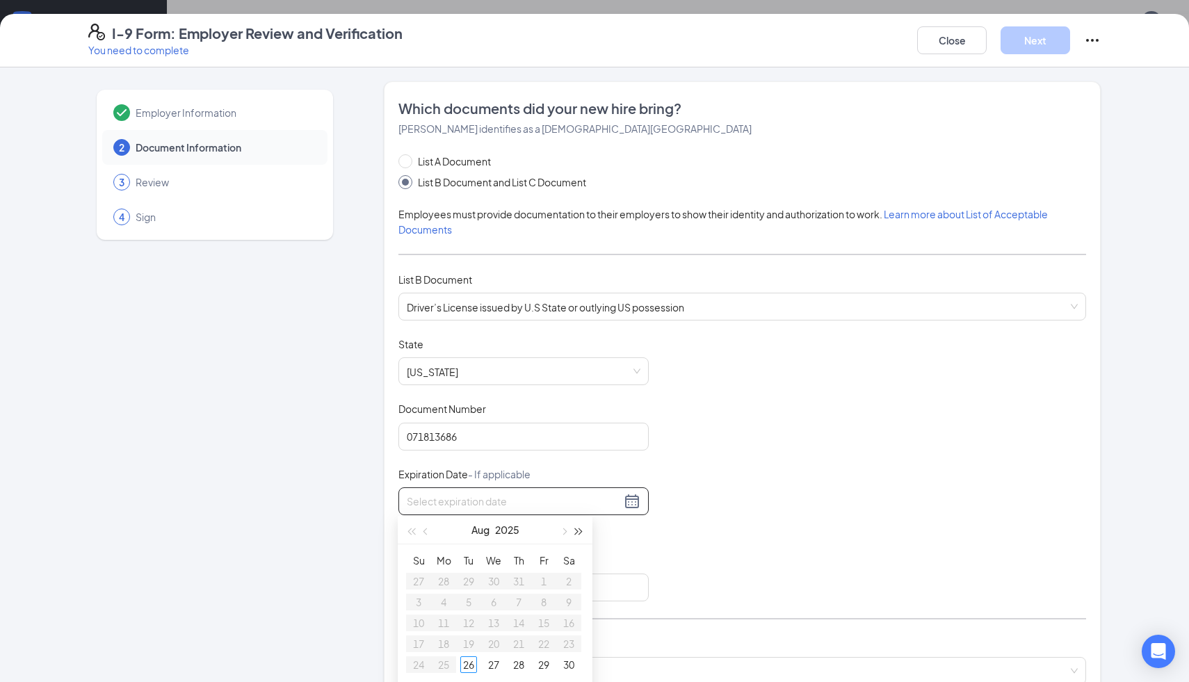
click at [576, 531] on span "button" at bounding box center [579, 531] width 7 height 7
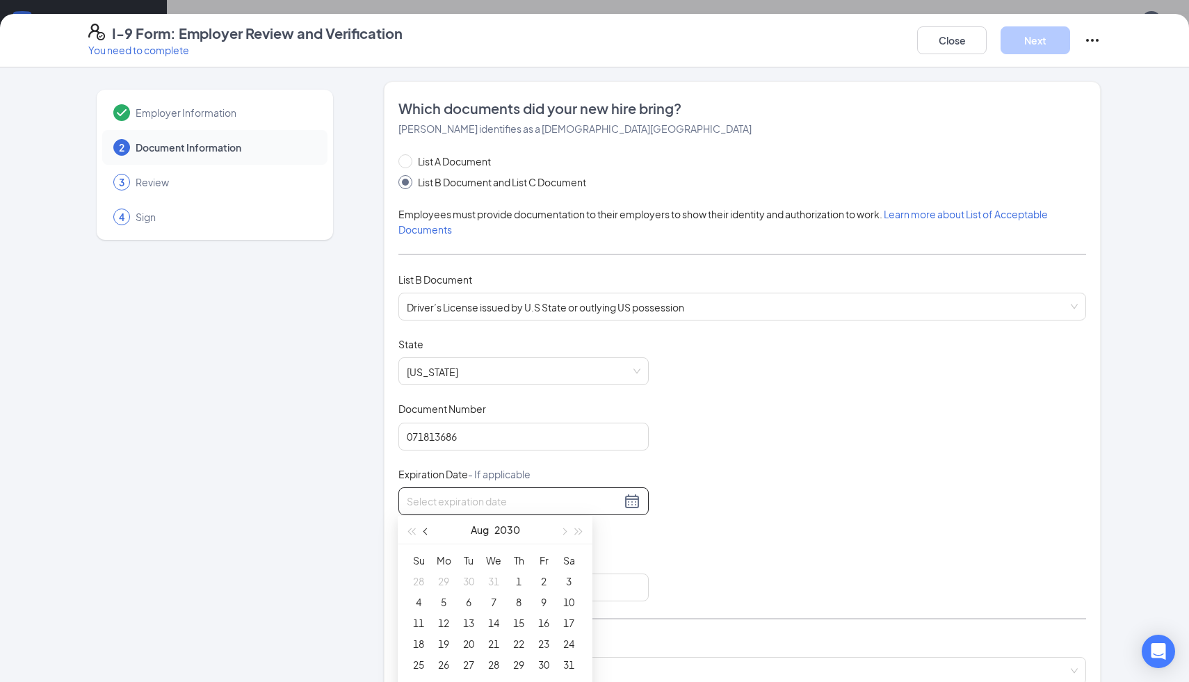
click at [428, 531] on span "button" at bounding box center [426, 531] width 7 height 7
type input "[DATE]"
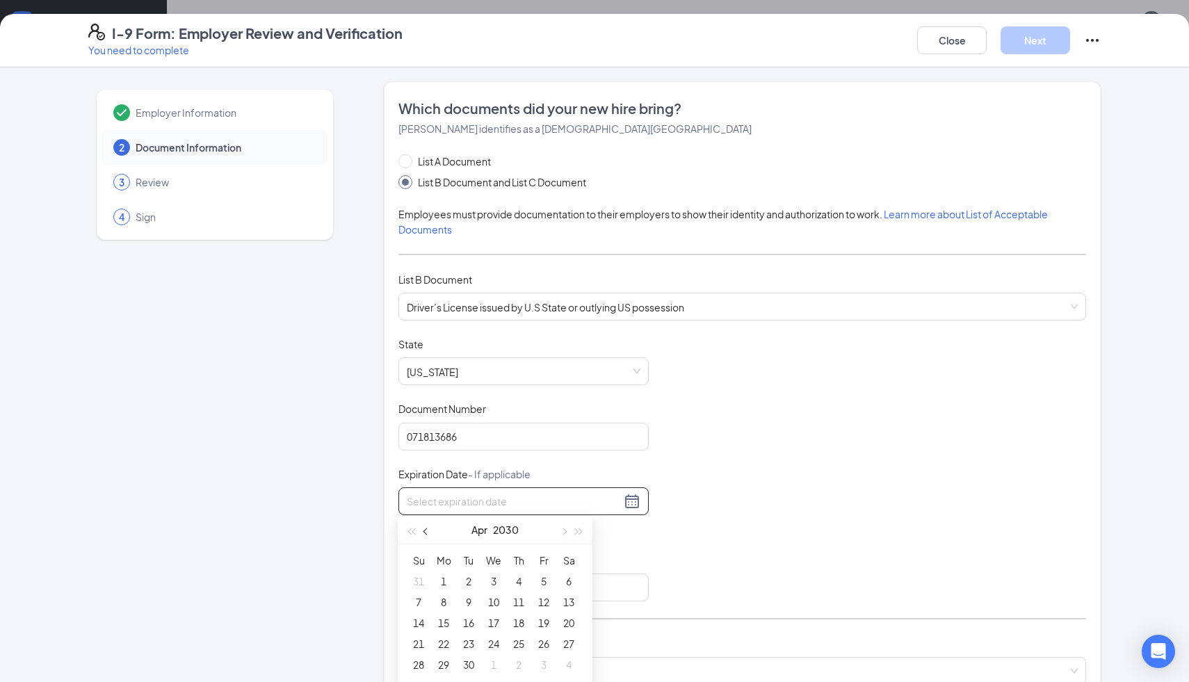
click at [426, 530] on span "button" at bounding box center [426, 531] width 7 height 7
type input "[DATE]"
click at [418, 638] on div "17" at bounding box center [418, 644] width 17 height 17
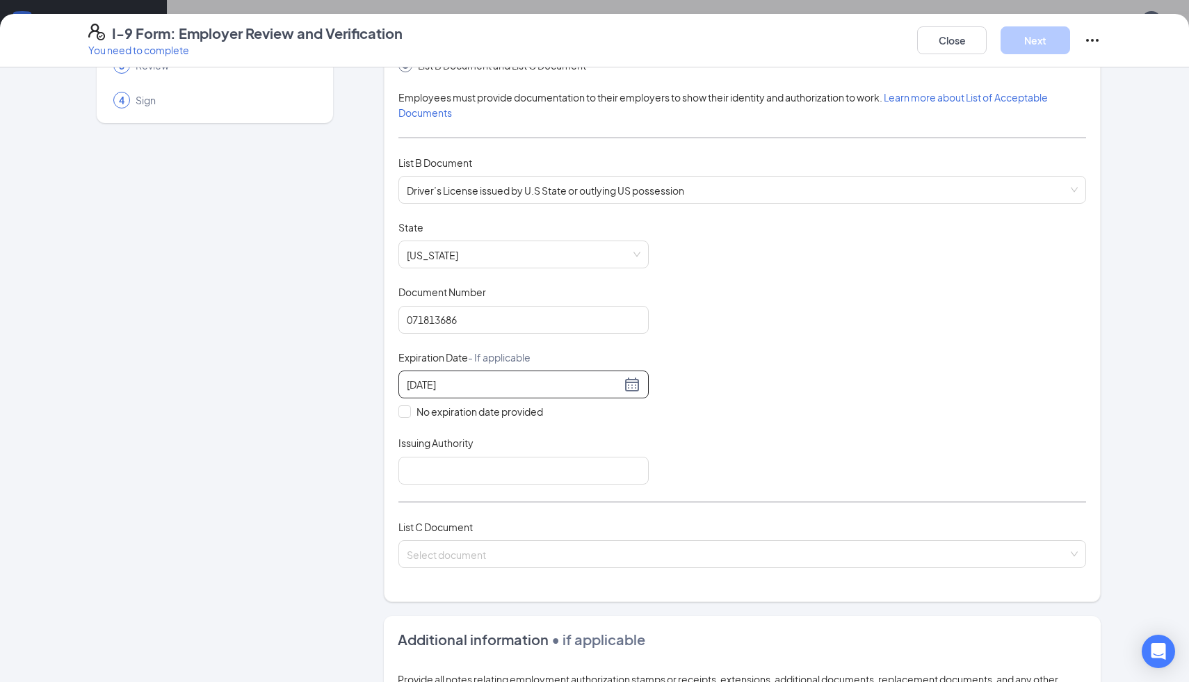
scroll to position [140, 0]
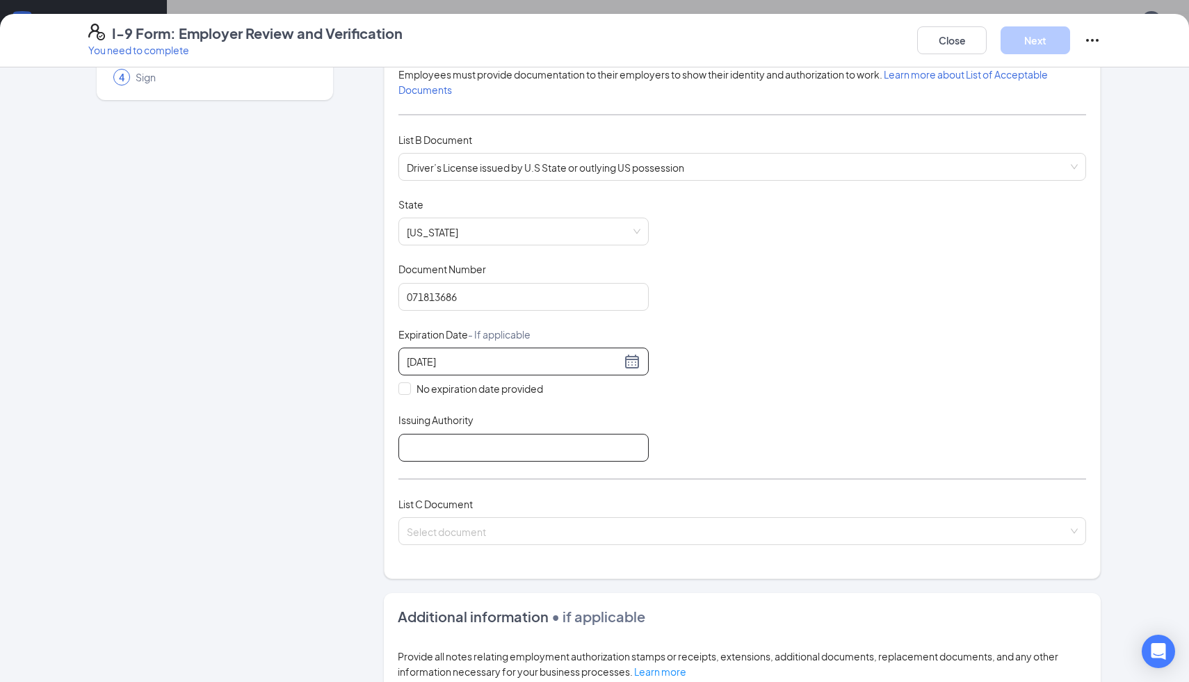
click at [484, 449] on input "Issuing Authority" at bounding box center [523, 448] width 250 height 28
type input "[US_STATE]"
click at [474, 524] on input "search" at bounding box center [737, 528] width 661 height 21
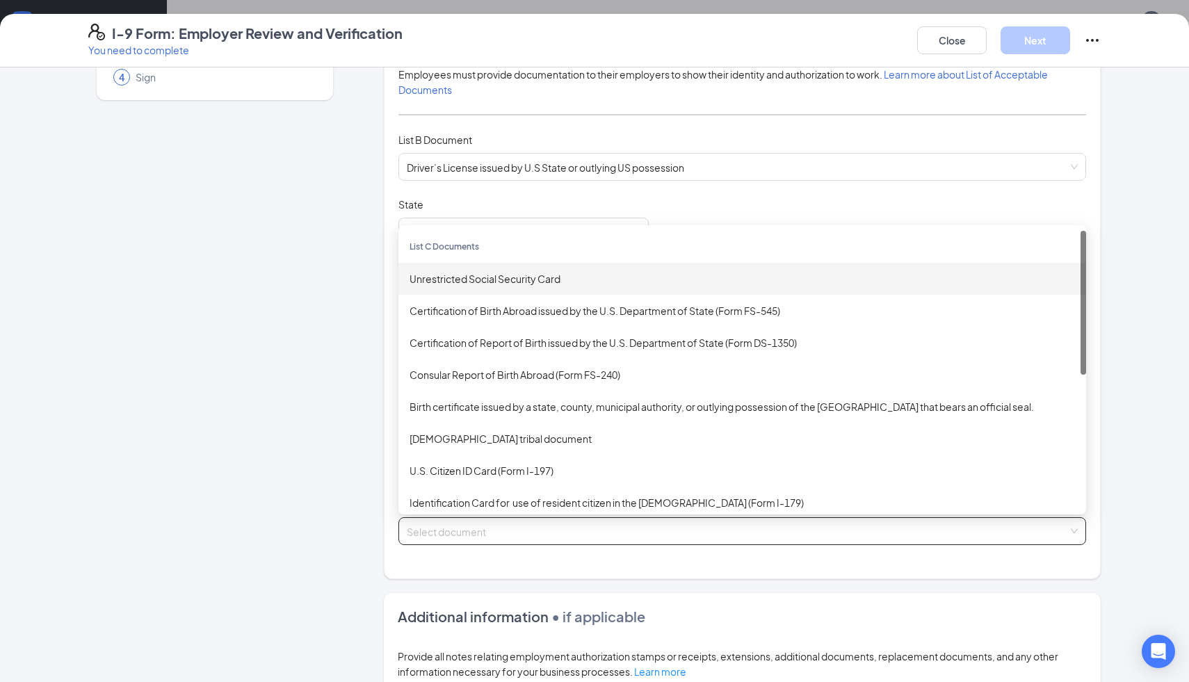
click at [547, 278] on div "Unrestricted Social Security Card" at bounding box center [742, 278] width 665 height 15
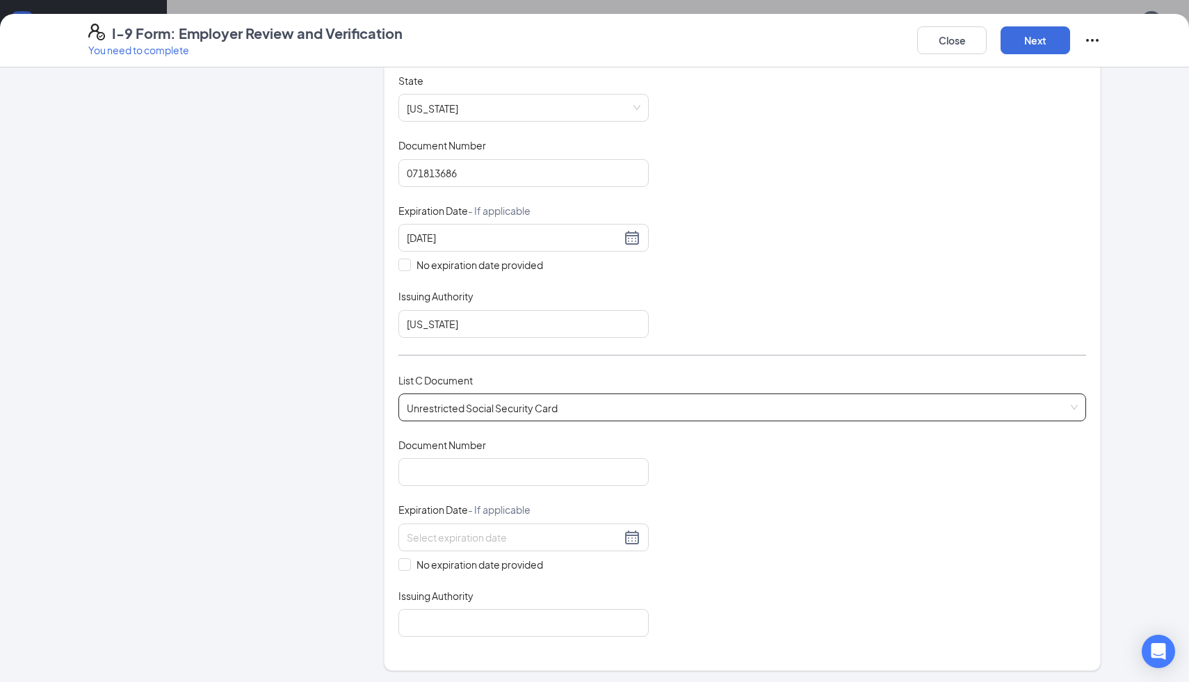
scroll to position [263, 0]
click at [494, 471] on input "Document Number" at bounding box center [523, 473] width 250 height 28
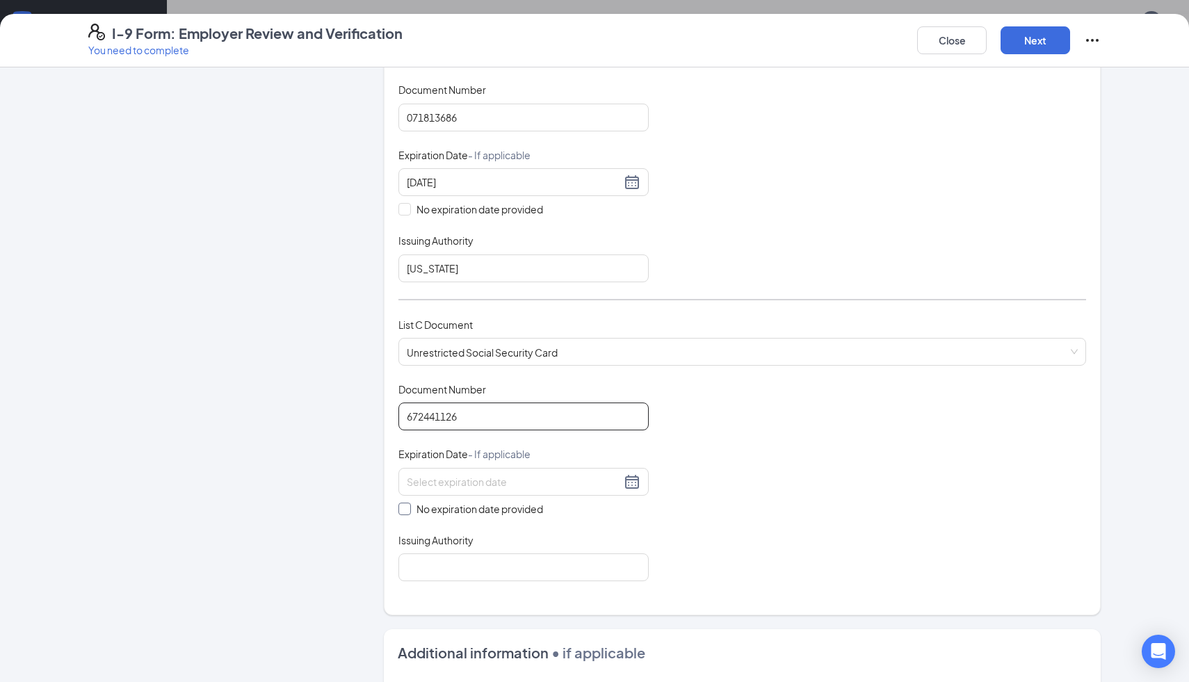
type input "672441126"
click at [409, 503] on span at bounding box center [404, 509] width 13 height 13
click at [408, 503] on input "No expiration date provided" at bounding box center [403, 508] width 10 height 10
checkbox input "true"
click at [447, 558] on input "Issuing Authority" at bounding box center [523, 570] width 250 height 28
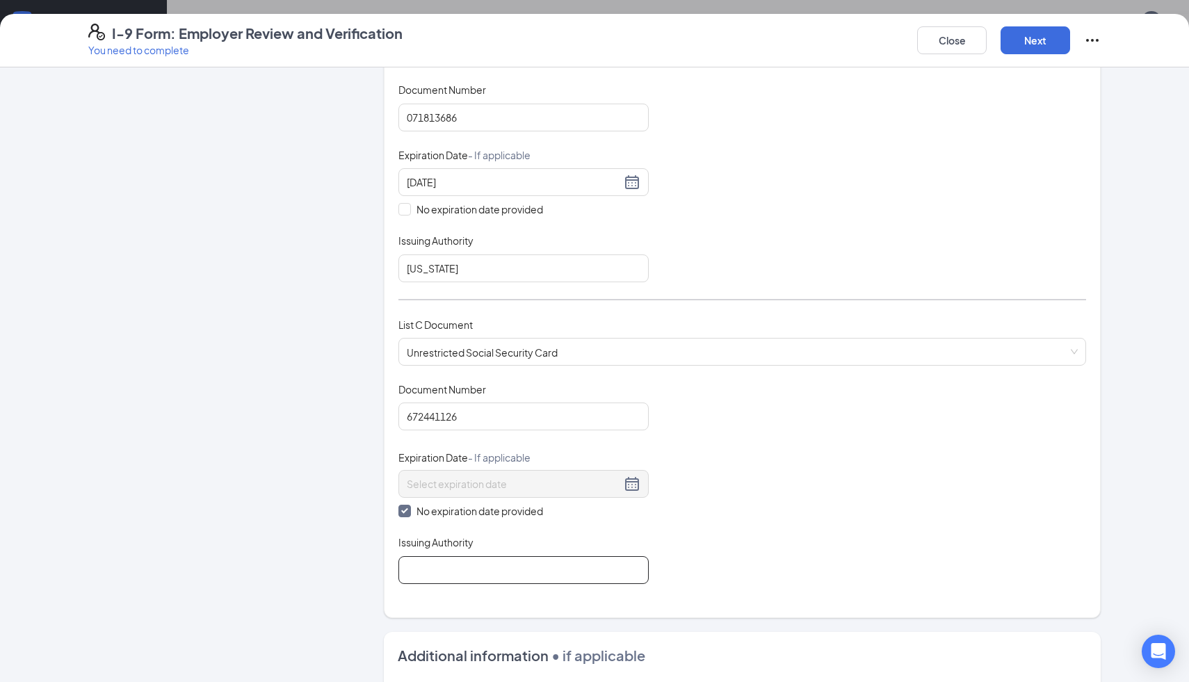
type input "Social Security Administration"
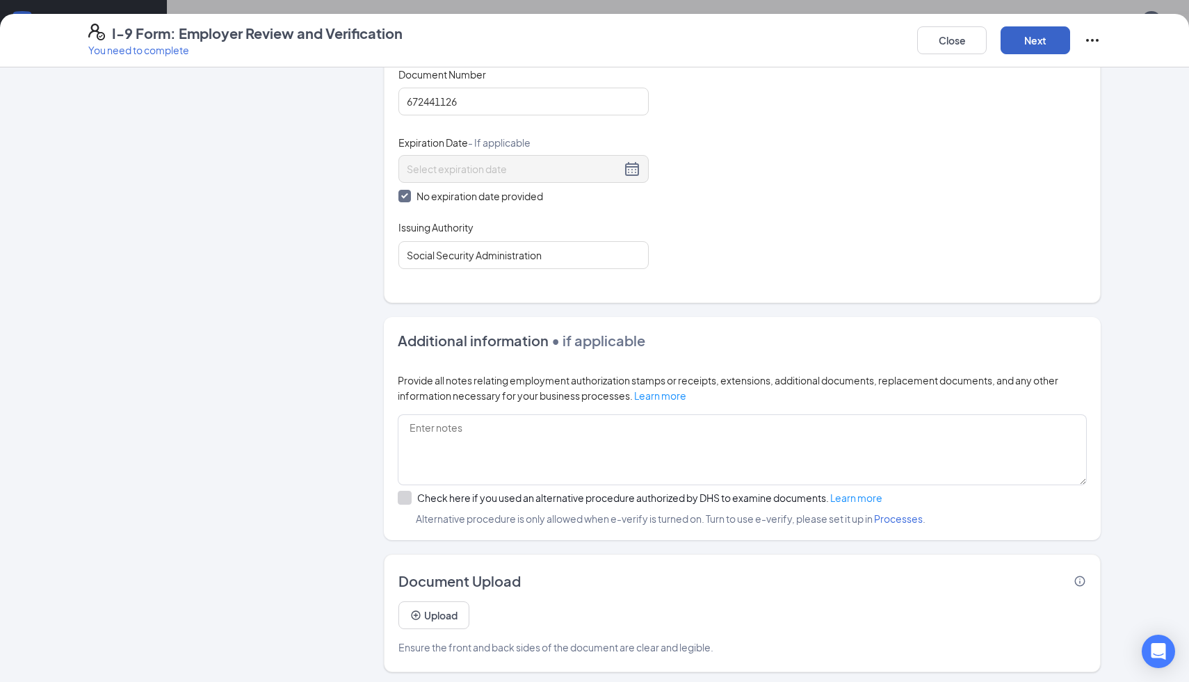
click at [1039, 40] on button "Next" at bounding box center [1036, 40] width 70 height 28
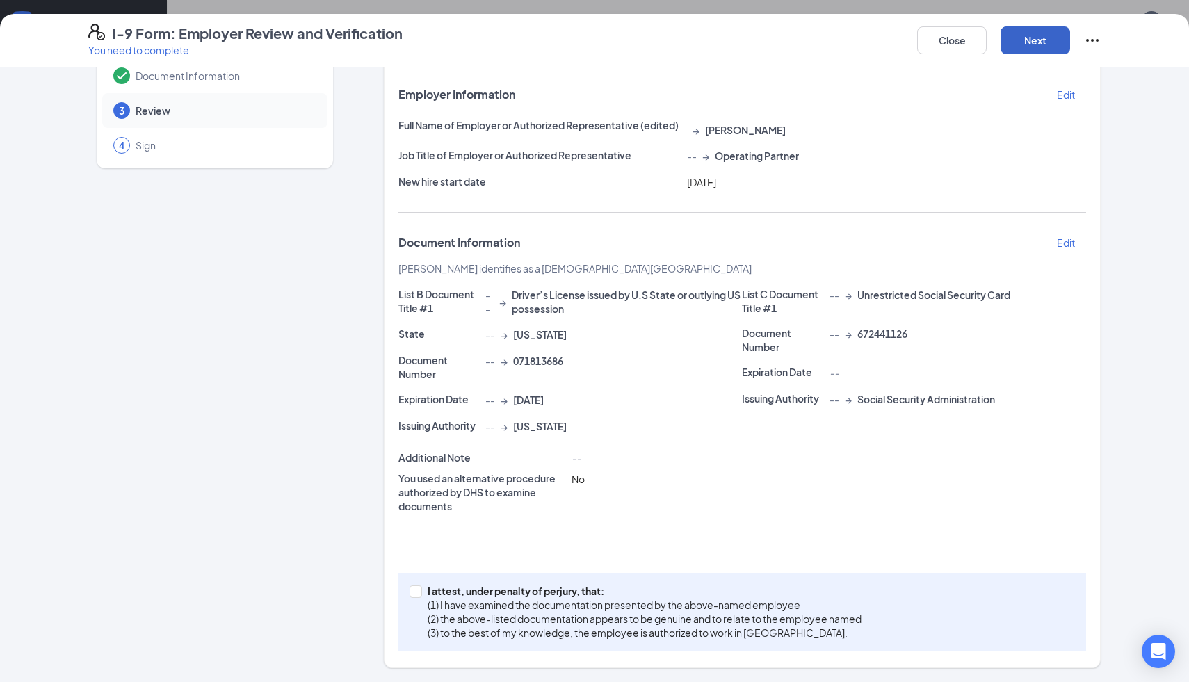
scroll to position [70, 0]
click at [419, 591] on input "I attest, under penalty of [PERSON_NAME], that: (1) I have examined the documen…" at bounding box center [415, 592] width 10 height 10
checkbox input "true"
click at [1047, 44] on button "Next" at bounding box center [1036, 40] width 70 height 28
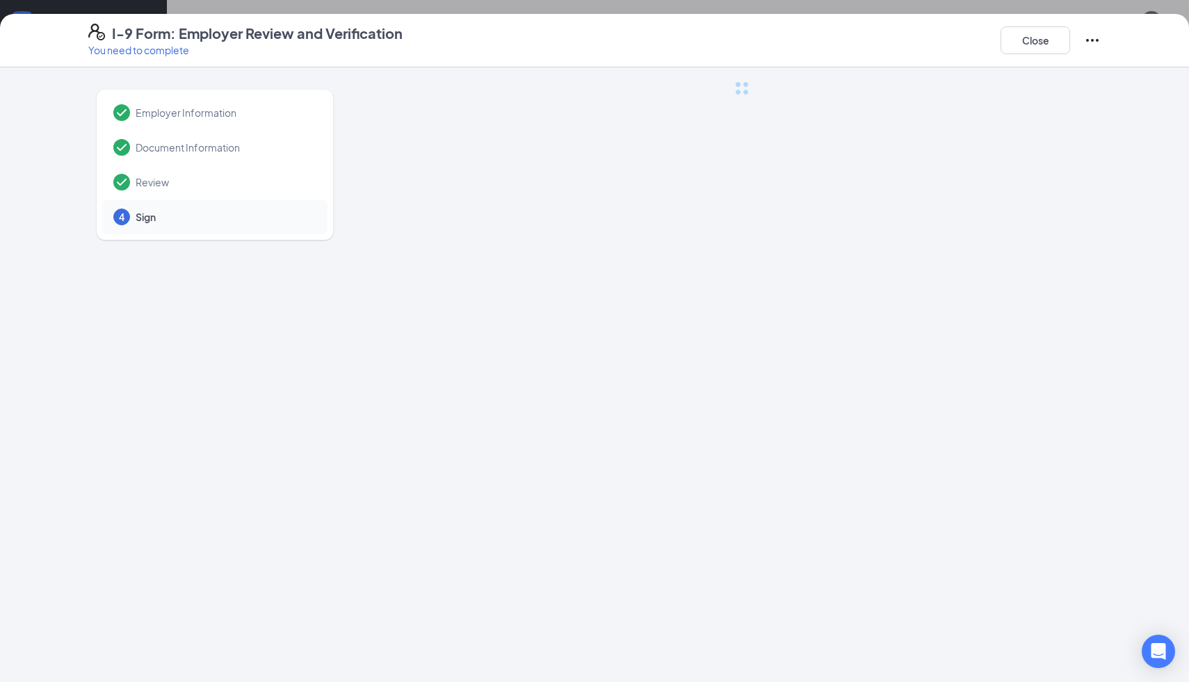
scroll to position [0, 0]
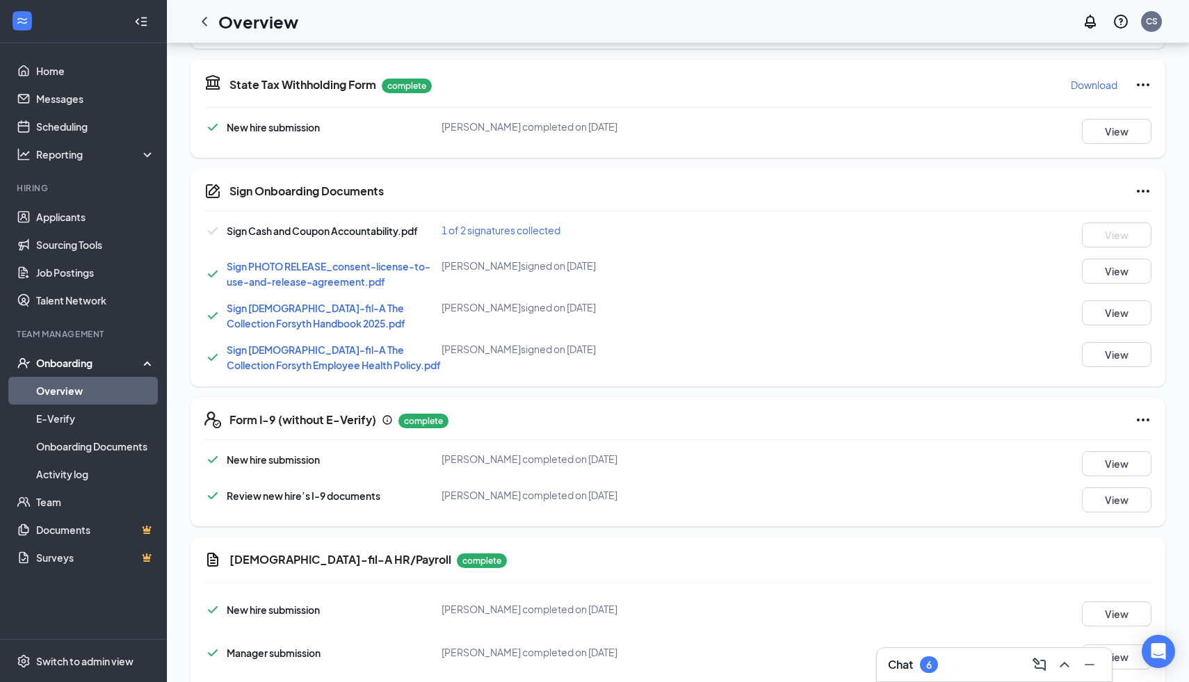
click at [99, 389] on link "Overview" at bounding box center [95, 391] width 119 height 28
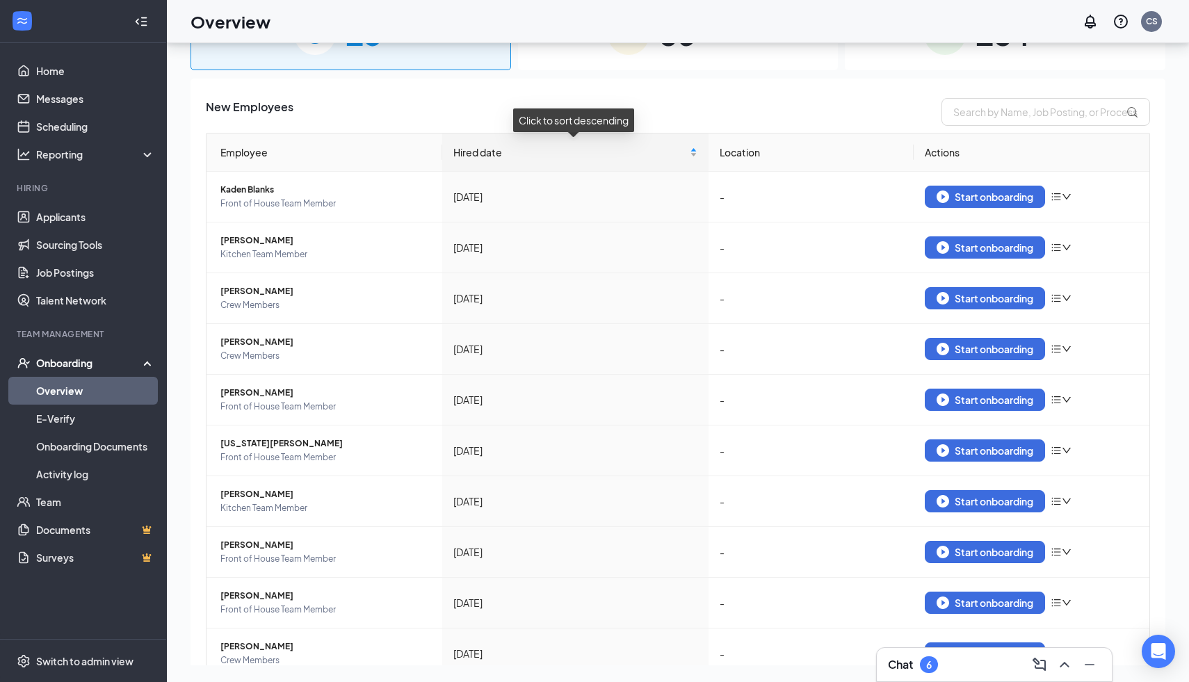
click at [694, 147] on div "Hired date" at bounding box center [575, 152] width 244 height 15
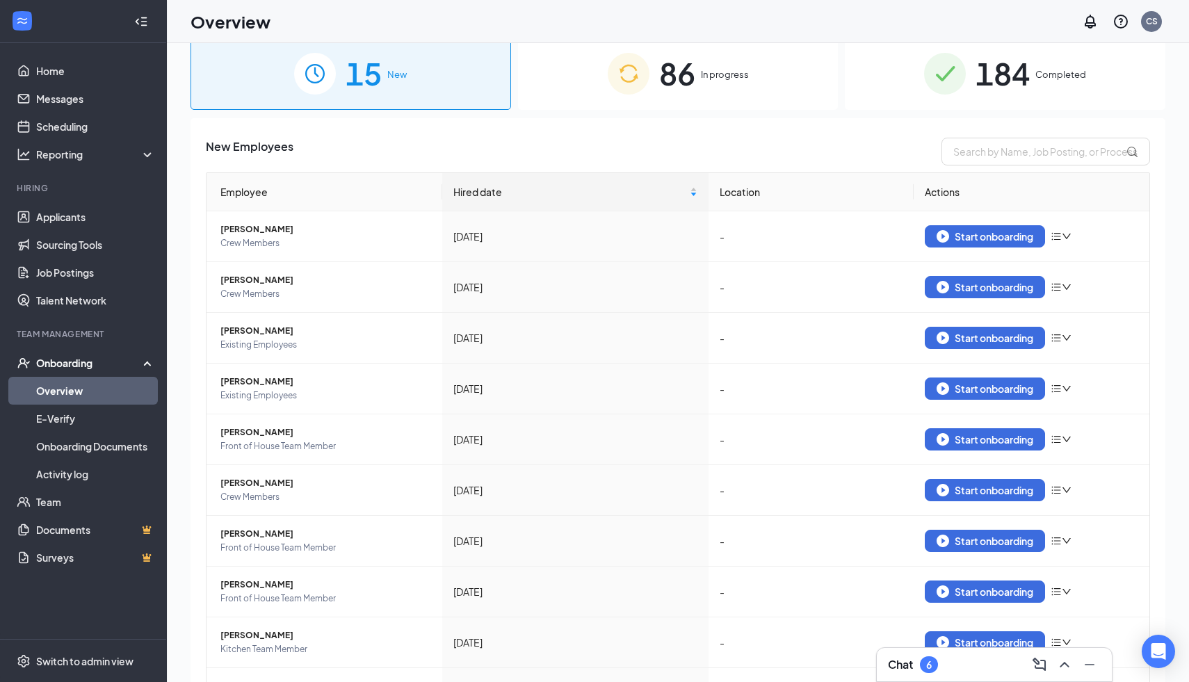
scroll to position [6, 0]
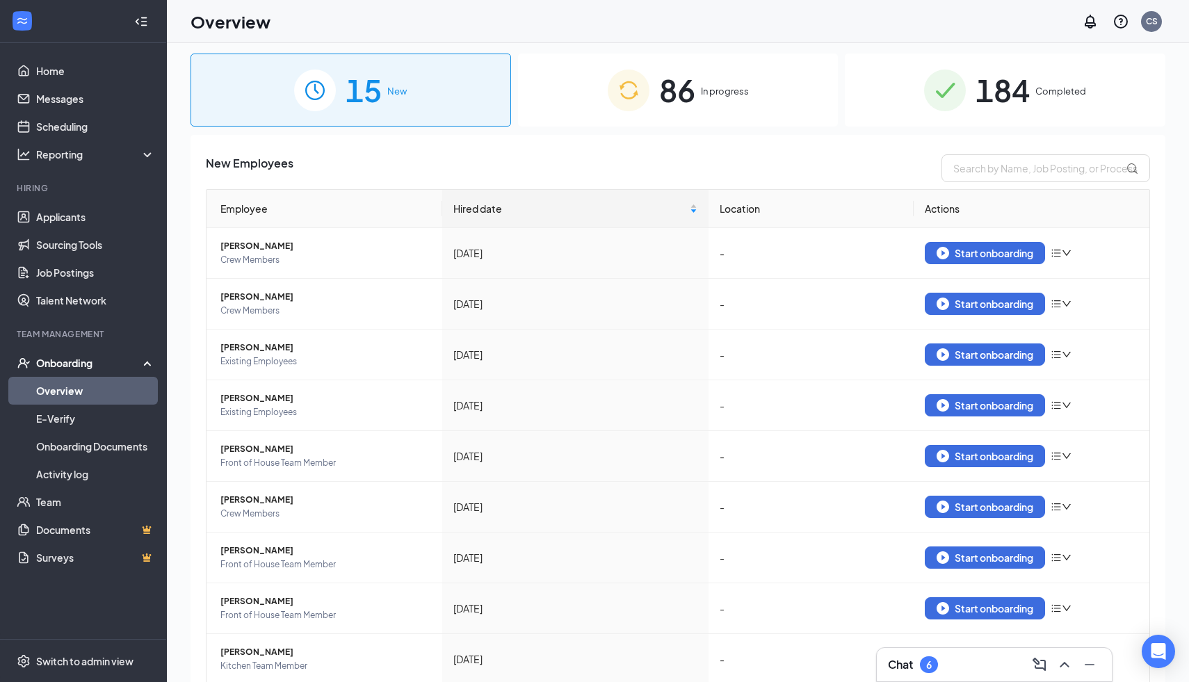
click at [718, 75] on div "86 In progress" at bounding box center [678, 90] width 321 height 73
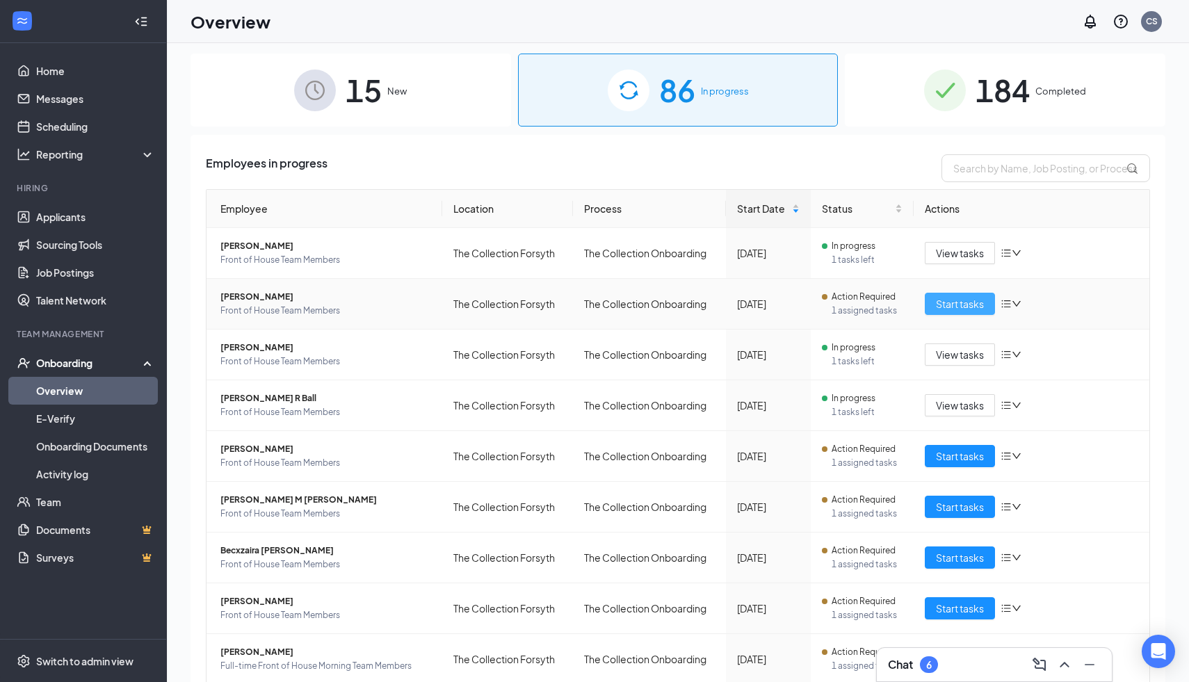
click at [960, 294] on button "Start tasks" at bounding box center [960, 304] width 70 height 22
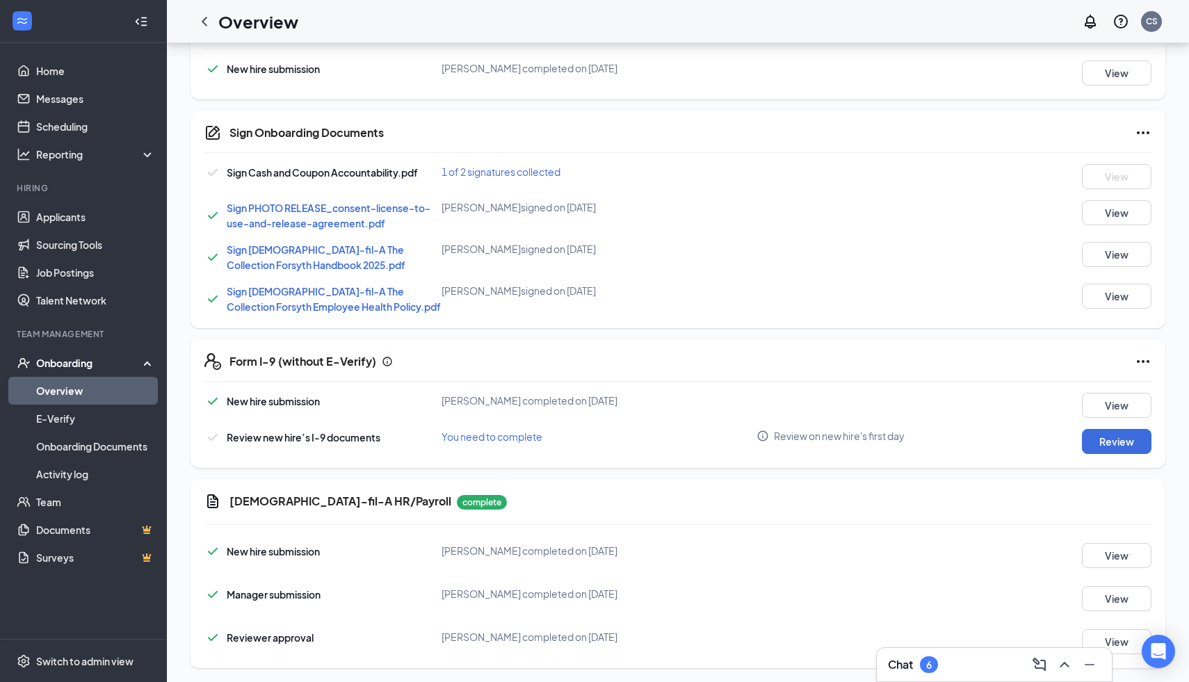
scroll to position [476, 0]
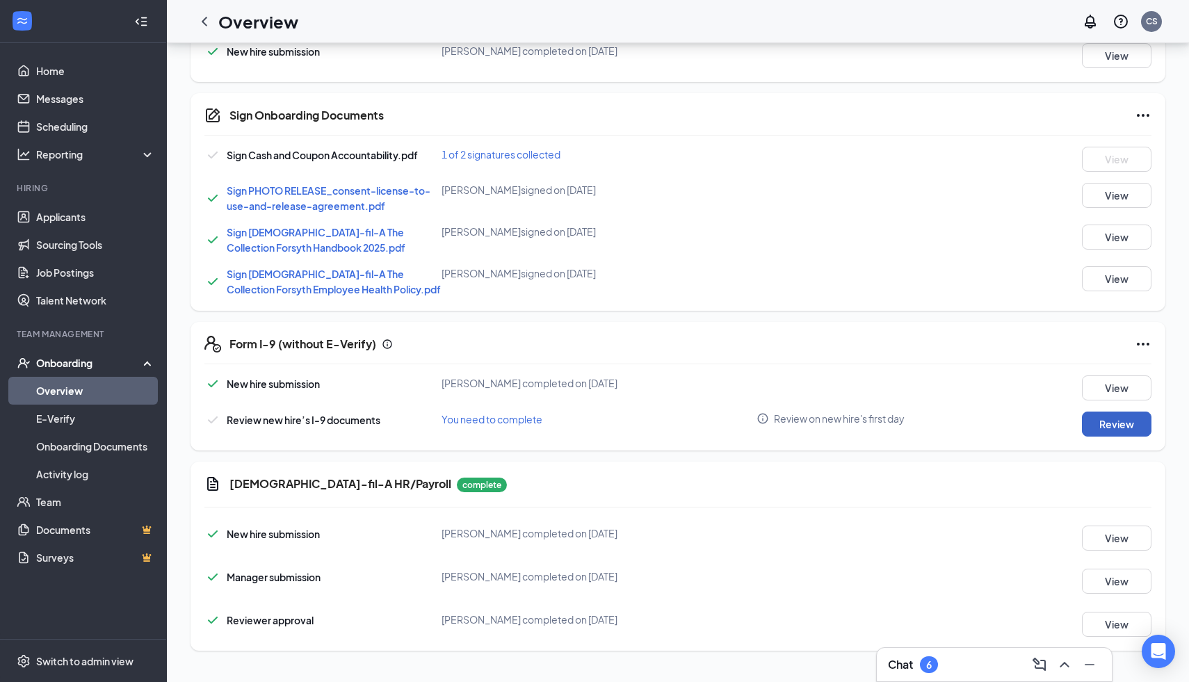
click at [1124, 433] on button "Review" at bounding box center [1117, 424] width 70 height 25
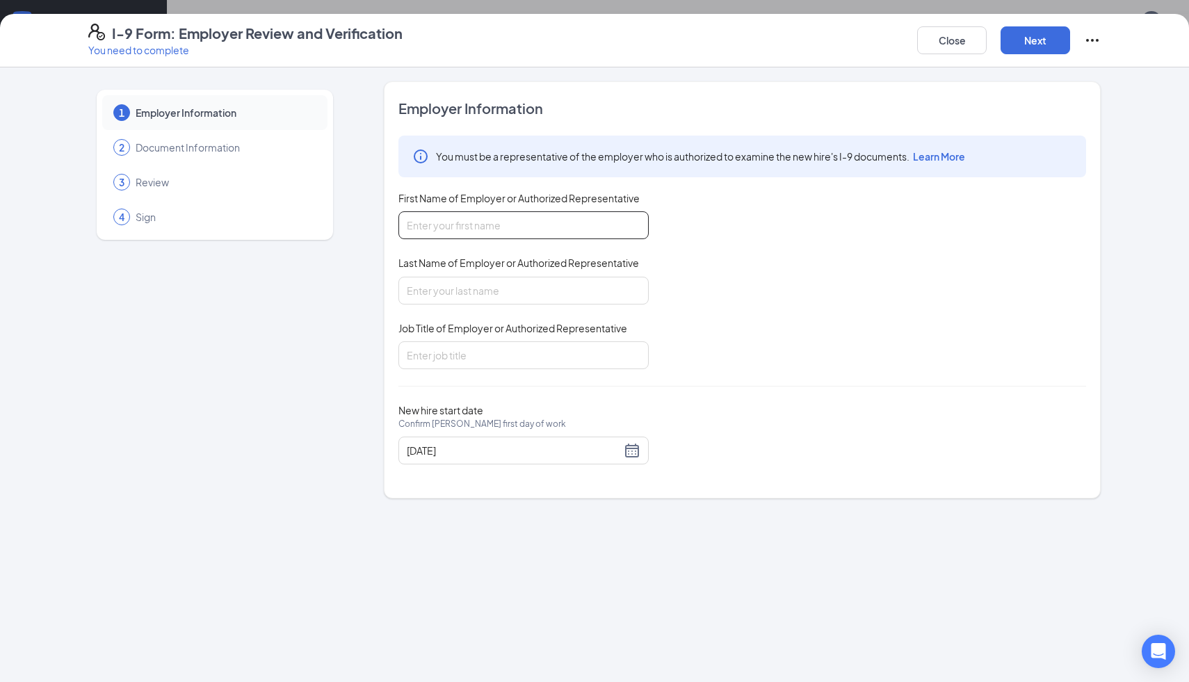
click at [513, 222] on input "First Name of Employer or Authorized Representative" at bounding box center [523, 225] width 250 height 28
type input "[PERSON_NAME]"
click at [498, 355] on input "Job Title of Employer or Authorized Representative" at bounding box center [523, 355] width 250 height 28
type input "Operating Partner"
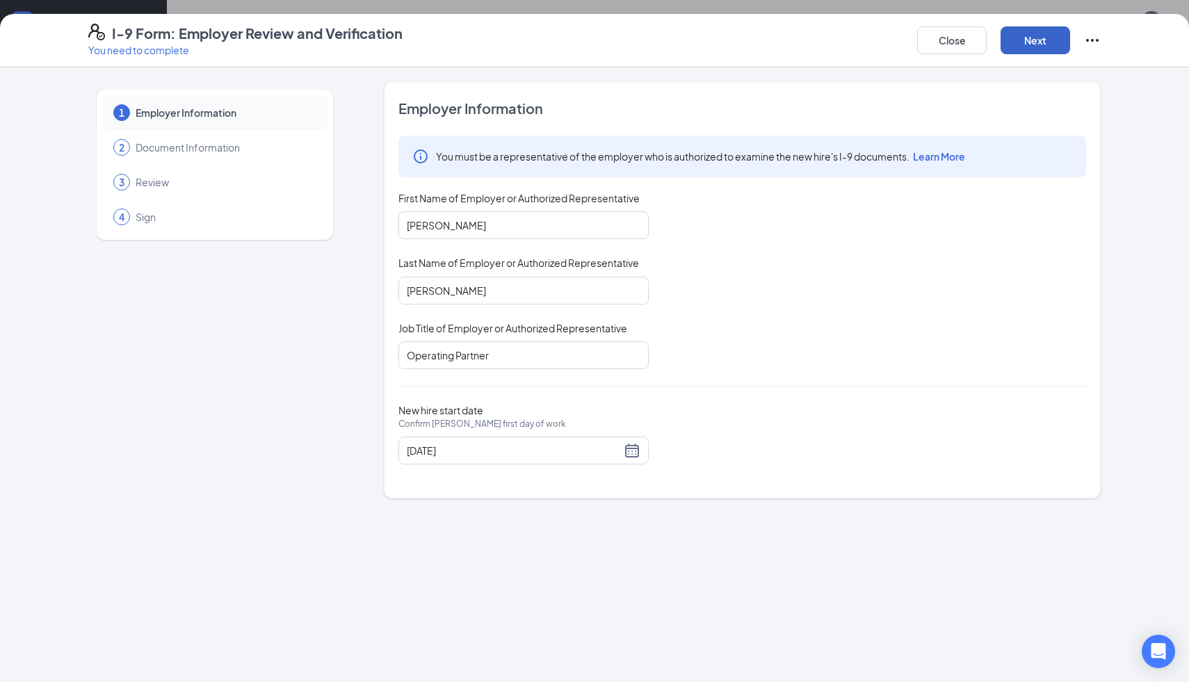
click at [1035, 51] on button "Next" at bounding box center [1036, 40] width 70 height 28
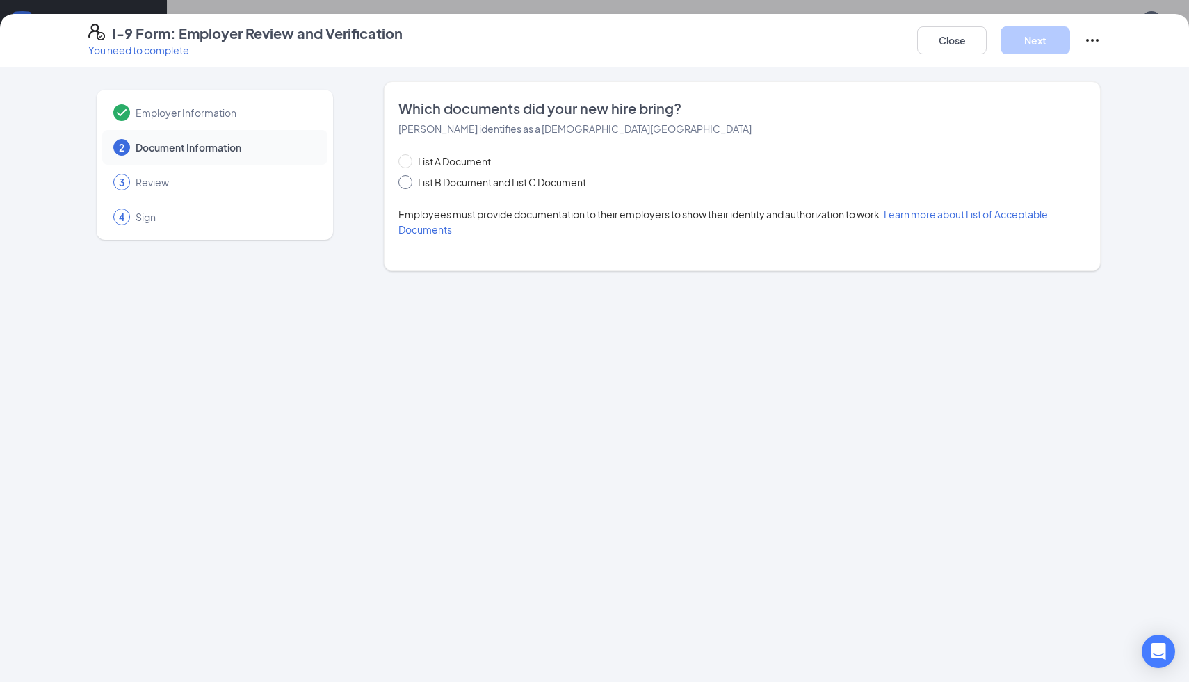
click at [412, 181] on span "List B Document and List C Document" at bounding box center [501, 182] width 179 height 15
click at [408, 181] on input "List B Document and List C Document" at bounding box center [403, 180] width 10 height 10
radio input "true"
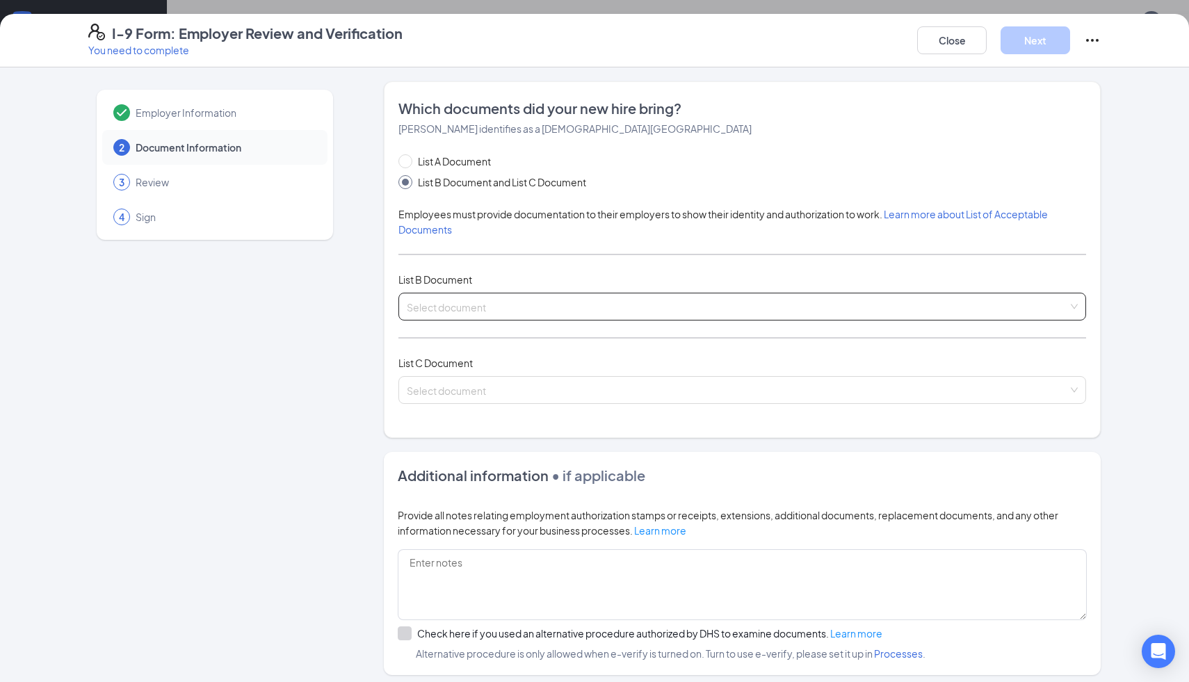
click at [482, 314] on span at bounding box center [737, 306] width 661 height 26
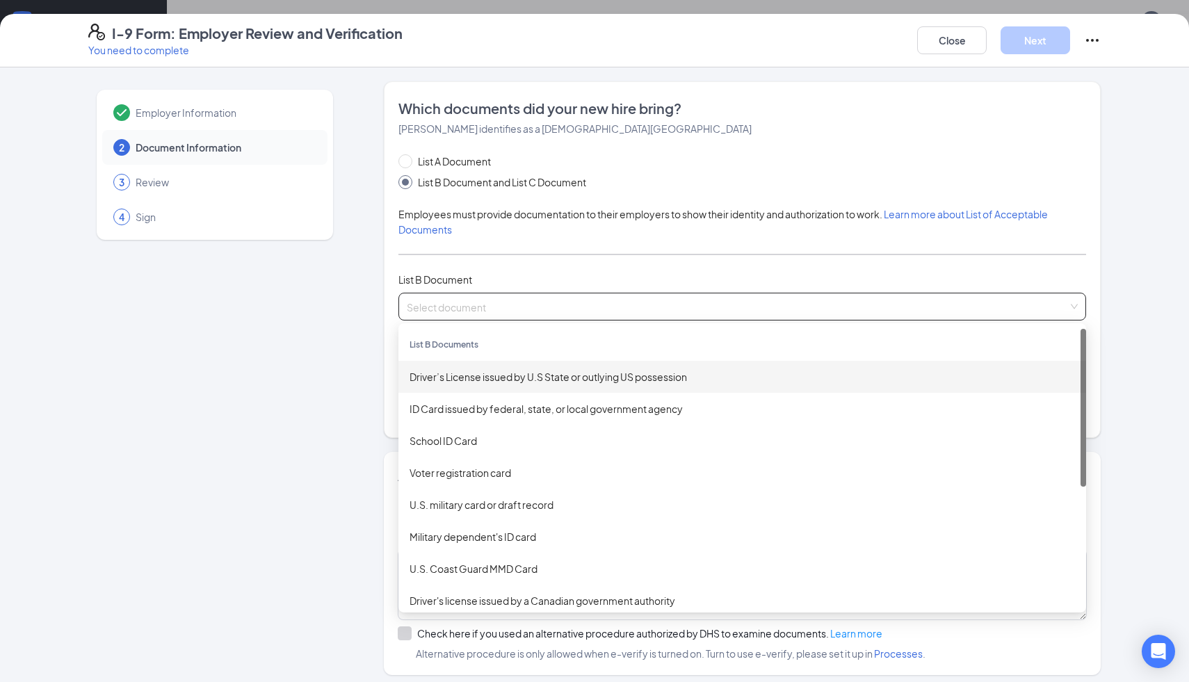
click at [499, 371] on div "Driver’s License issued by U.S State or outlying US possession" at bounding box center [742, 376] width 665 height 15
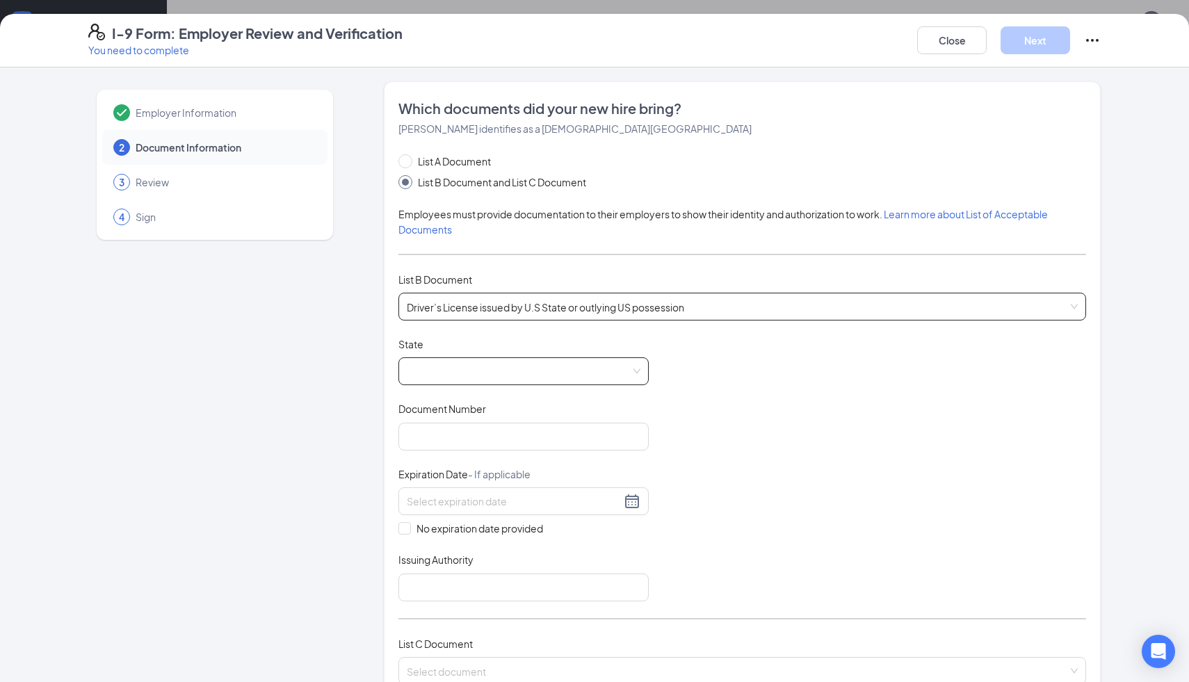
click at [477, 369] on span at bounding box center [524, 371] width 234 height 26
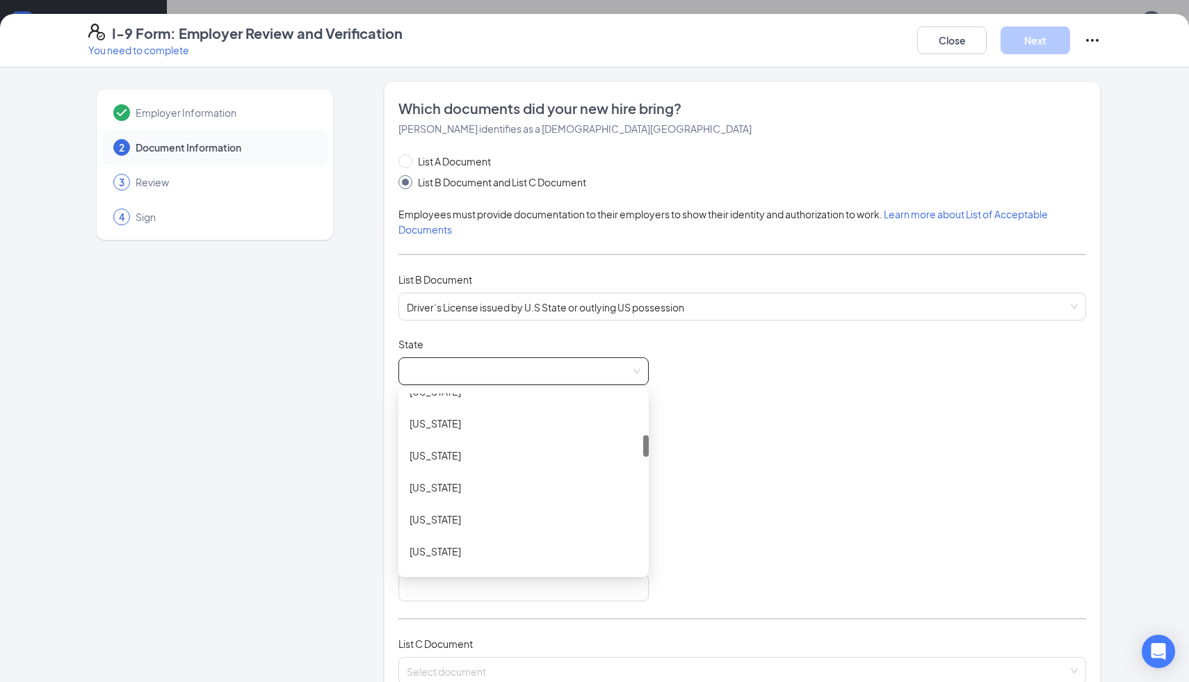
scroll to position [332, 0]
click at [467, 418] on div "[US_STATE]" at bounding box center [523, 429] width 250 height 32
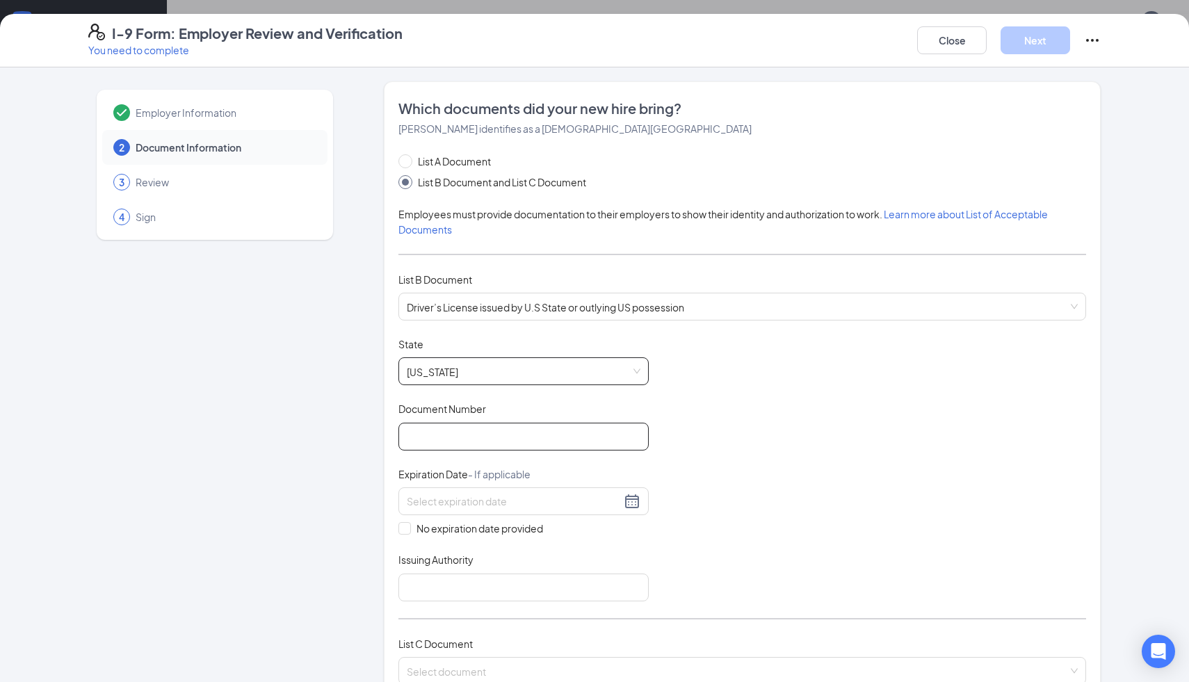
click at [465, 427] on input "Document Number" at bounding box center [523, 437] width 250 height 28
type input "071122685"
click at [634, 500] on div at bounding box center [524, 501] width 234 height 17
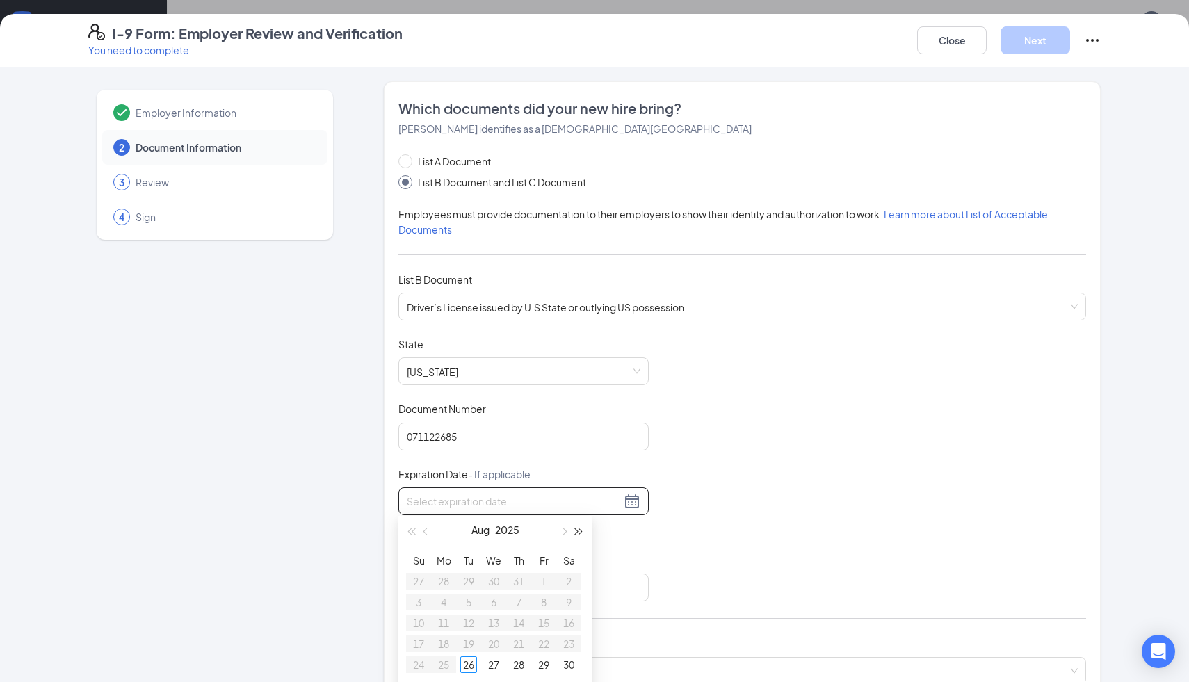
click at [583, 529] on button "button" at bounding box center [579, 530] width 15 height 28
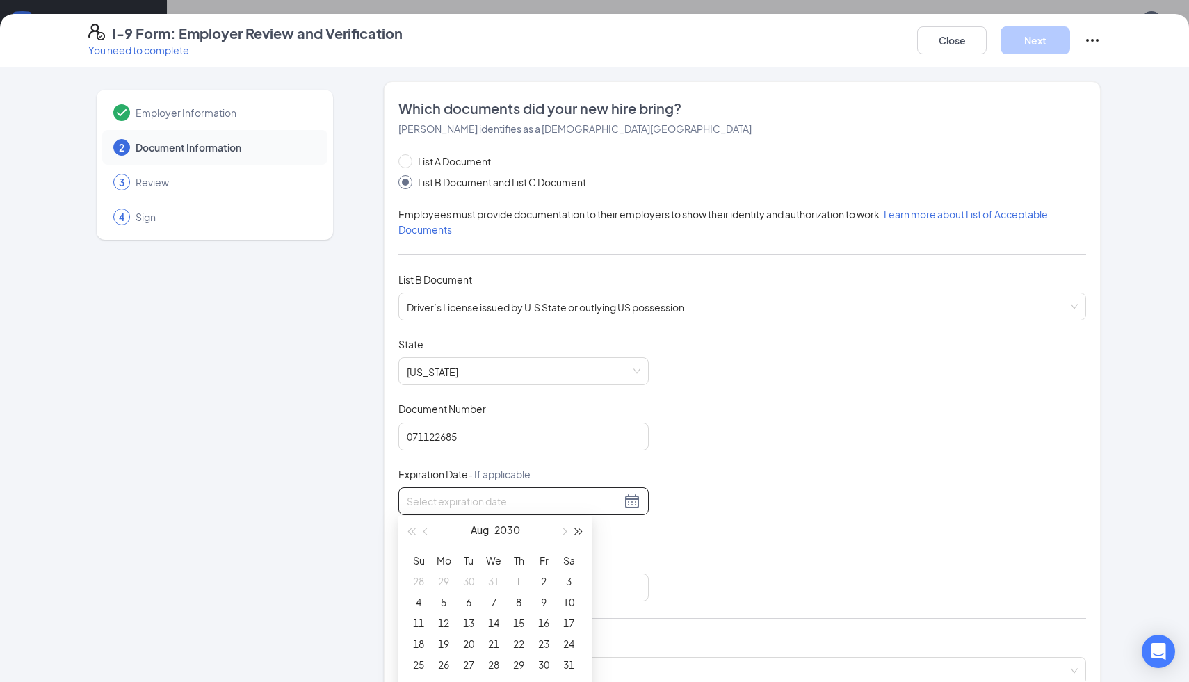
click at [583, 529] on button "button" at bounding box center [579, 530] width 15 height 28
click at [429, 534] on button "button" at bounding box center [426, 530] width 15 height 28
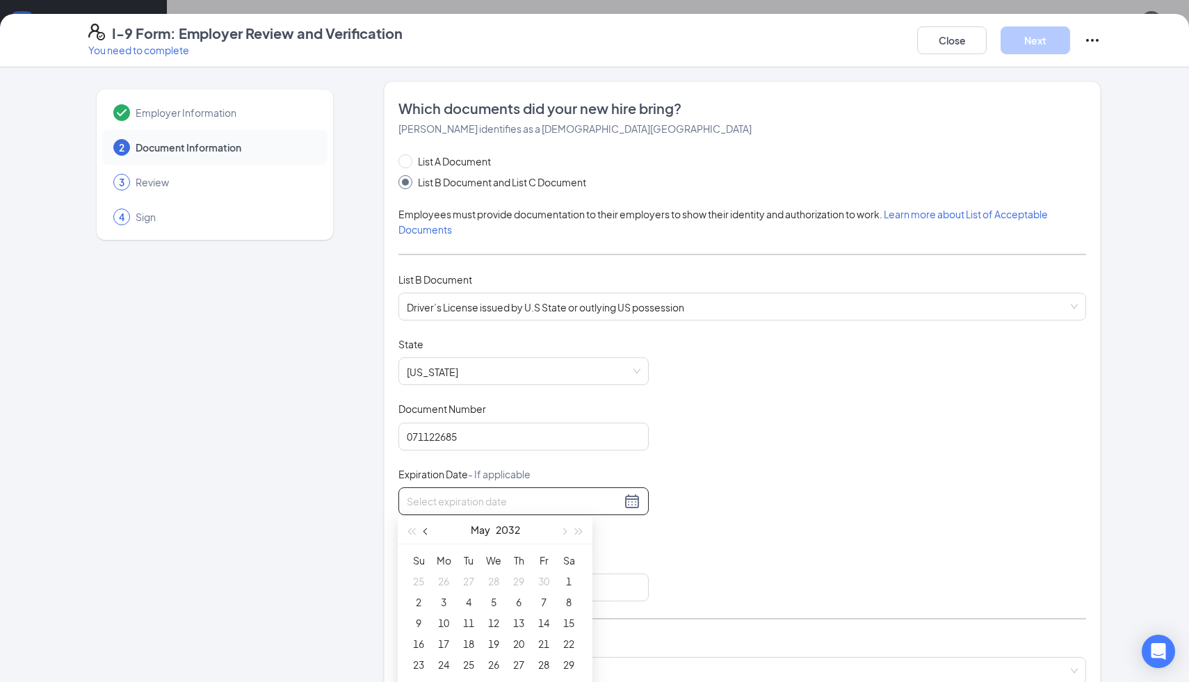
click at [429, 534] on button "button" at bounding box center [426, 530] width 15 height 28
click at [428, 531] on span "button" at bounding box center [426, 531] width 7 height 7
type input "[DATE]"
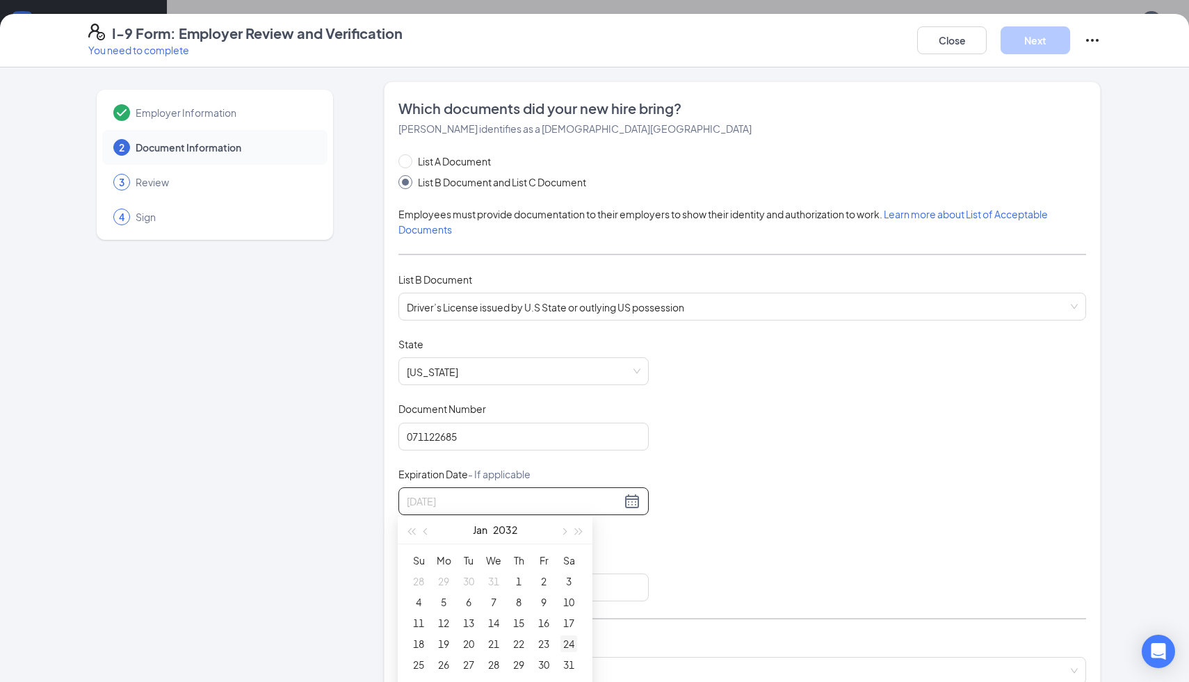
click at [571, 643] on div "24" at bounding box center [568, 644] width 17 height 17
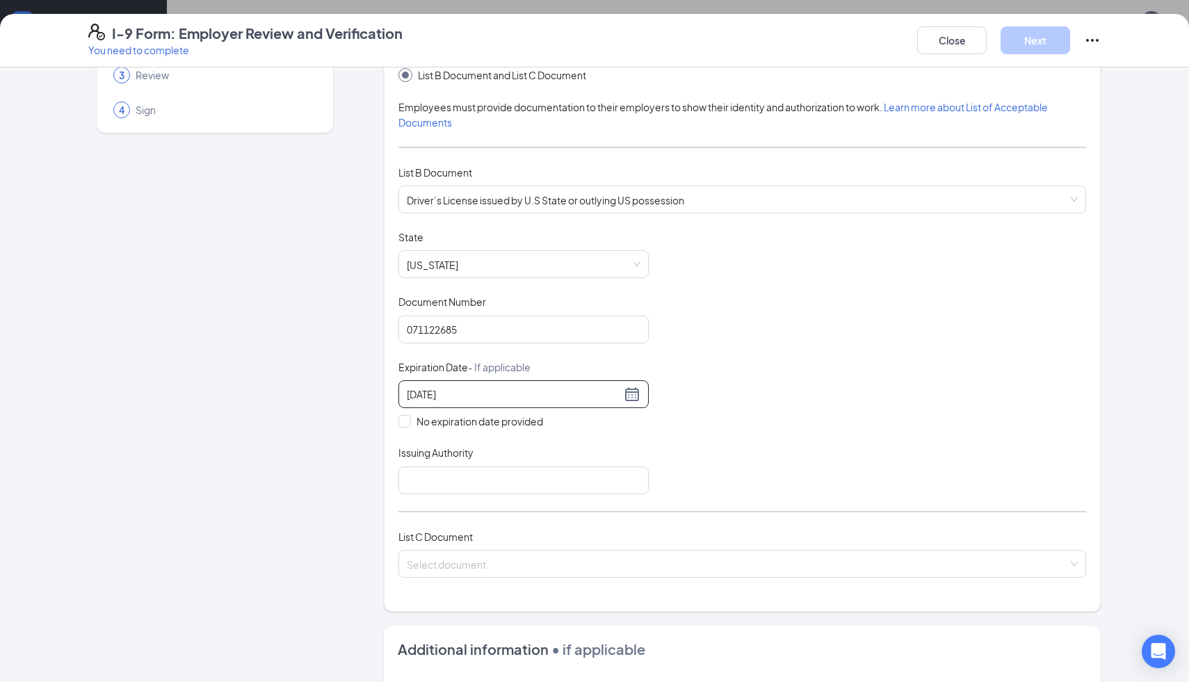
scroll to position [113, 0]
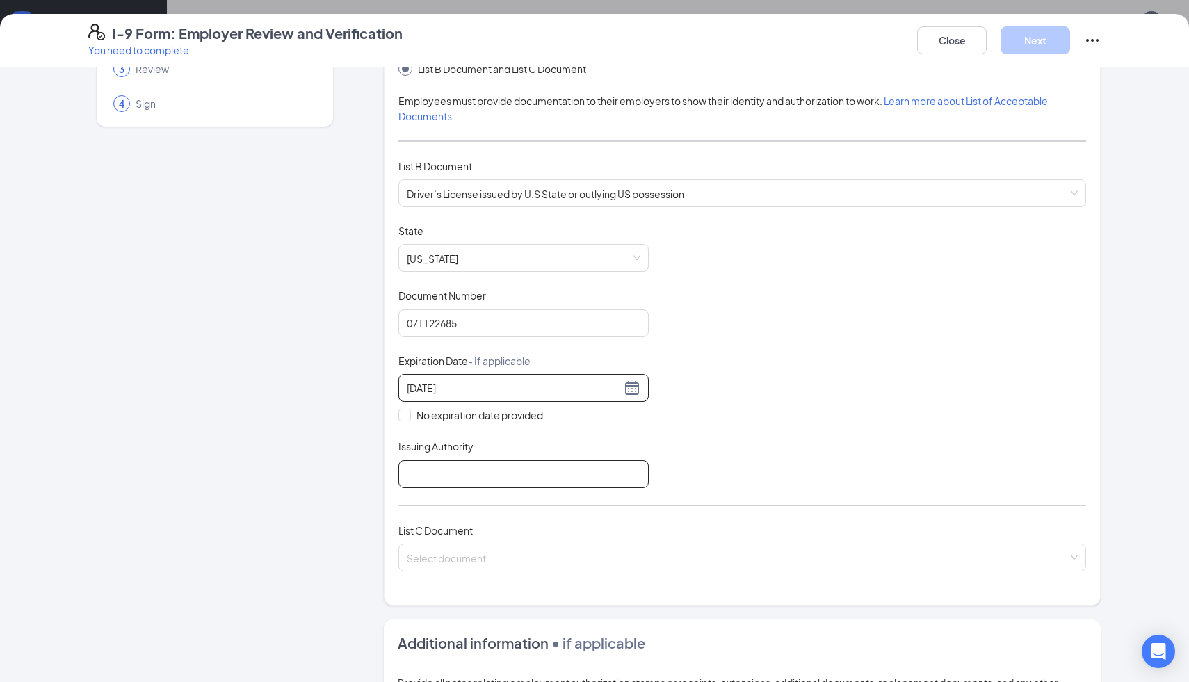
click at [549, 471] on input "Issuing Authority" at bounding box center [523, 474] width 250 height 28
type input "[US_STATE]"
click at [469, 547] on input "search" at bounding box center [737, 554] width 661 height 21
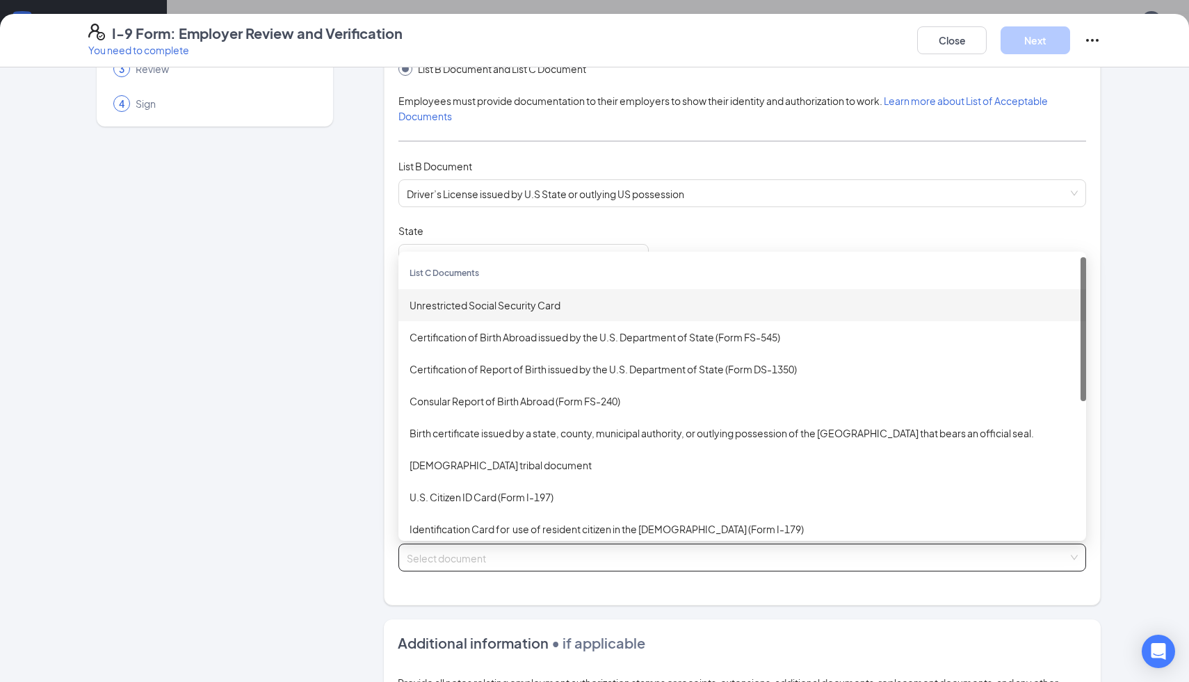
click at [551, 313] on div "Unrestricted Social Security Card" at bounding box center [742, 305] width 688 height 32
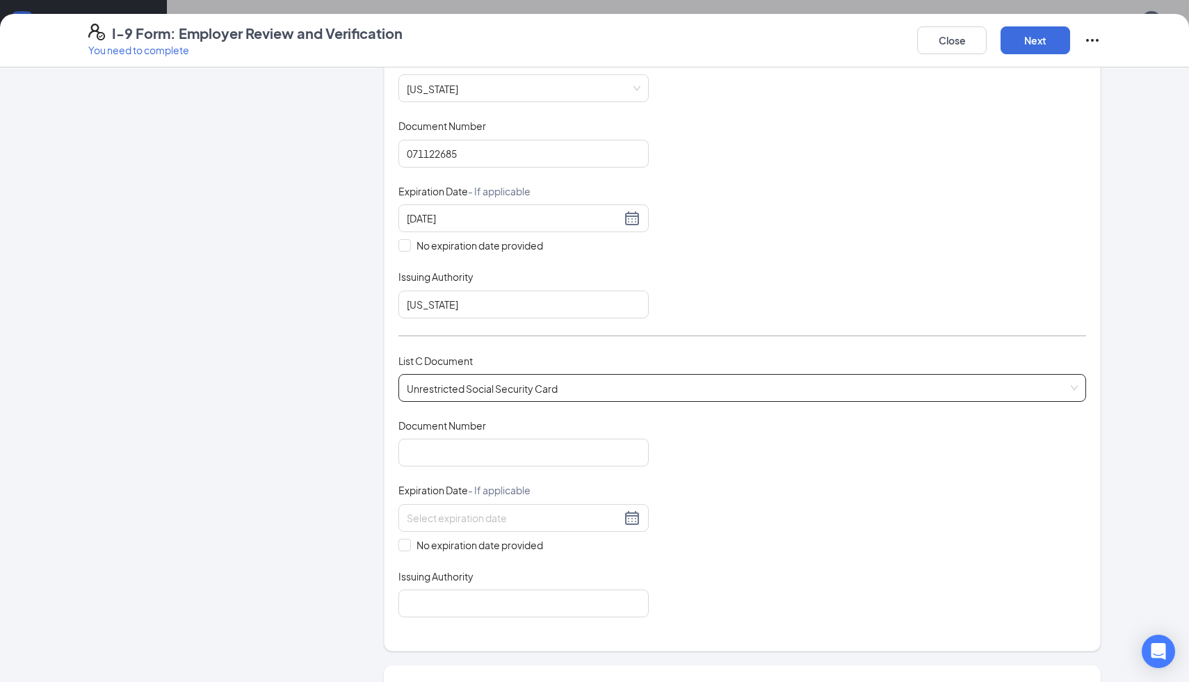
scroll to position [392, 0]
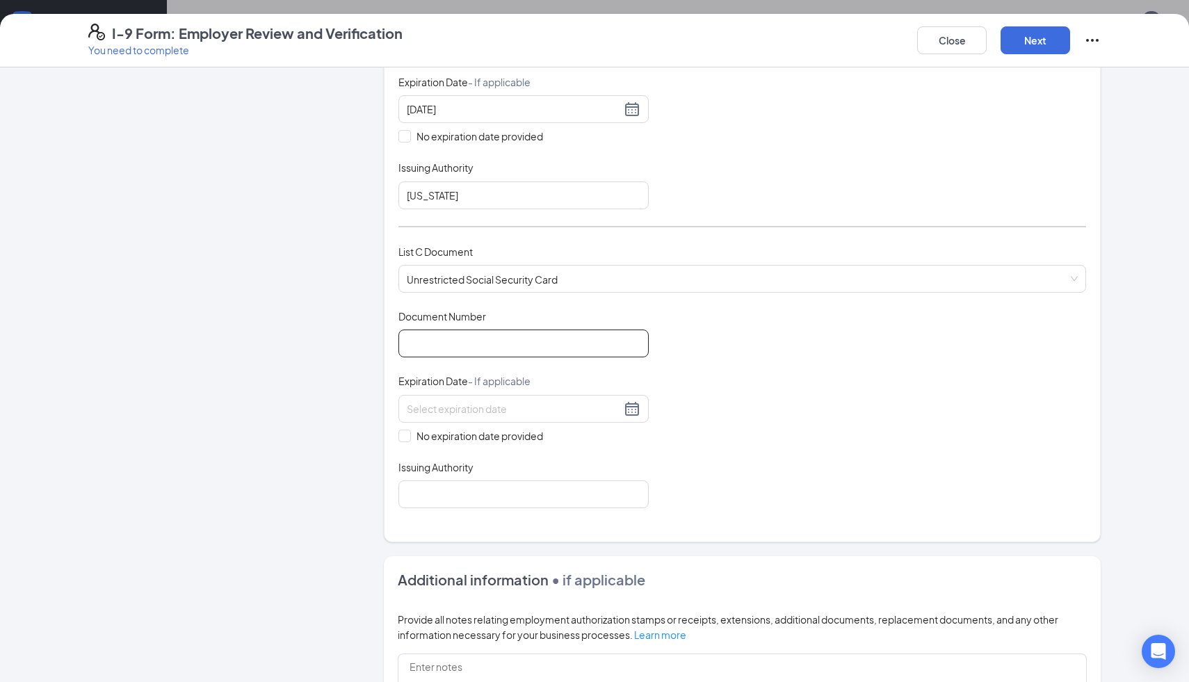
click at [459, 337] on input "Document Number" at bounding box center [523, 344] width 250 height 28
type input "674288617"
click at [403, 435] on input "No expiration date provided" at bounding box center [403, 435] width 10 height 10
checkbox input "true"
click at [452, 486] on input "Issuing Authority" at bounding box center [523, 497] width 250 height 28
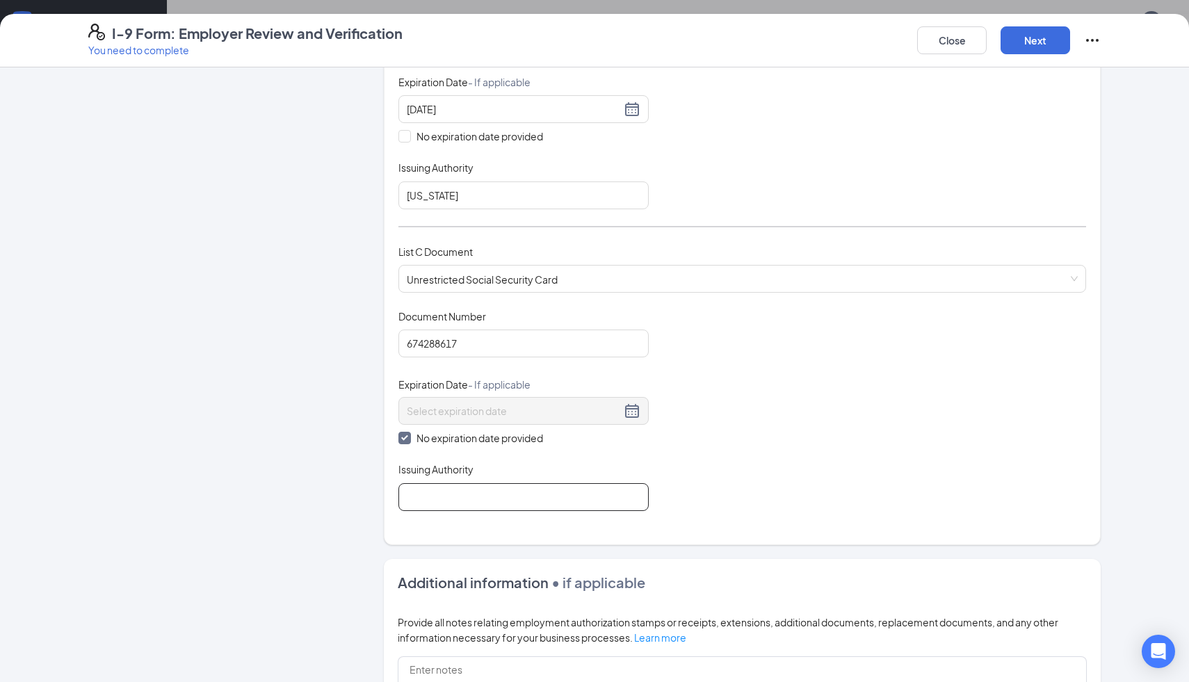
type input "Social Security Administration"
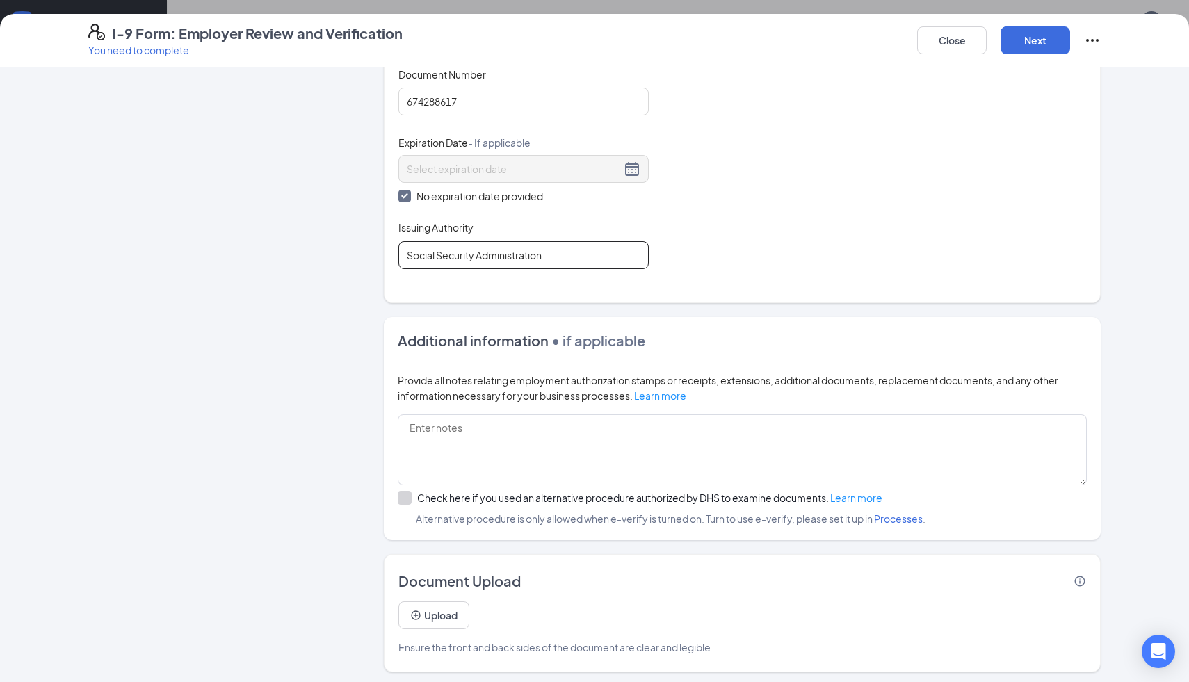
scroll to position [550, 0]
click at [1023, 42] on button "Next" at bounding box center [1036, 40] width 70 height 28
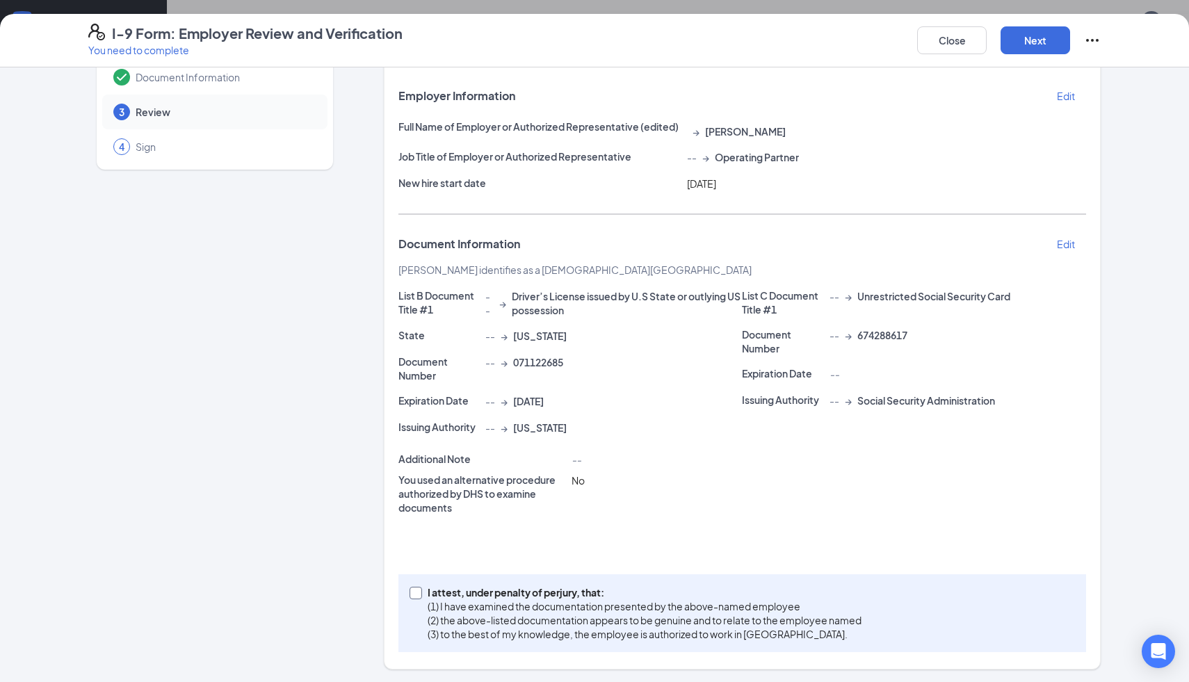
click at [418, 592] on input "I attest, under penalty of [PERSON_NAME], that: (1) I have examined the documen…" at bounding box center [415, 592] width 10 height 10
checkbox input "true"
click at [1047, 54] on button "Next" at bounding box center [1036, 40] width 70 height 28
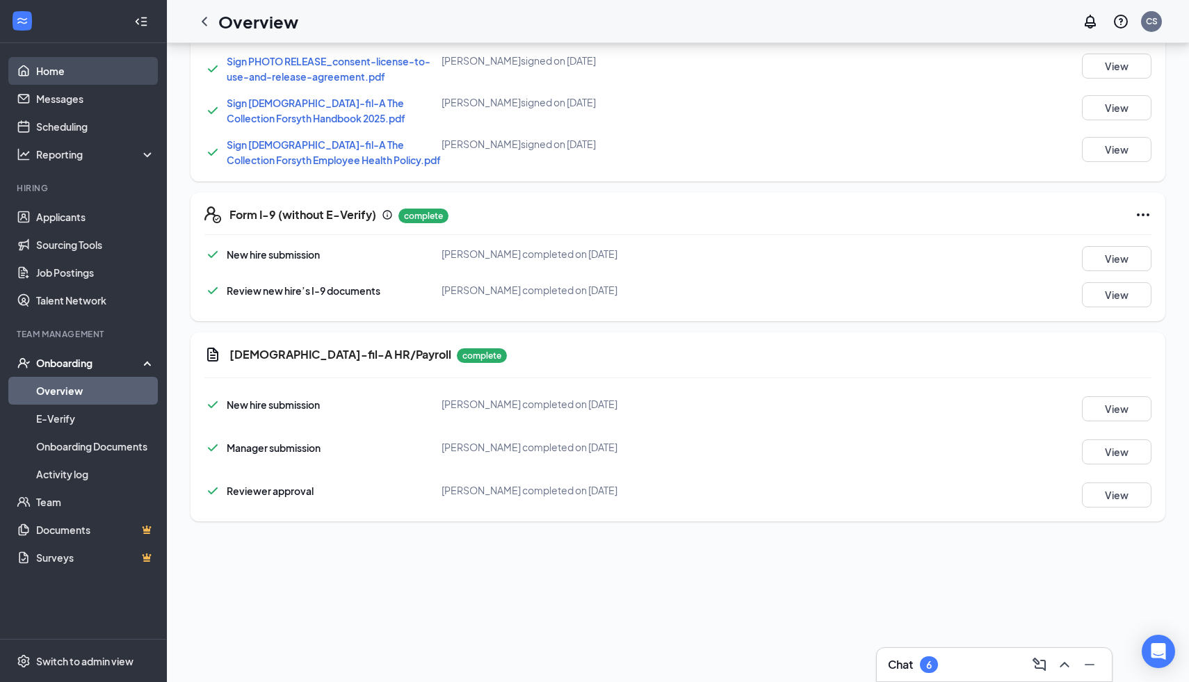
click at [65, 71] on link "Home" at bounding box center [95, 71] width 119 height 28
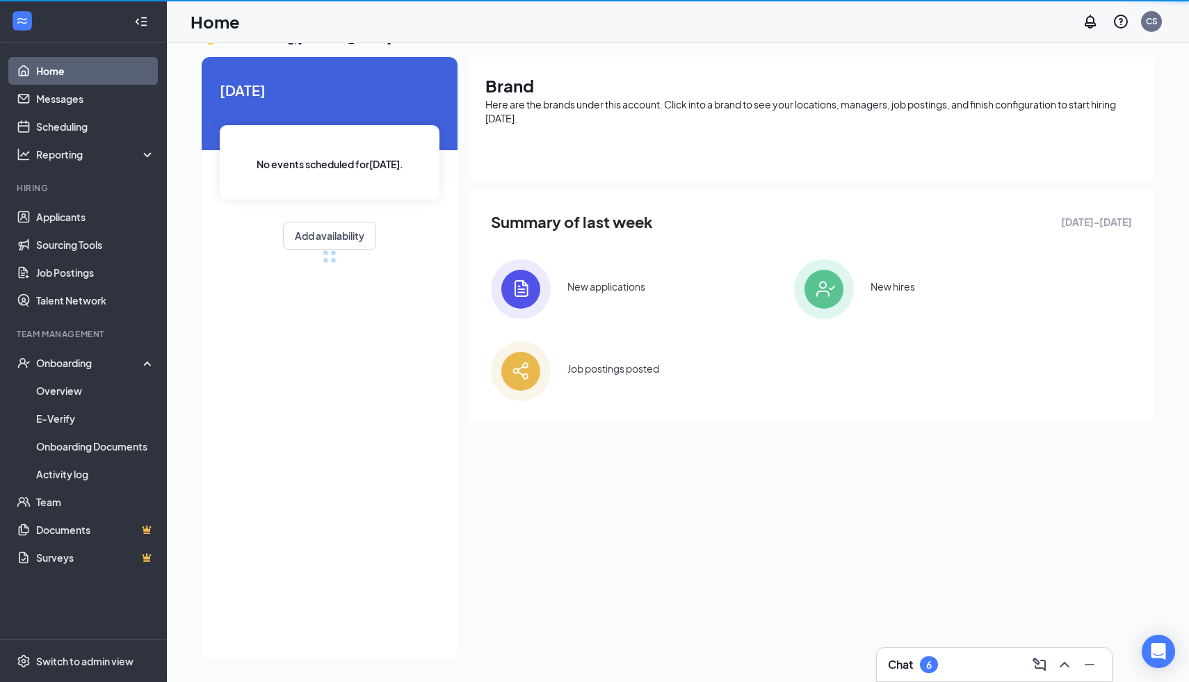
scroll to position [29, 0]
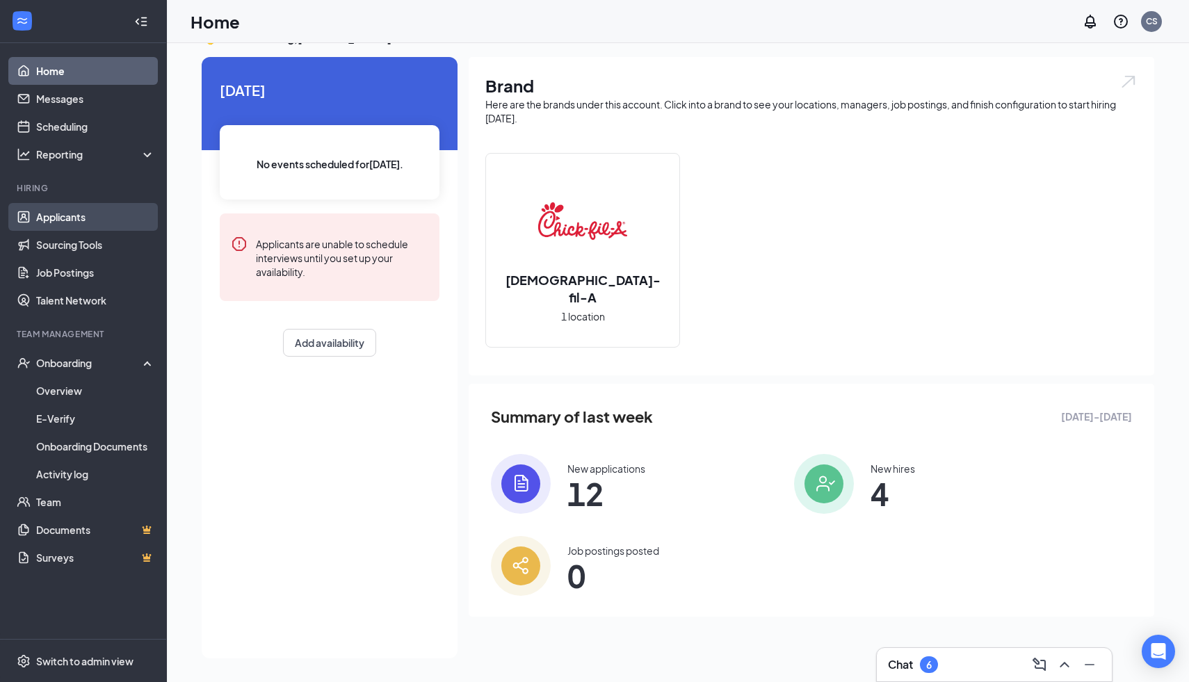
click at [78, 216] on link "Applicants" at bounding box center [95, 217] width 119 height 28
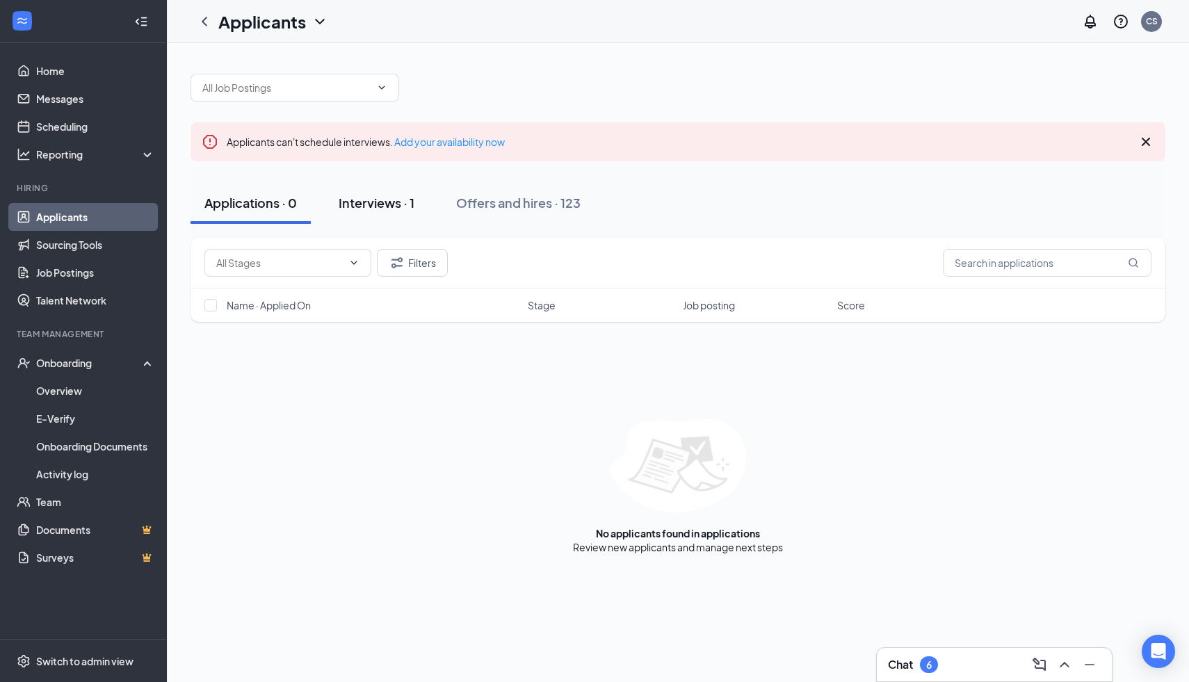
click at [398, 201] on div "Interviews · 1" at bounding box center [377, 202] width 76 height 17
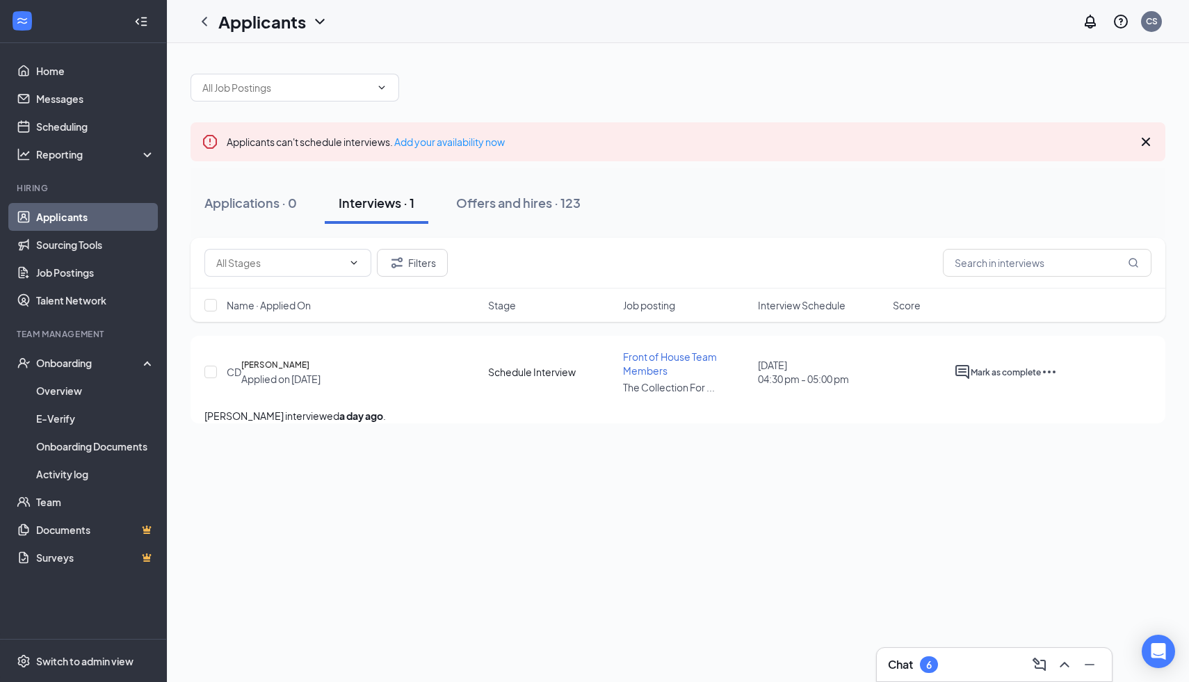
click at [1058, 372] on icon "Ellipses" at bounding box center [1049, 372] width 17 height 17
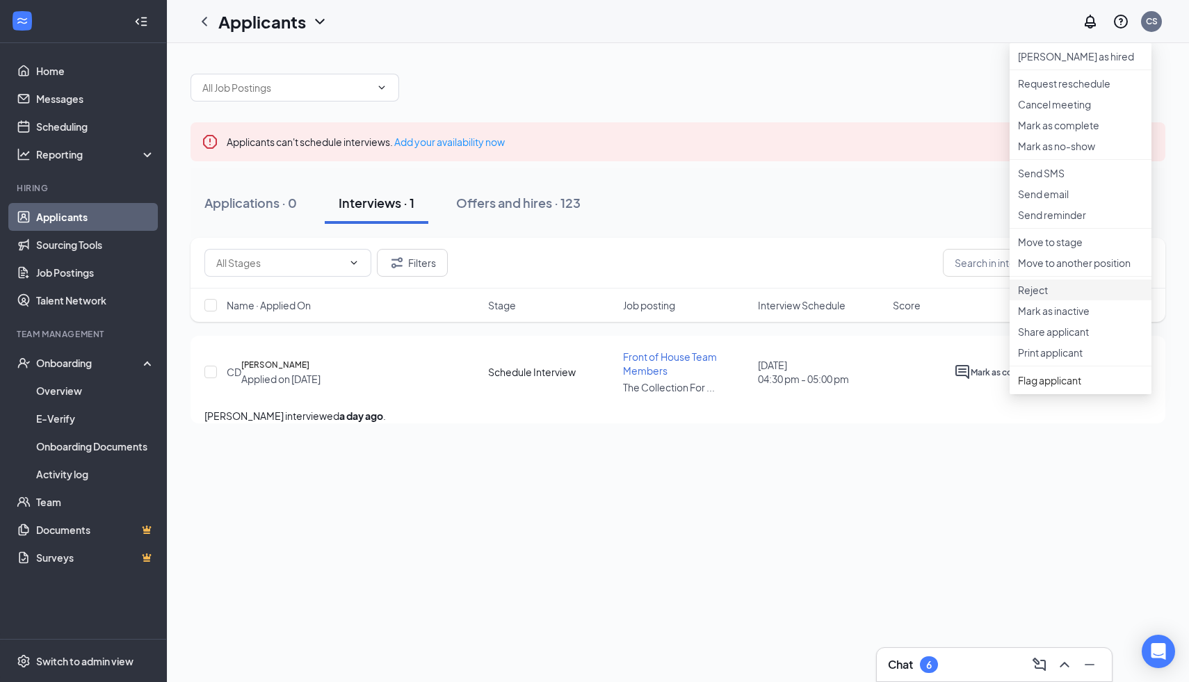
click at [1067, 297] on p "Reject" at bounding box center [1080, 290] width 125 height 14
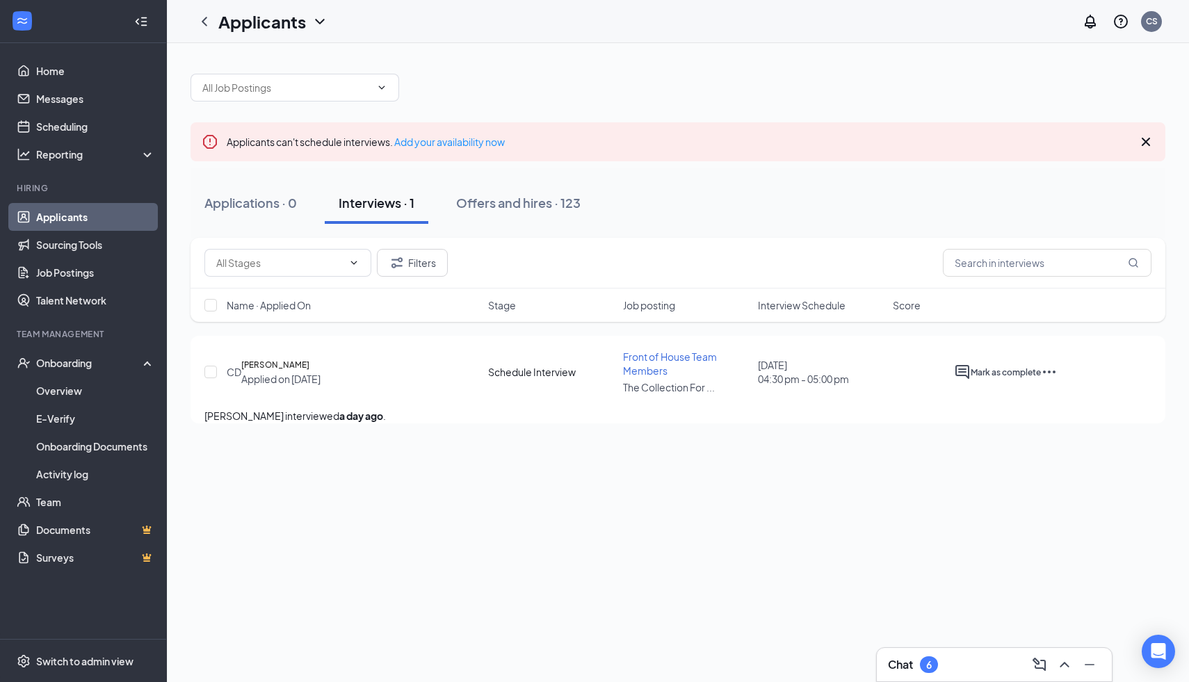
checkbox input "true"
